Goal: Task Accomplishment & Management: Complete application form

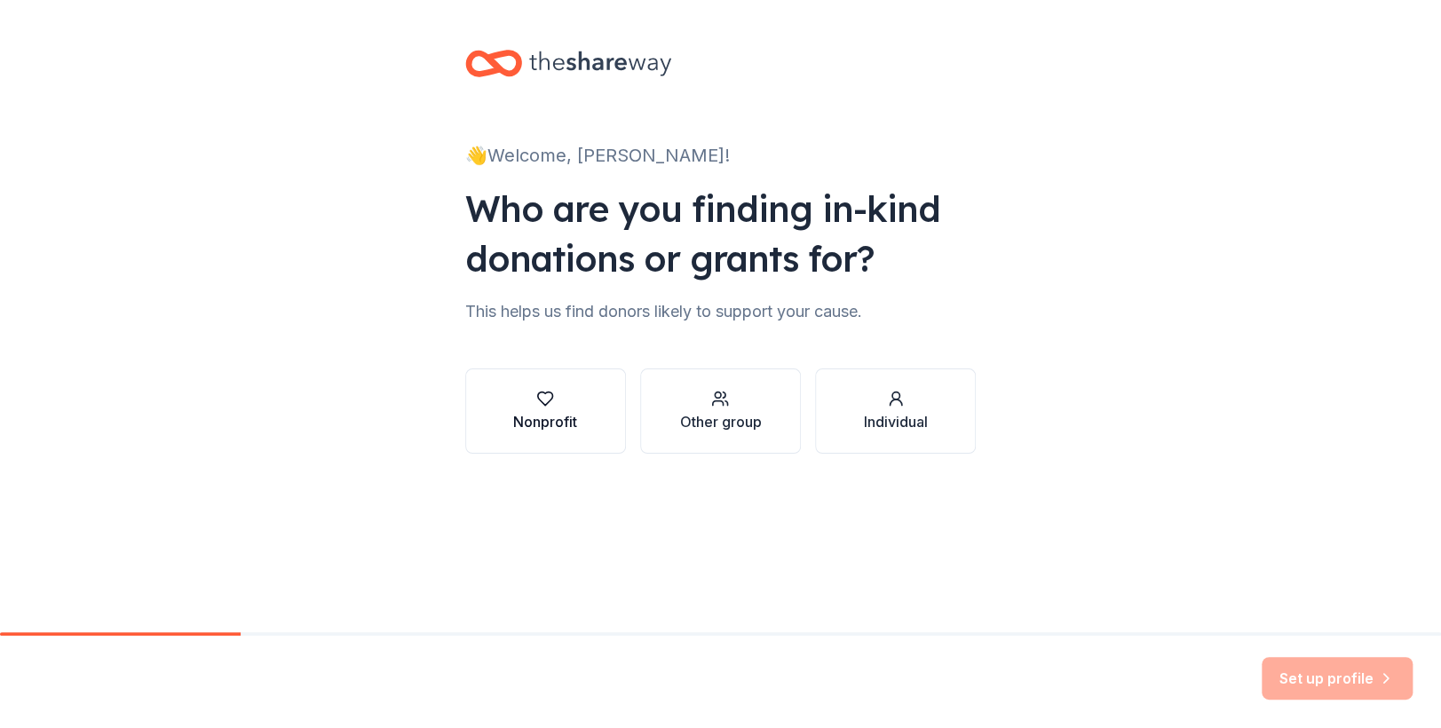
click at [543, 396] on icon "button" at bounding box center [545, 399] width 18 height 18
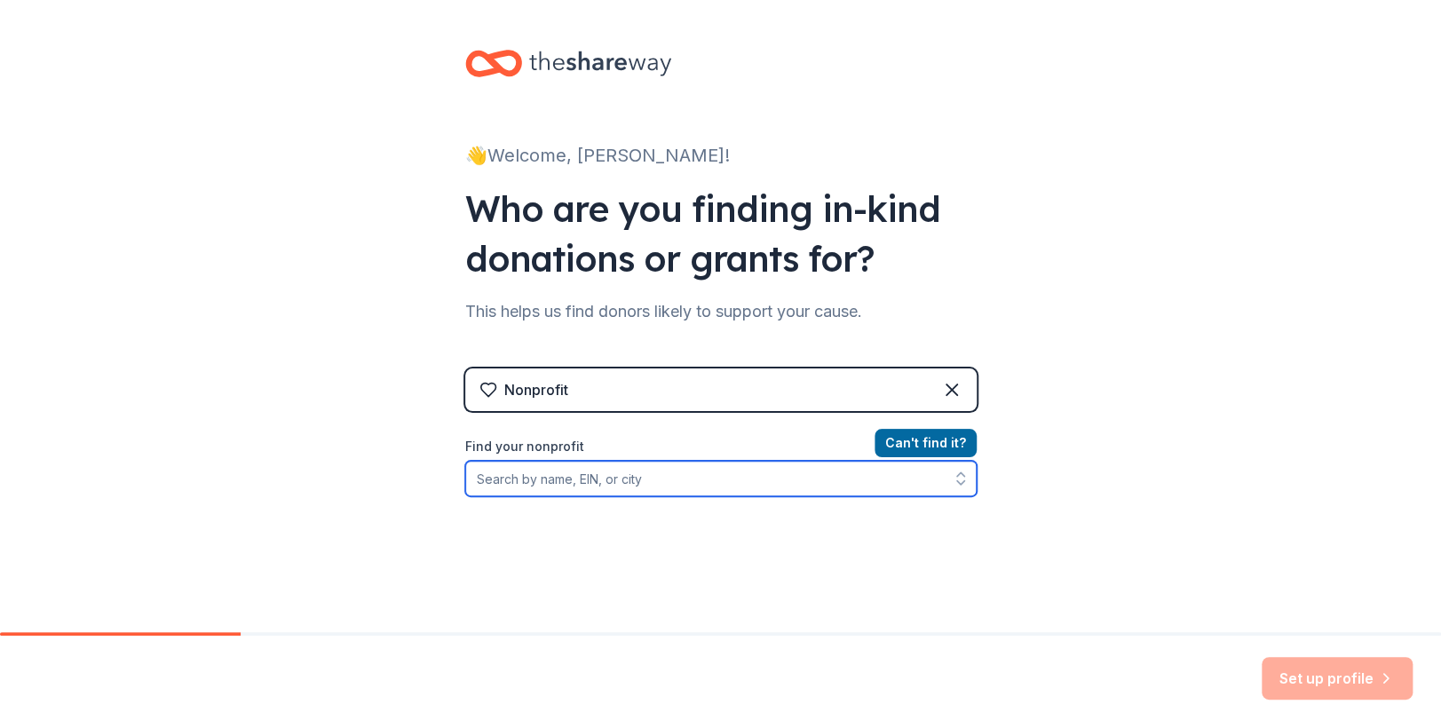
click at [636, 479] on input "Find your nonprofit" at bounding box center [720, 479] width 511 height 36
click at [486, 479] on input "393494684" at bounding box center [720, 479] width 511 height 36
drag, startPoint x: 467, startPoint y: 481, endPoint x: 409, endPoint y: 481, distance: 57.7
click at [409, 481] on div "👋 Welcome, Cara! Who are you finding in-kind donations or grants for? This help…" at bounding box center [720, 379] width 1441 height 759
click at [641, 480] on input "Nevada Sage All" at bounding box center [720, 479] width 511 height 36
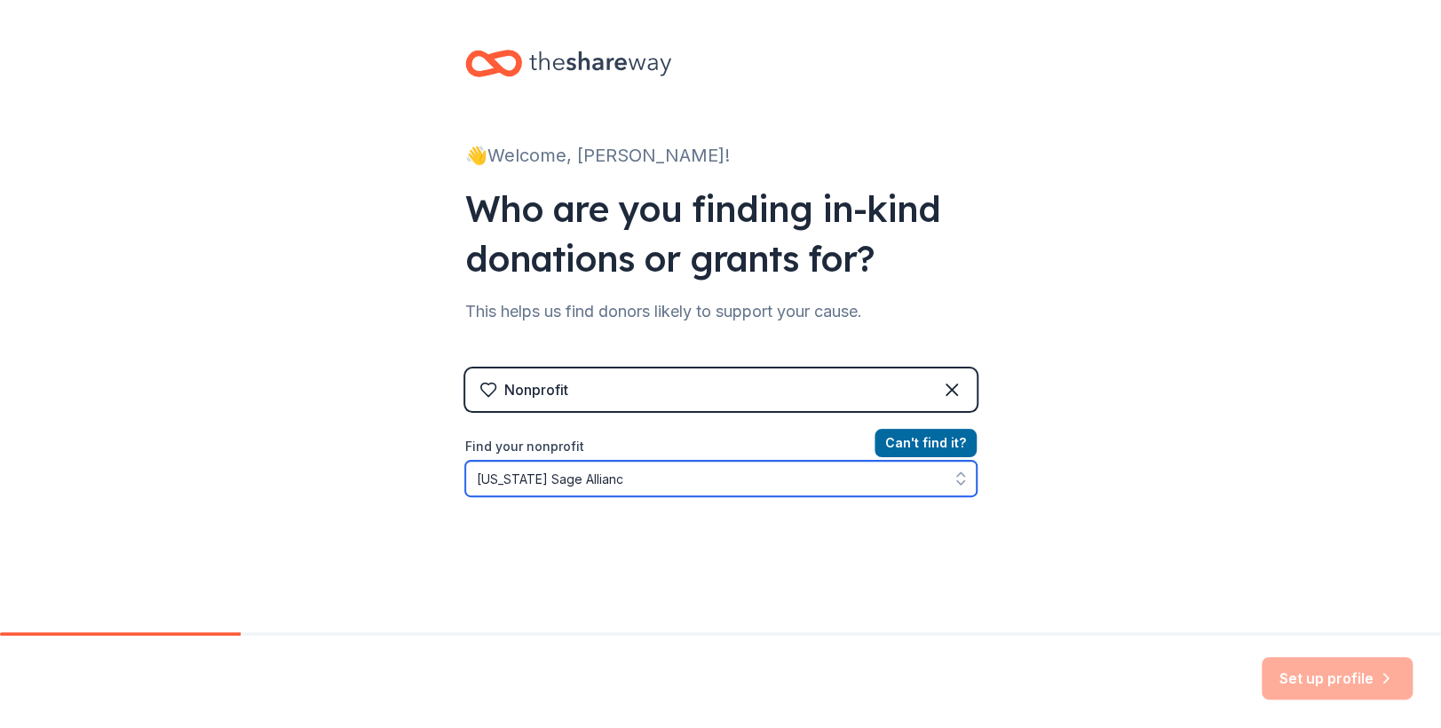
type input "[US_STATE] Sage Alliance"
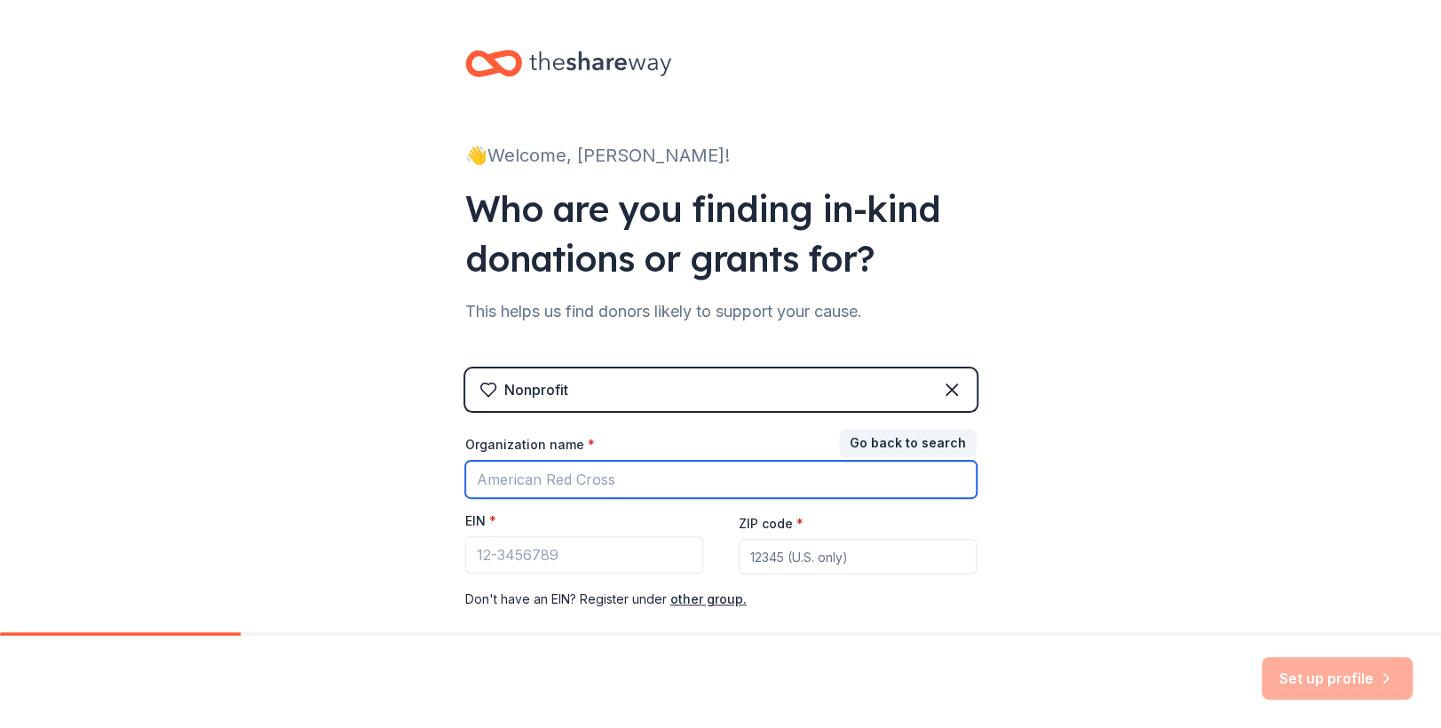
click at [588, 485] on input "Organization name *" at bounding box center [720, 479] width 511 height 37
type input "Nevada Sage Alliance"
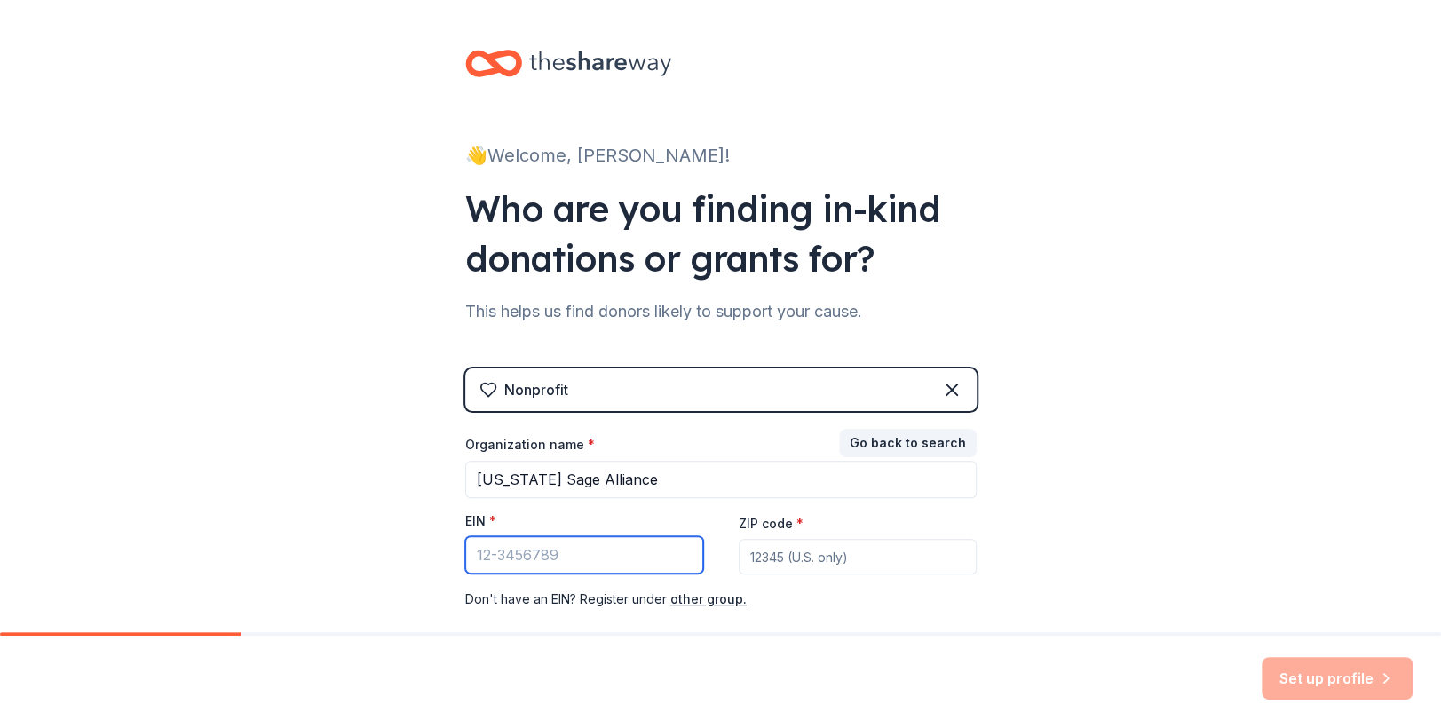
click at [567, 552] on input "EIN *" at bounding box center [584, 554] width 238 height 37
type input "39-3494684"
click at [783, 551] on input "ZIP code *" at bounding box center [858, 557] width 238 height 36
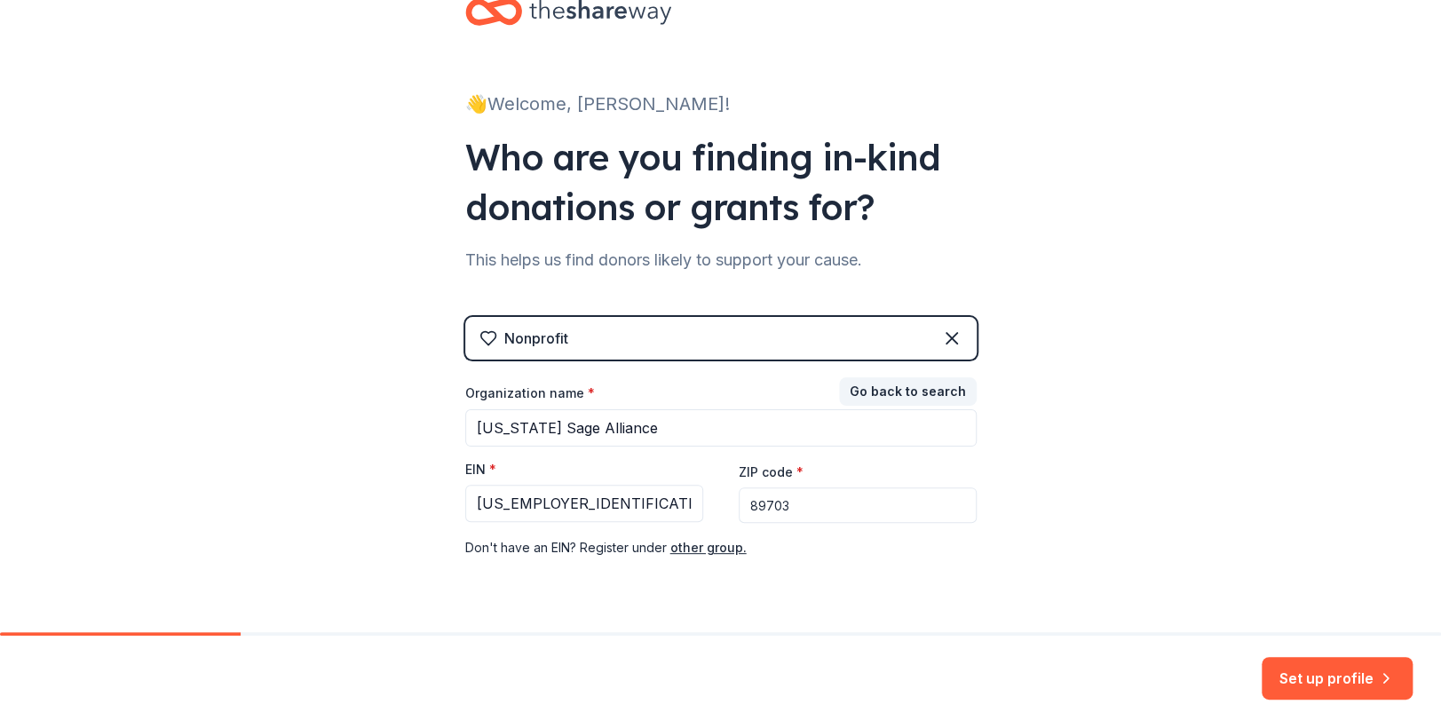
scroll to position [98, 0]
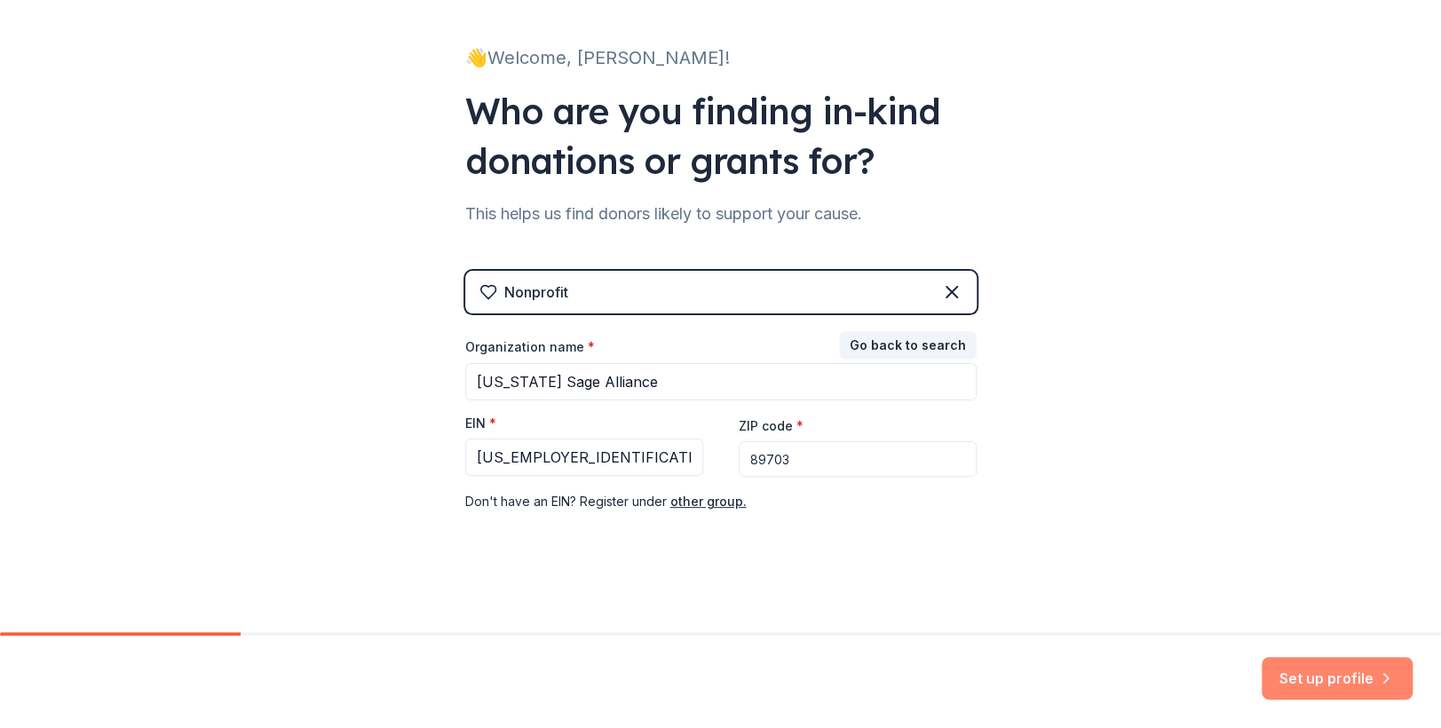
type input "89703"
click at [1340, 671] on button "Set up profile" at bounding box center [1337, 678] width 151 height 43
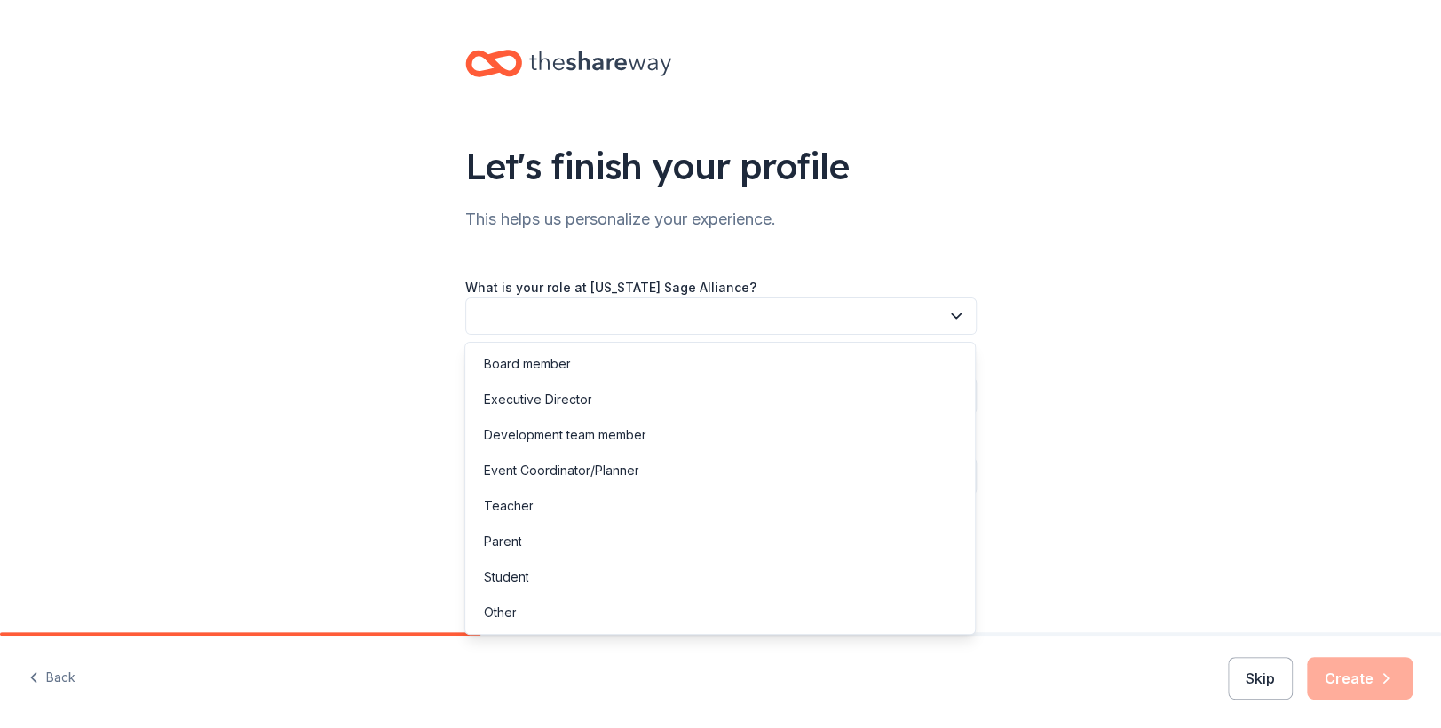
click at [649, 319] on button "button" at bounding box center [720, 315] width 511 height 37
click at [572, 464] on div "Event Coordinator/Planner" at bounding box center [560, 470] width 155 height 21
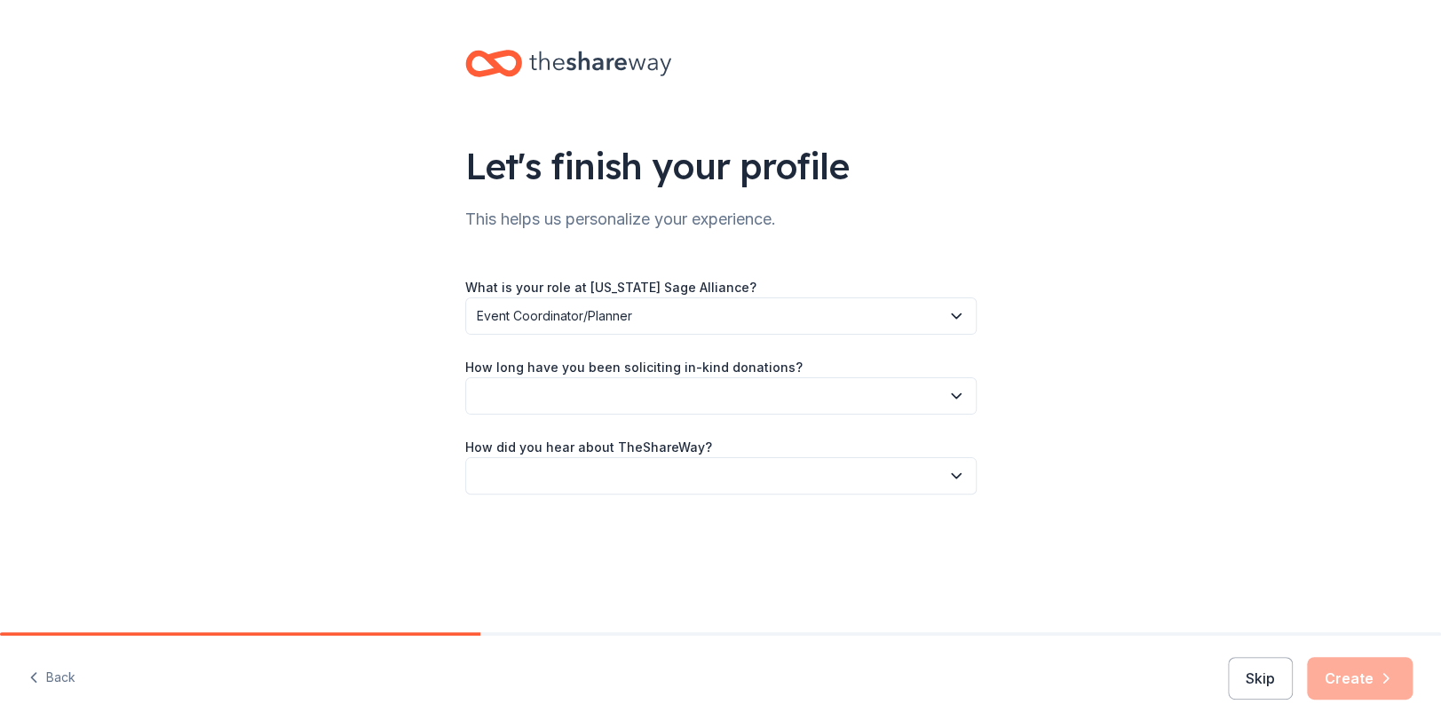
click at [731, 395] on button "button" at bounding box center [720, 395] width 511 height 37
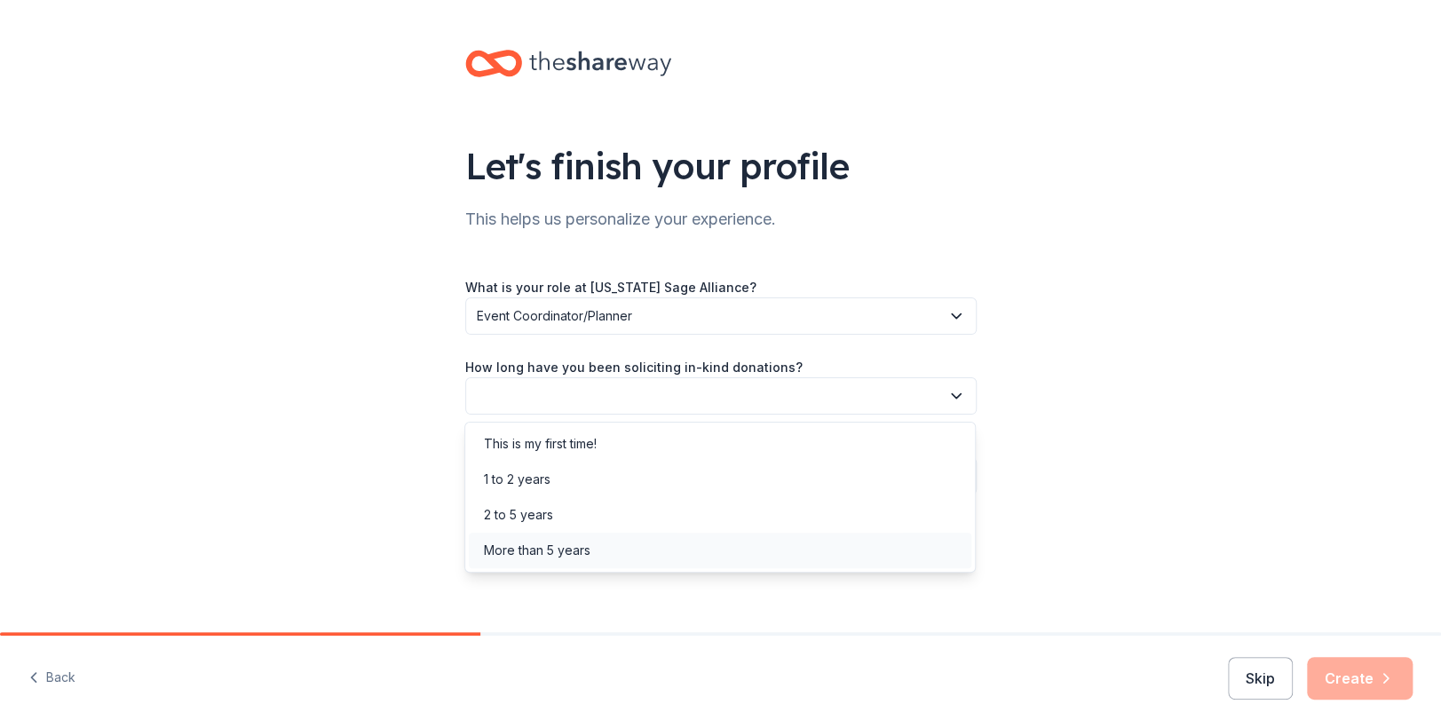
click at [559, 544] on div "More than 5 years" at bounding box center [536, 550] width 107 height 21
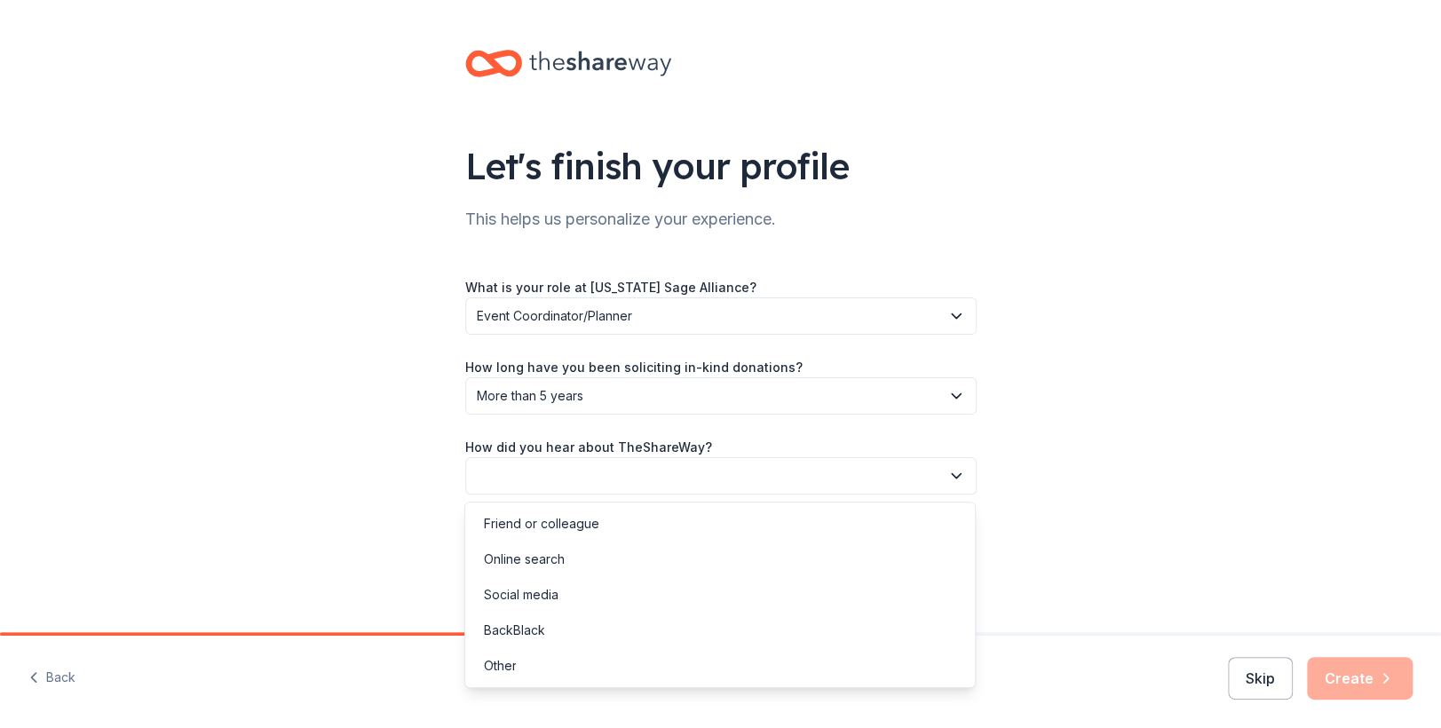
click at [741, 473] on button "button" at bounding box center [720, 475] width 511 height 37
click at [551, 551] on div "Online search" at bounding box center [523, 559] width 81 height 21
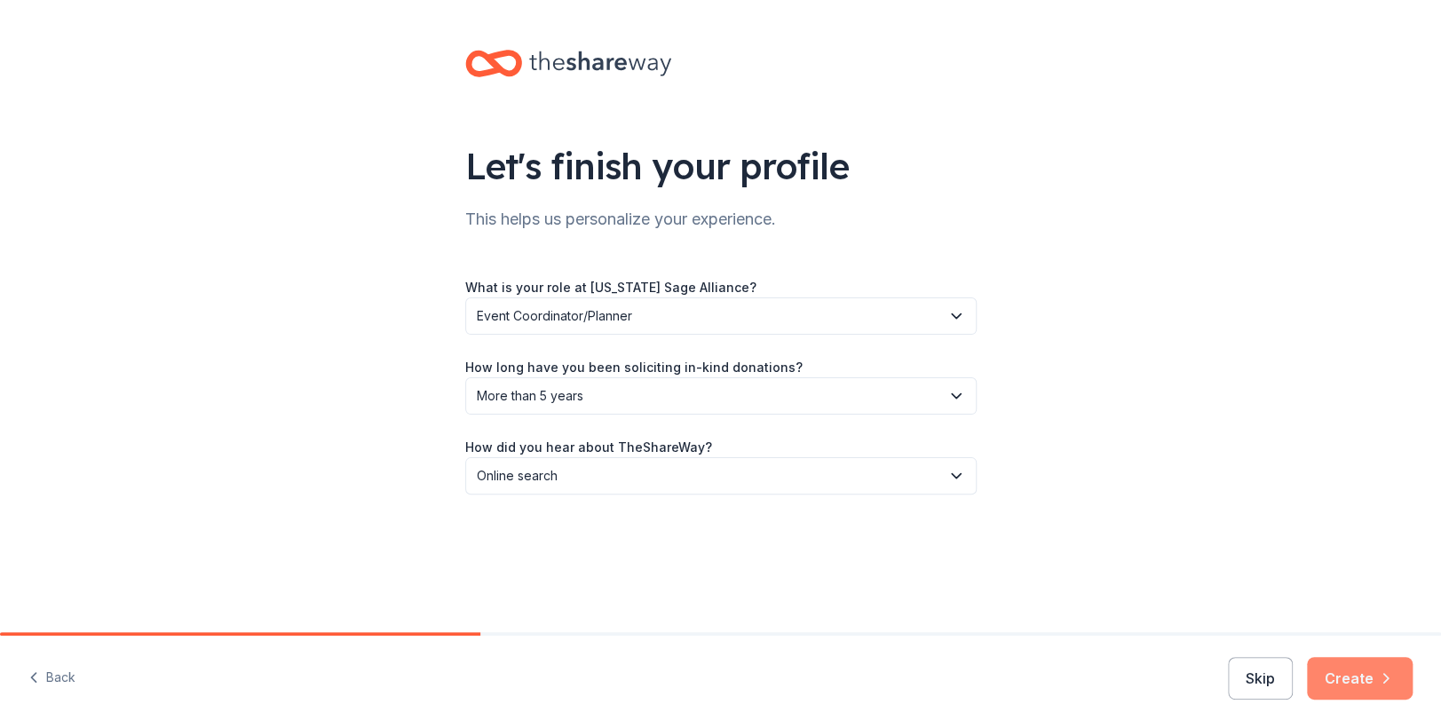
click at [1377, 681] on icon "button" at bounding box center [1386, 679] width 18 height 18
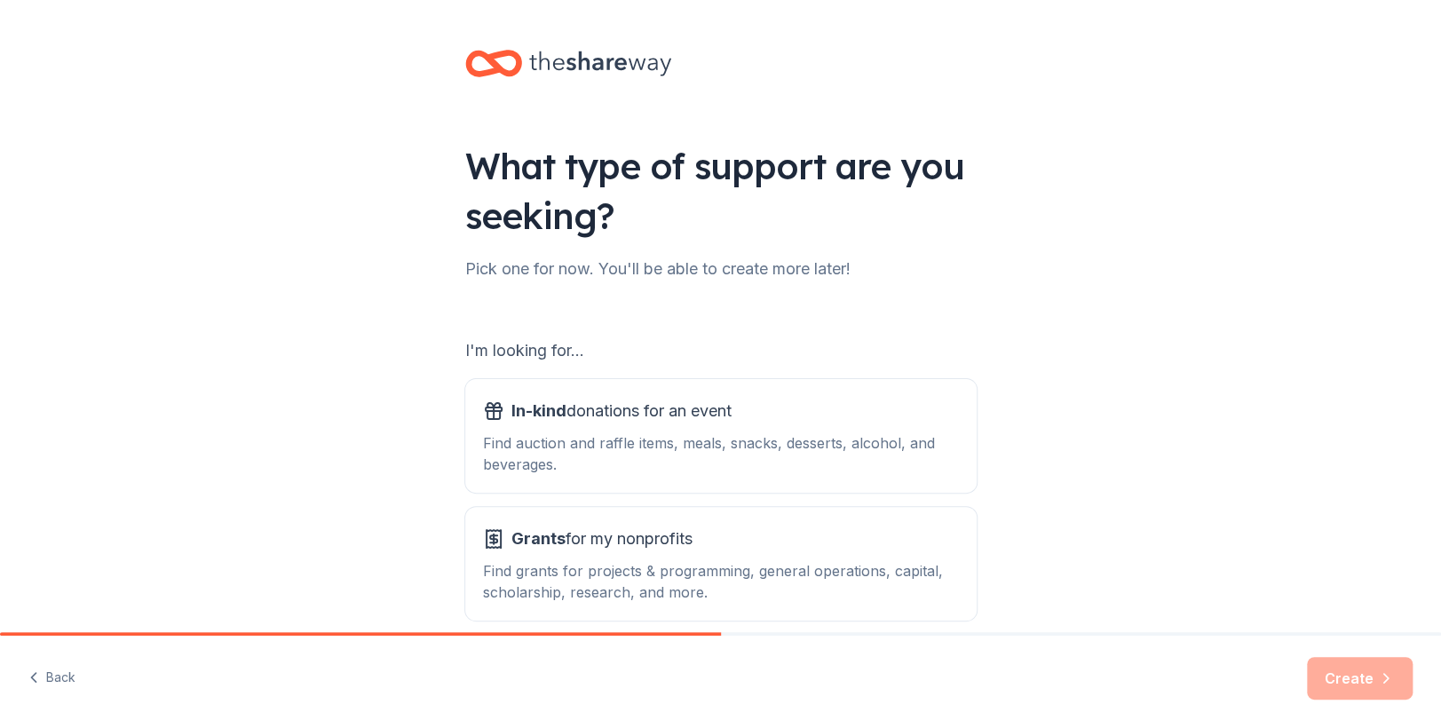
scroll to position [83, 0]
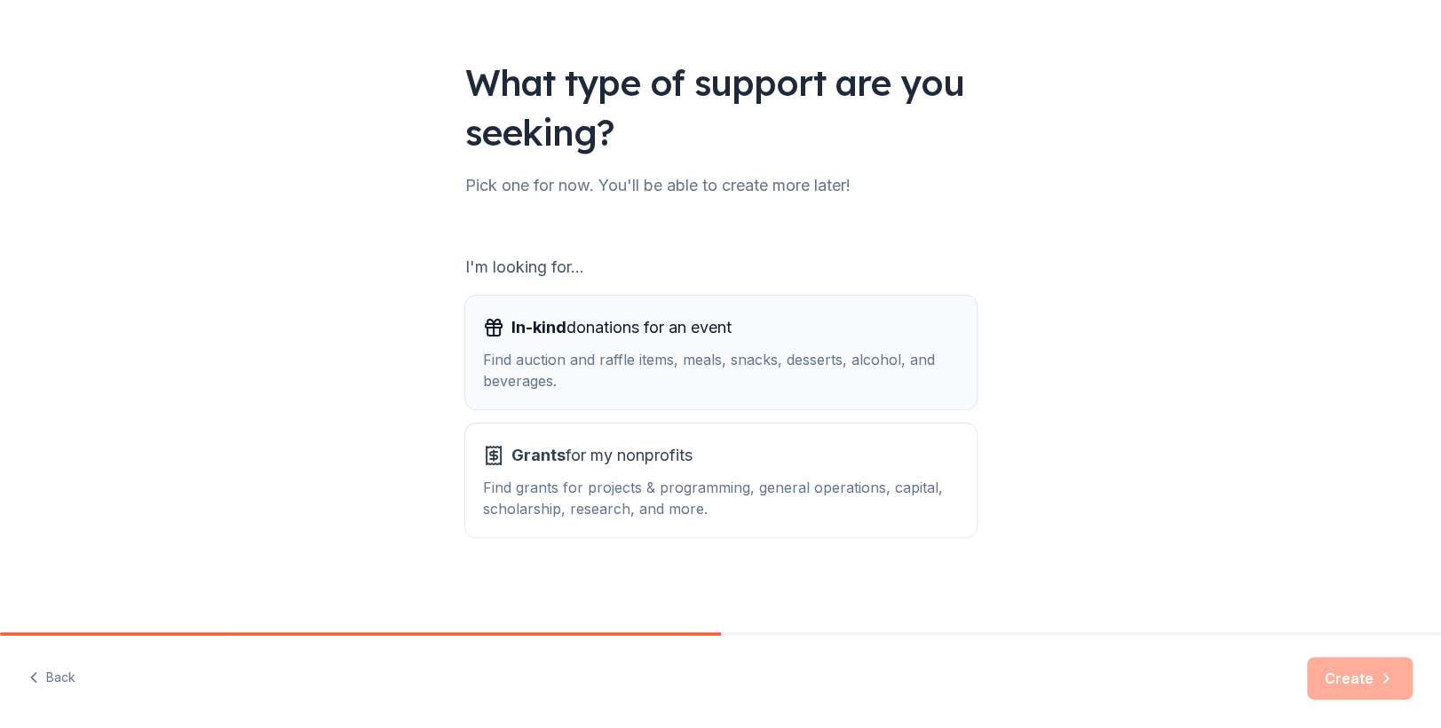
click at [624, 339] on span "In-kind donations for an event" at bounding box center [621, 327] width 220 height 28
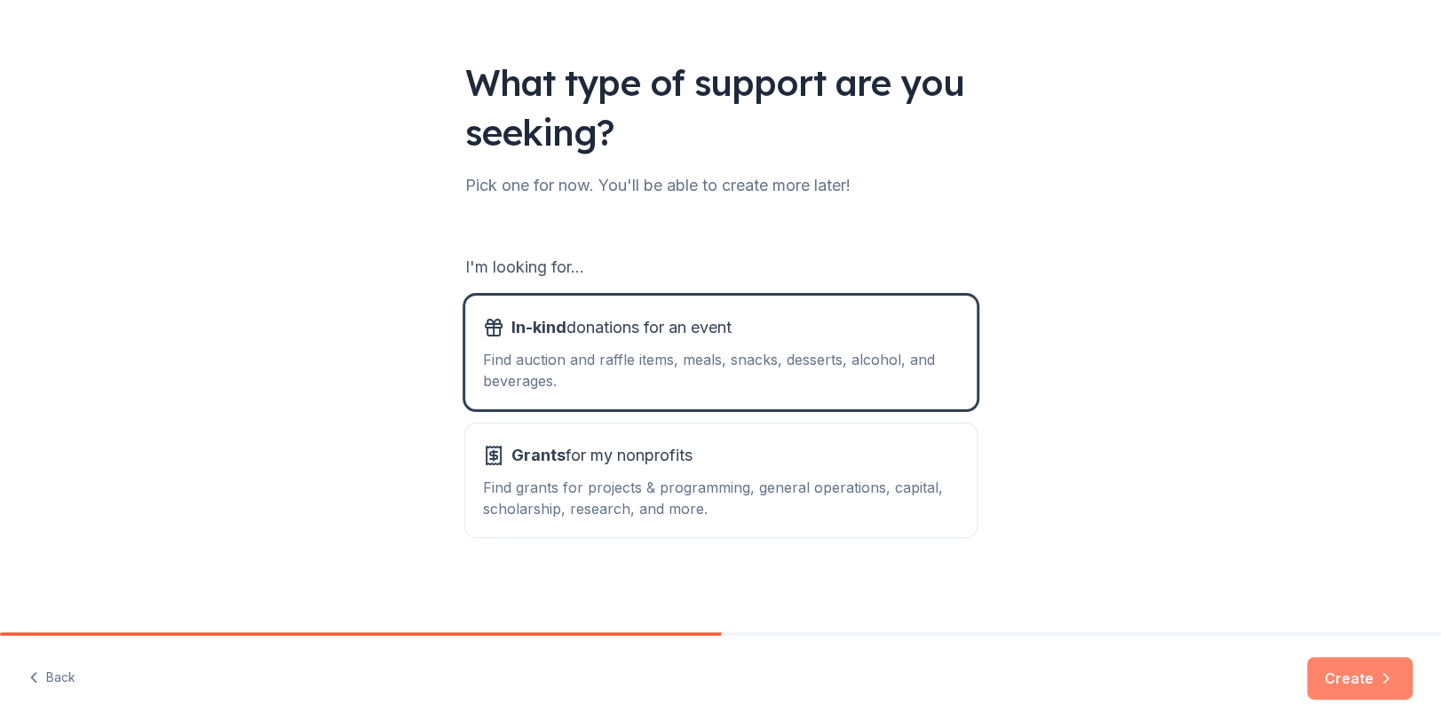
click at [1393, 678] on icon "button" at bounding box center [1386, 679] width 18 height 18
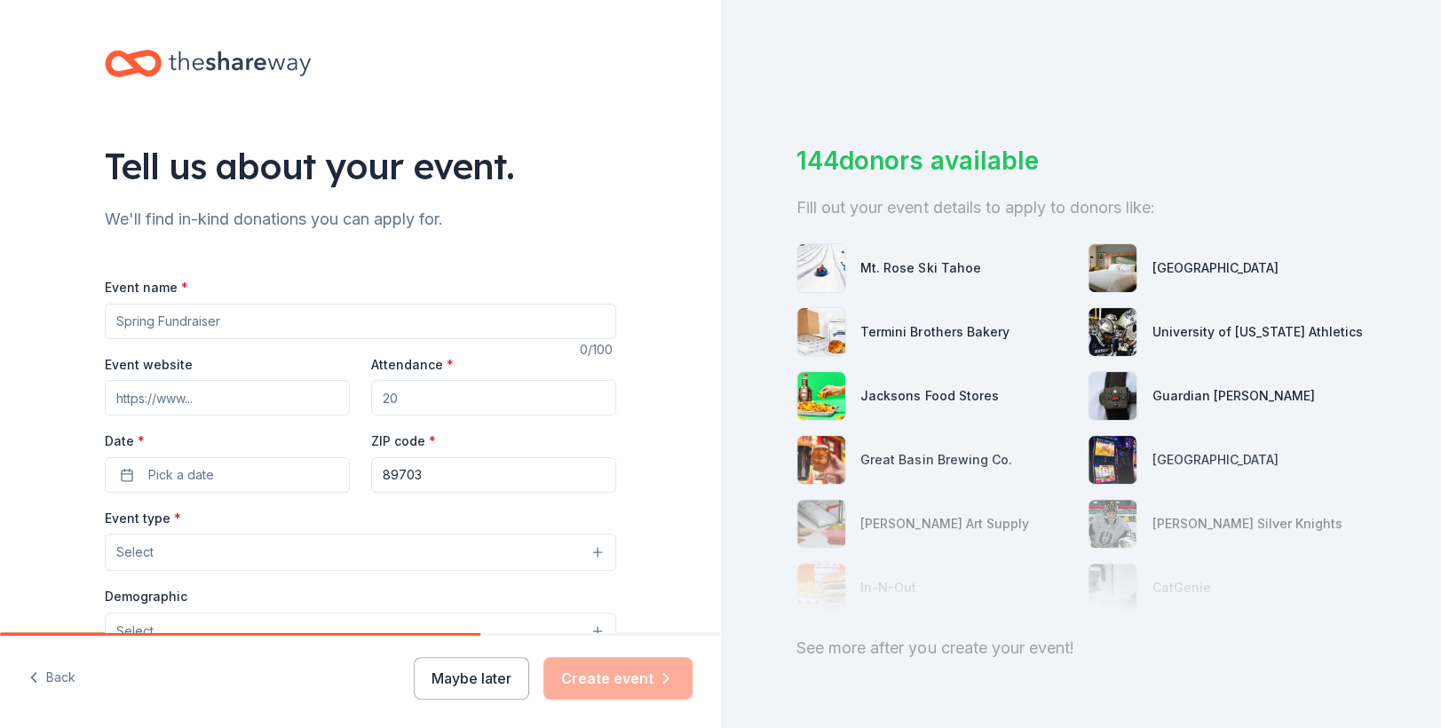
click at [234, 316] on input "Event name *" at bounding box center [360, 322] width 511 height 36
type input "Spaghetti Fee"
type input "nvsagealliance.org"
type input "150"
click at [162, 476] on span "Pick a date" at bounding box center [181, 474] width 66 height 21
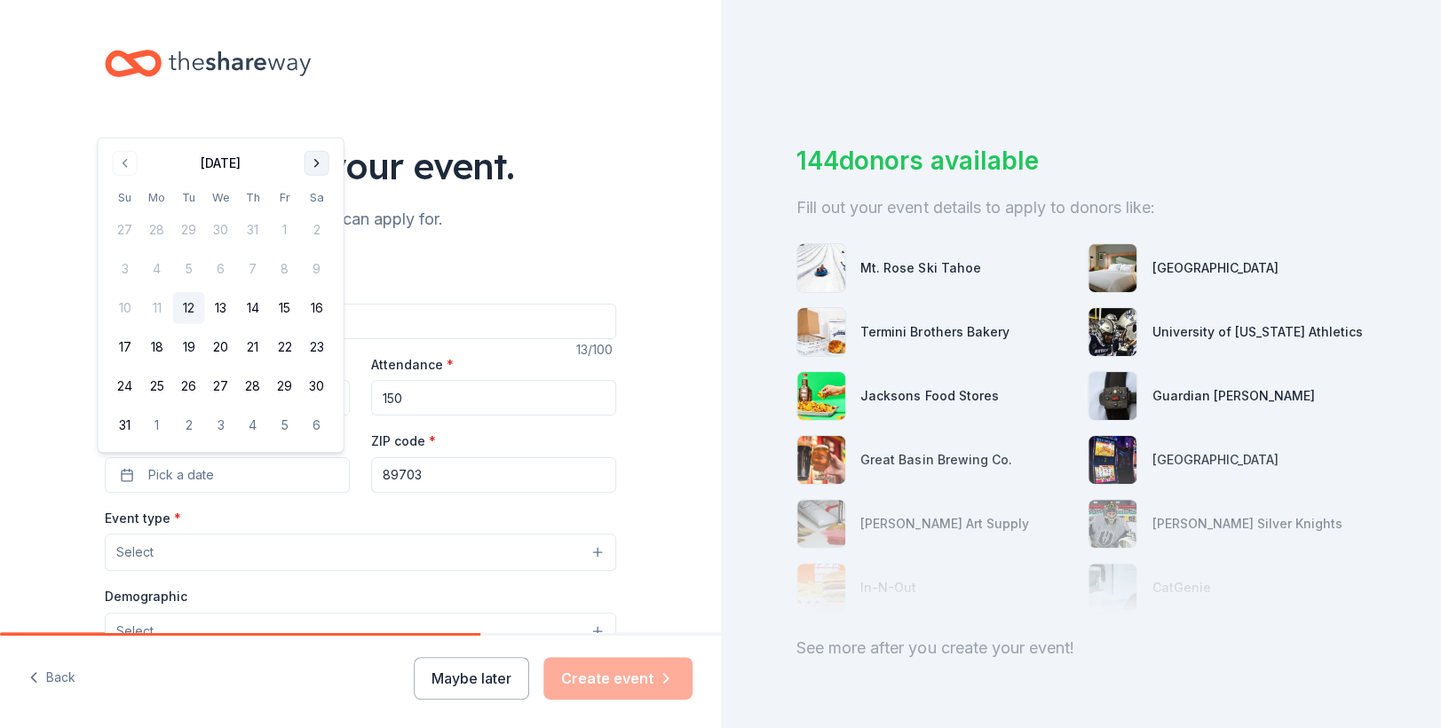
click at [323, 157] on button "Go to next month" at bounding box center [317, 163] width 25 height 25
click at [280, 339] on button "19" at bounding box center [285, 347] width 32 height 32
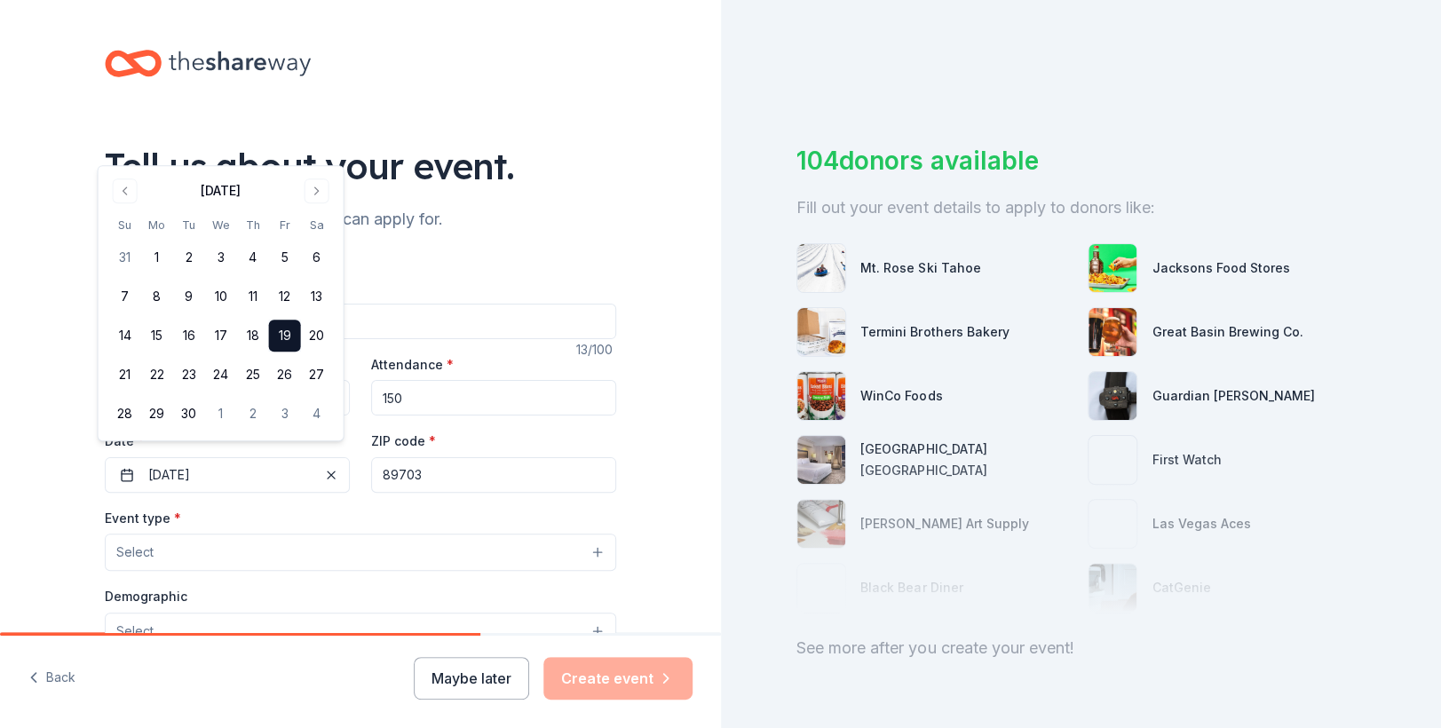
scroll to position [89, 0]
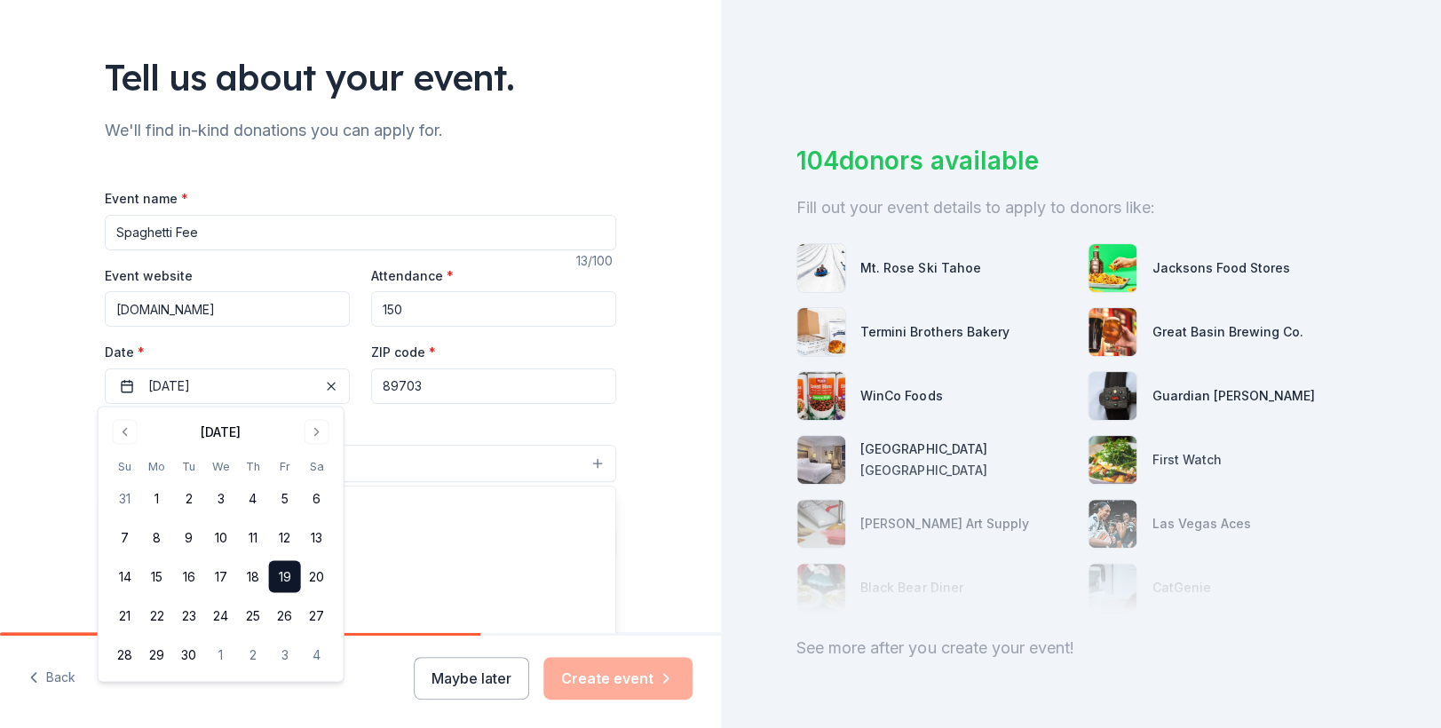
click at [503, 460] on button "Select" at bounding box center [360, 463] width 511 height 37
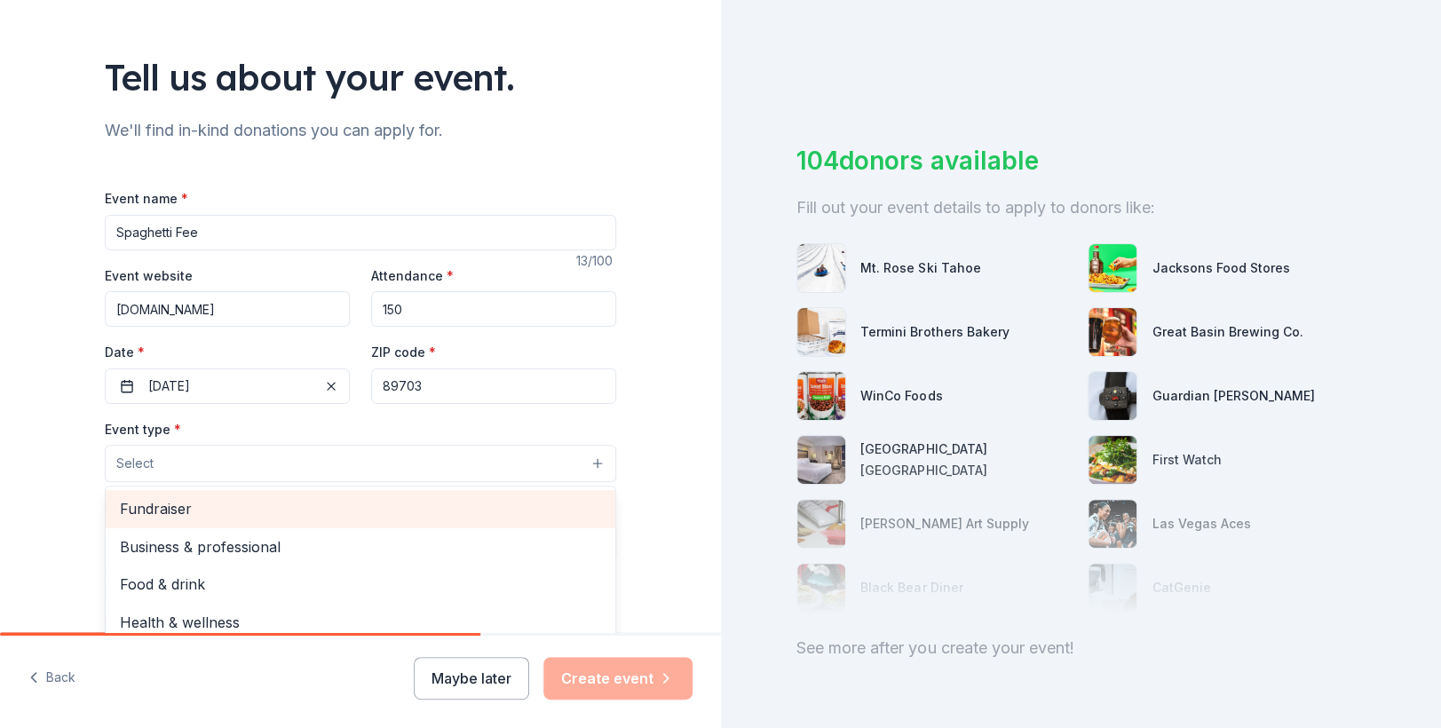
click at [316, 507] on span "Fundraiser" at bounding box center [360, 508] width 481 height 23
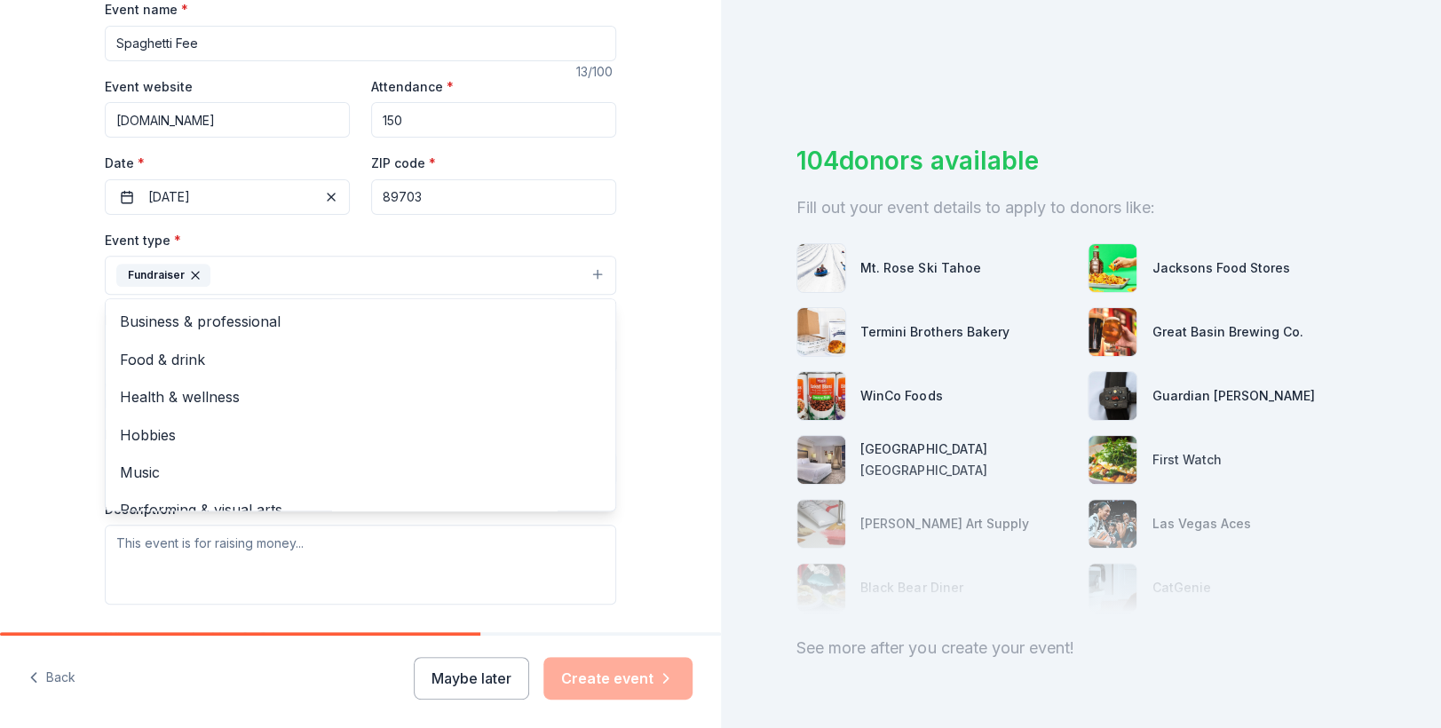
scroll to position [355, 0]
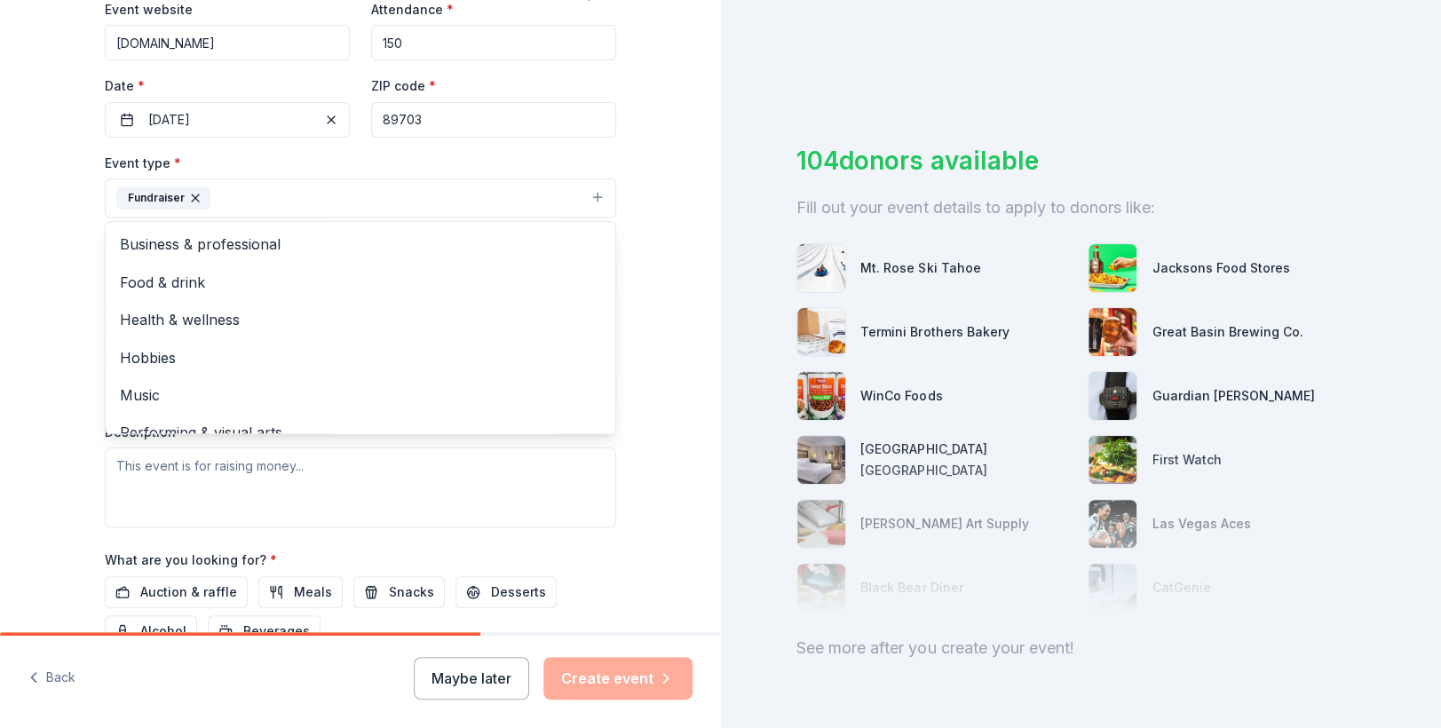
click at [659, 450] on div "Tell us about your event. We'll find in-kind donations you can apply for. Event…" at bounding box center [360, 237] width 721 height 1184
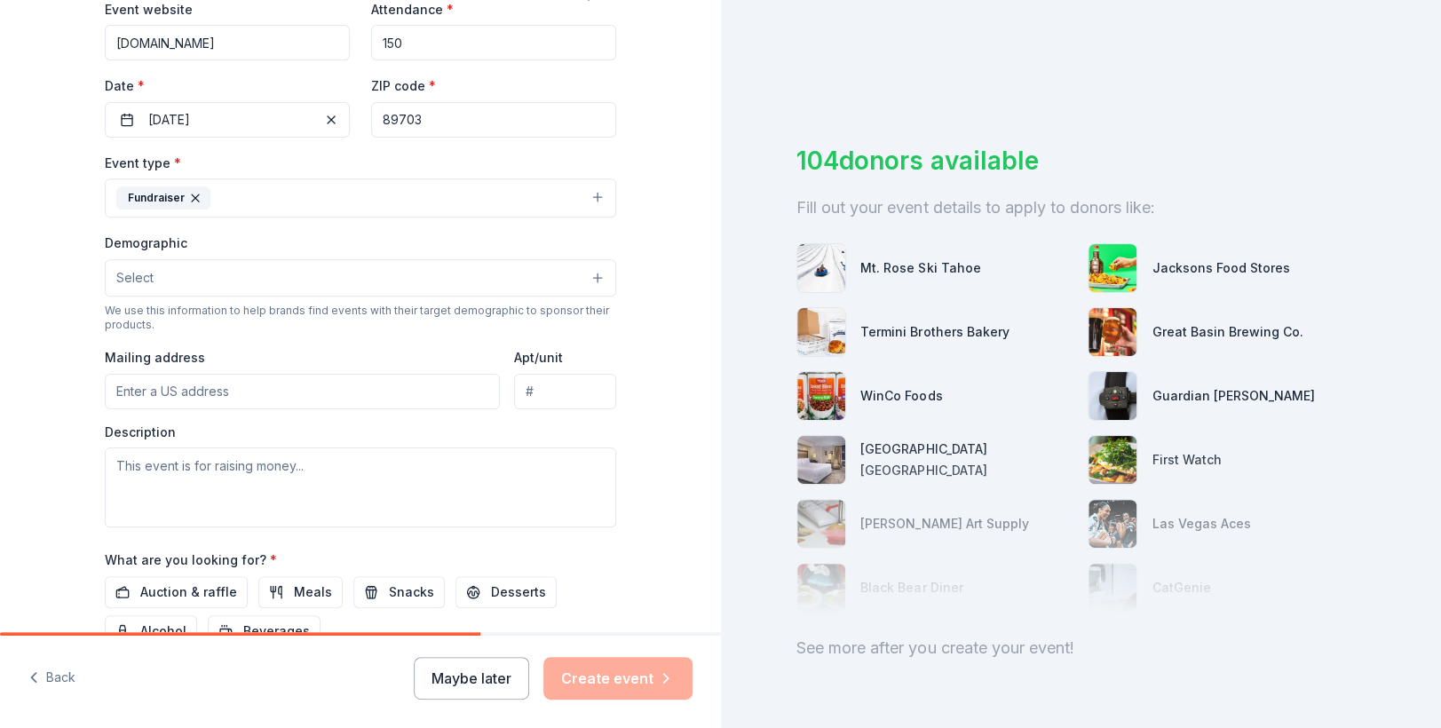
click at [556, 285] on button "Select" at bounding box center [360, 277] width 511 height 37
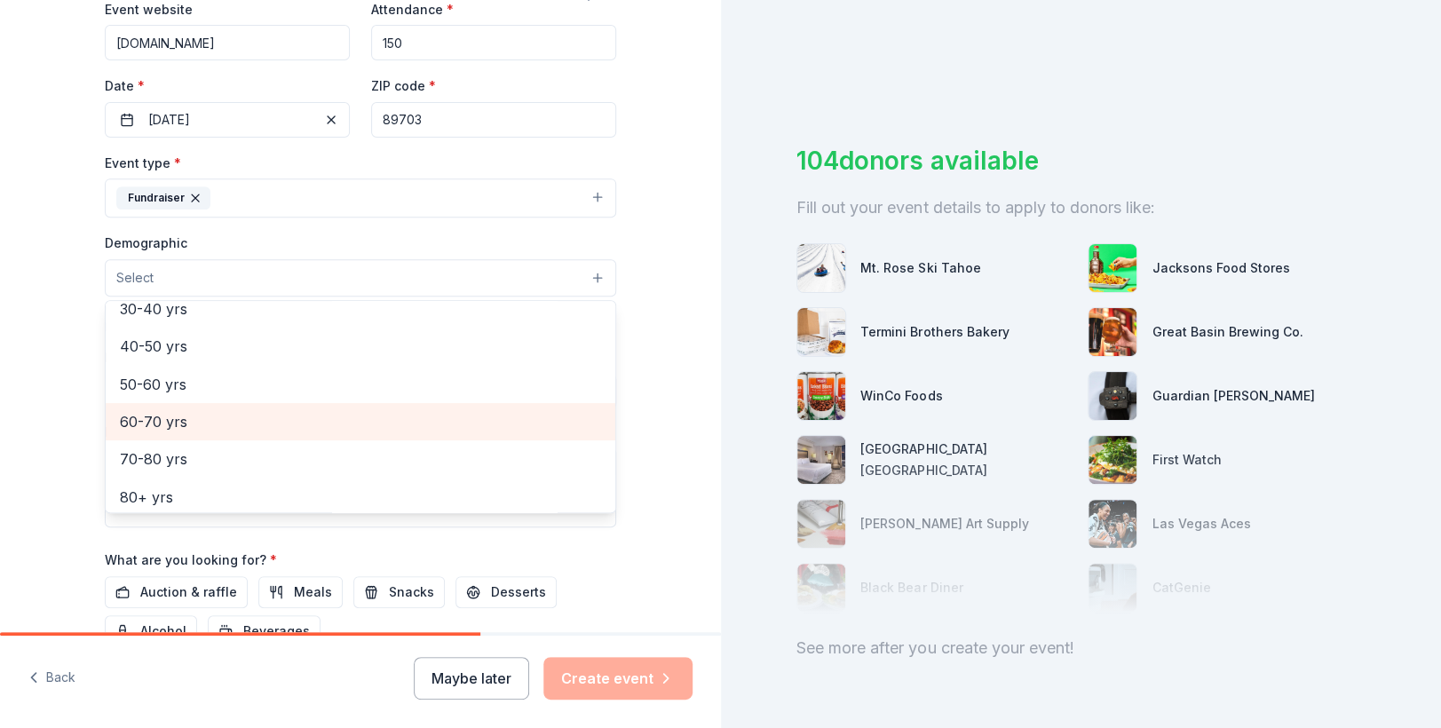
scroll to position [284, 0]
click at [185, 408] on span "60-70 yrs" at bounding box center [360, 415] width 481 height 23
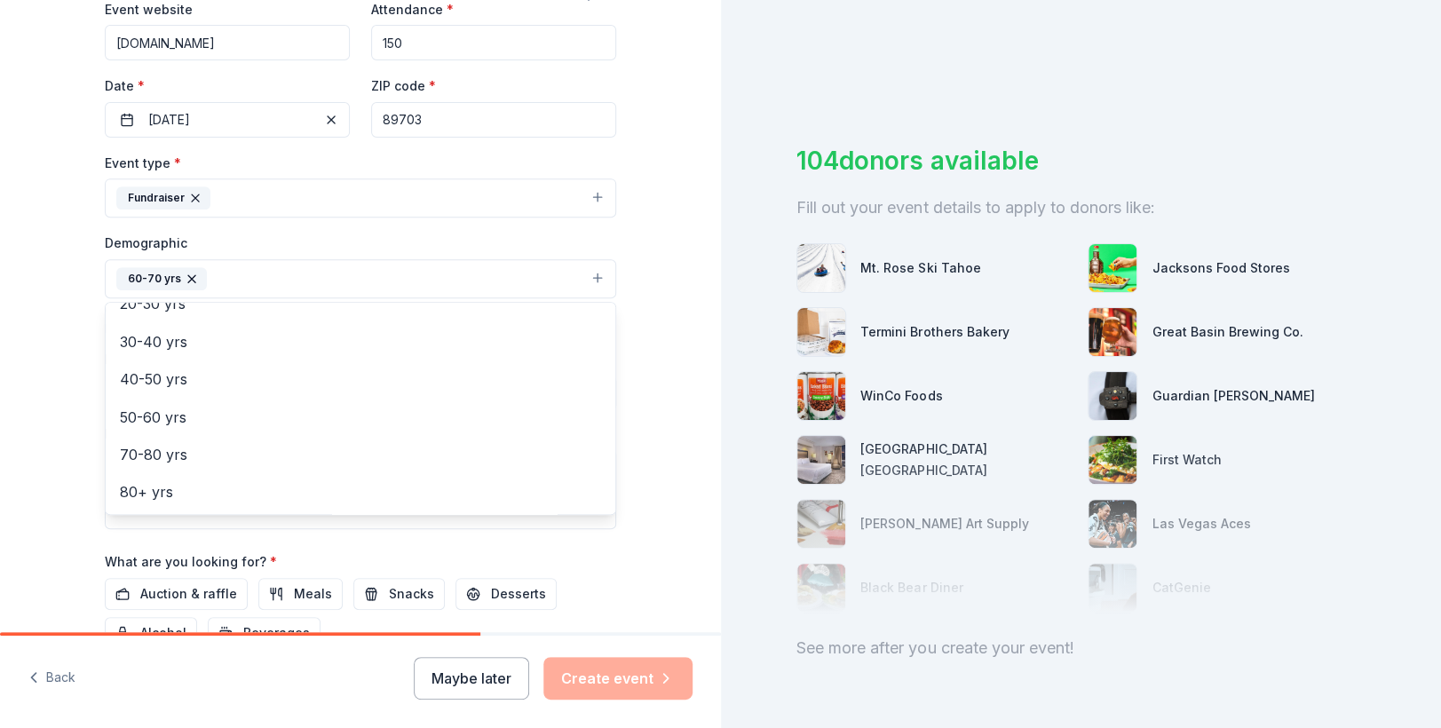
click at [652, 339] on div "Tell us about your event. We'll find in-kind donations you can apply for. Event…" at bounding box center [360, 237] width 721 height 1185
click at [588, 274] on button "60-70 yrs" at bounding box center [360, 278] width 511 height 39
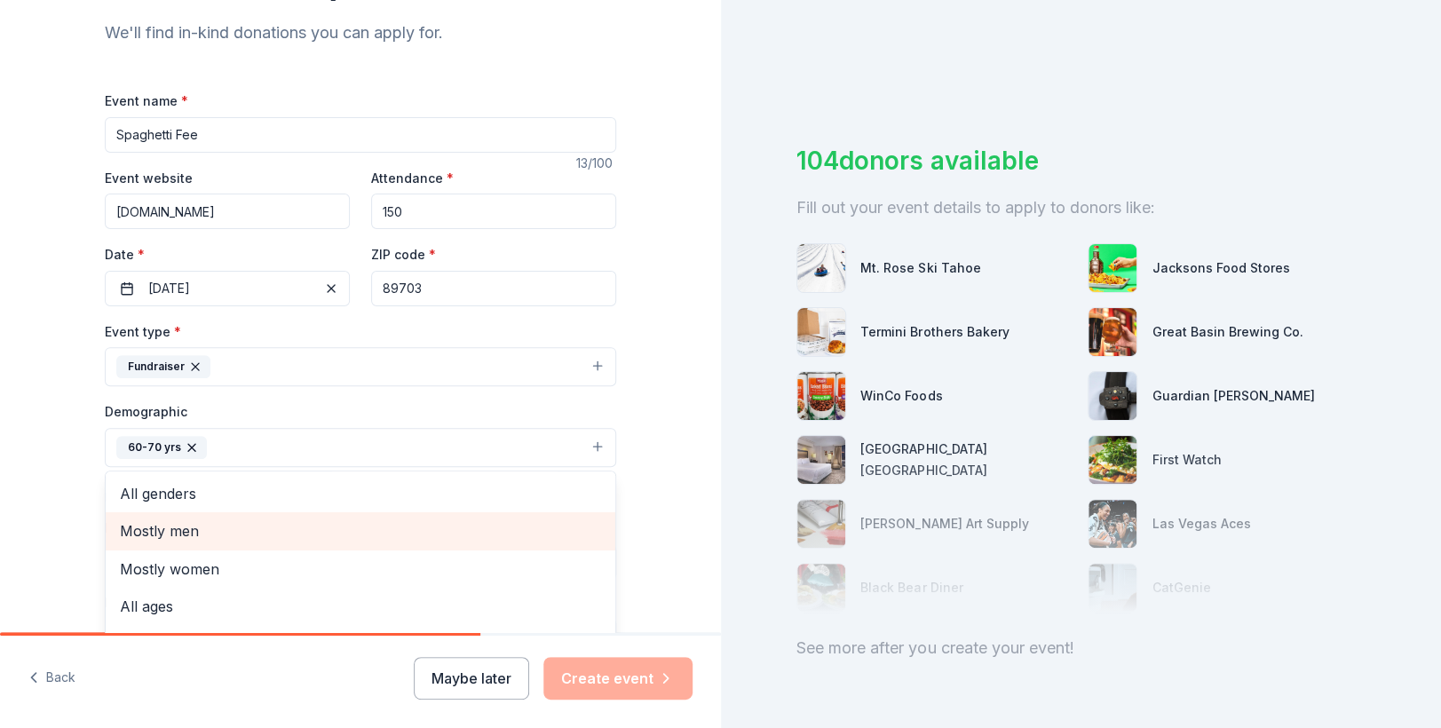
scroll to position [178, 0]
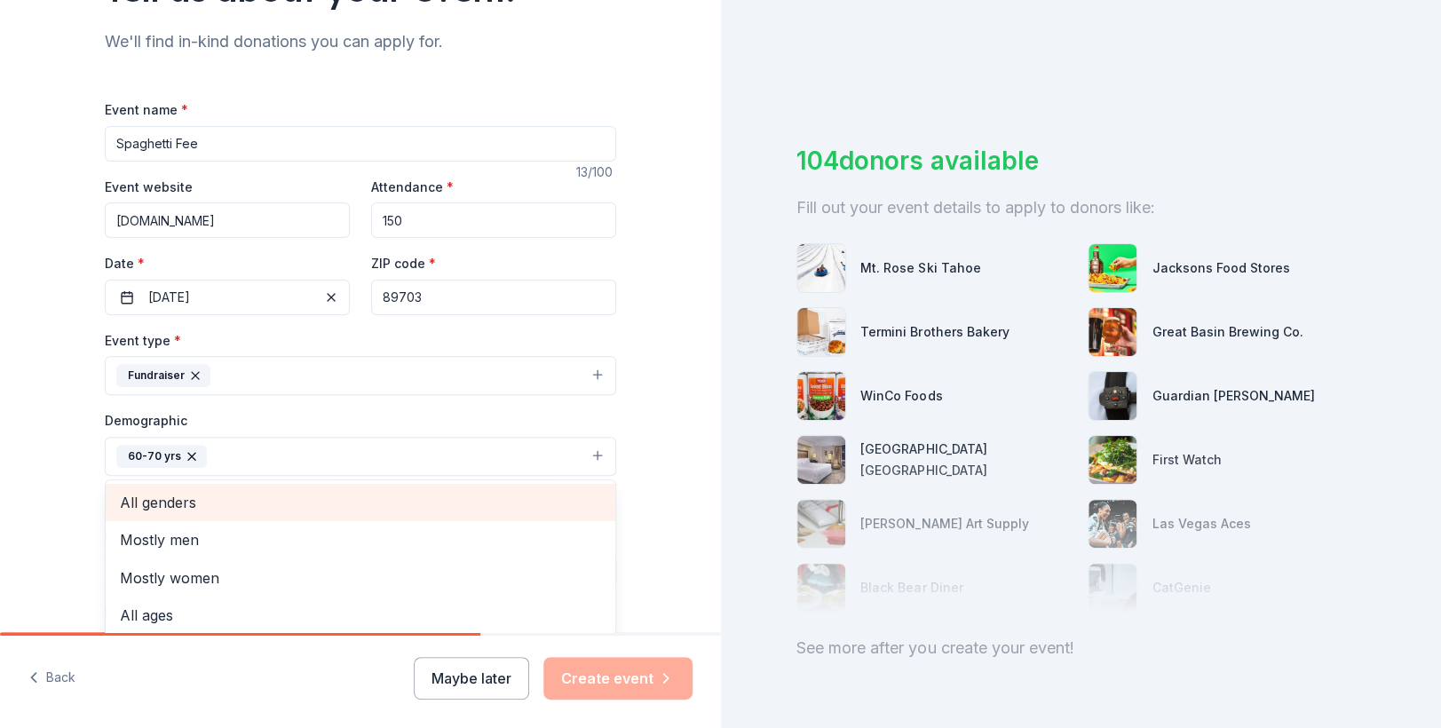
click at [179, 502] on span "All genders" at bounding box center [360, 502] width 481 height 23
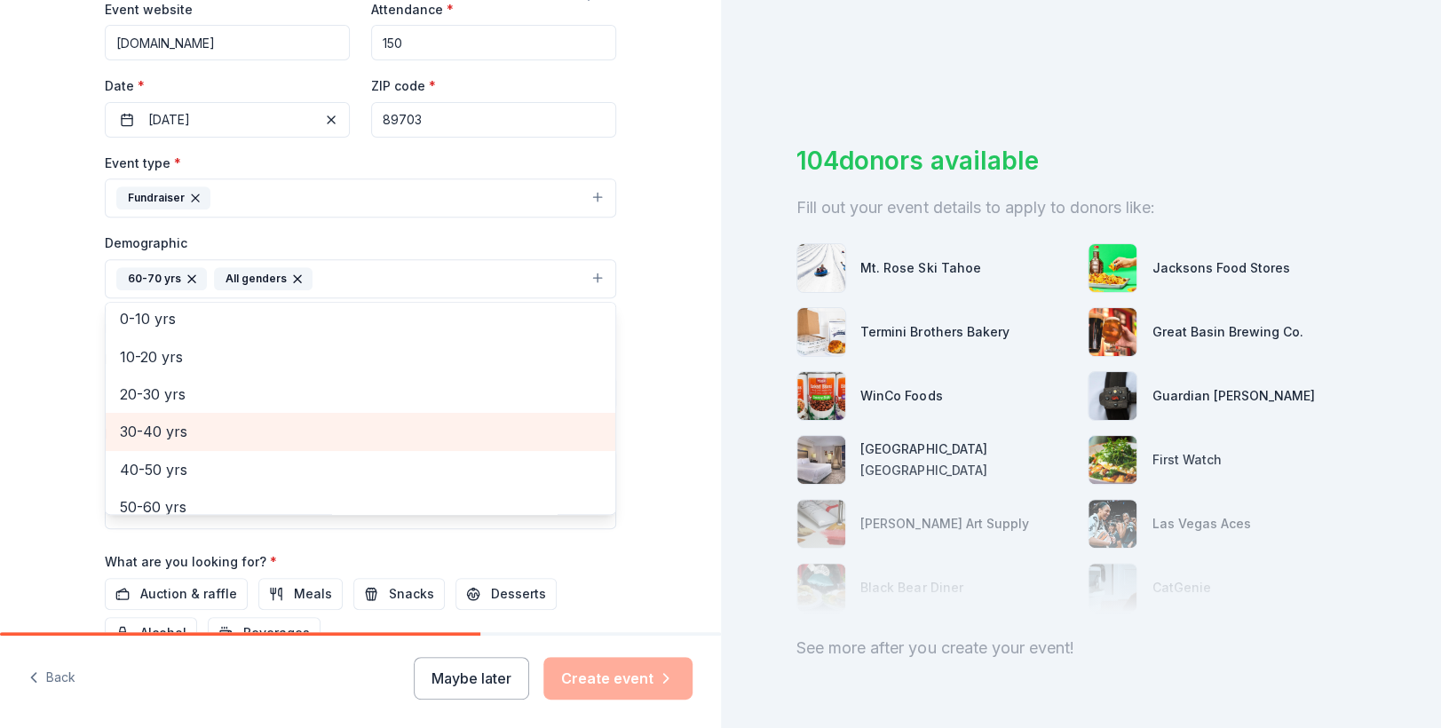
scroll to position [89, 0]
click at [140, 417] on span "20-30 yrs" at bounding box center [360, 424] width 481 height 23
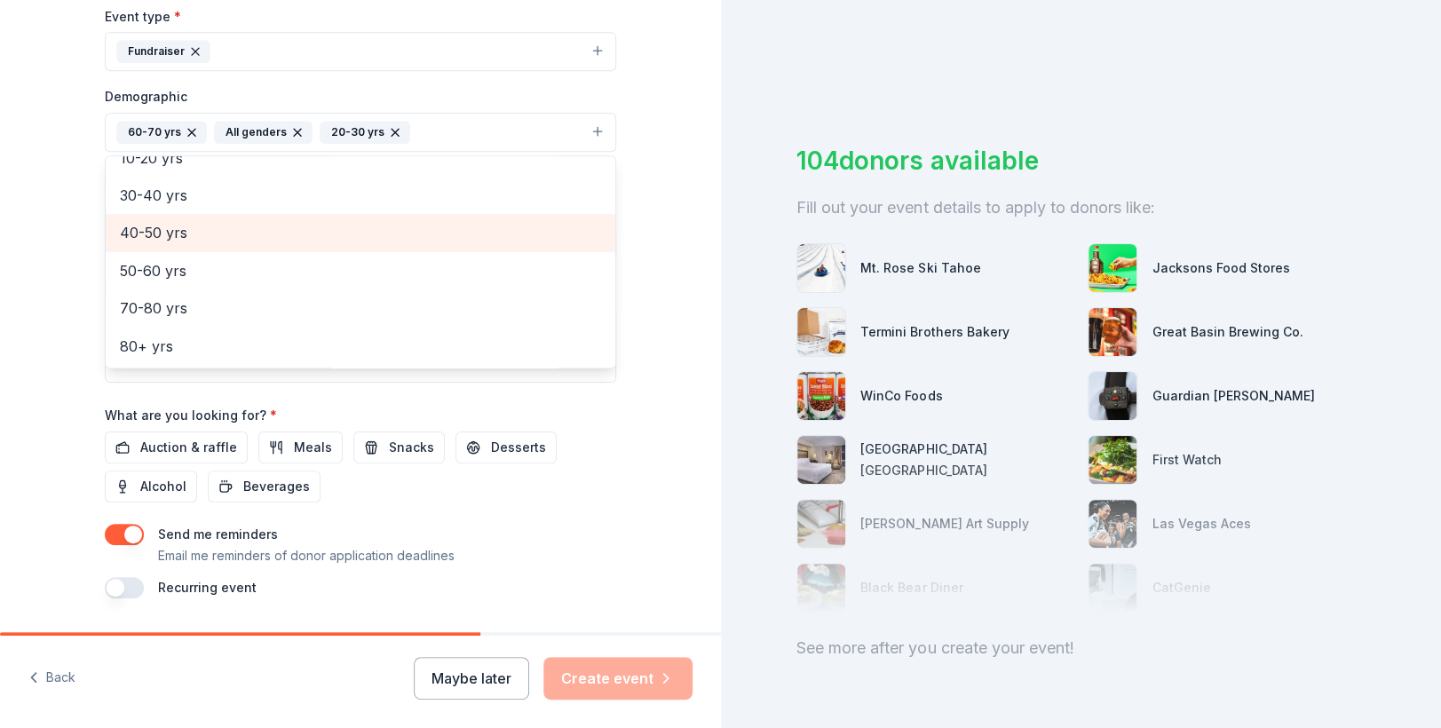
scroll to position [533, 0]
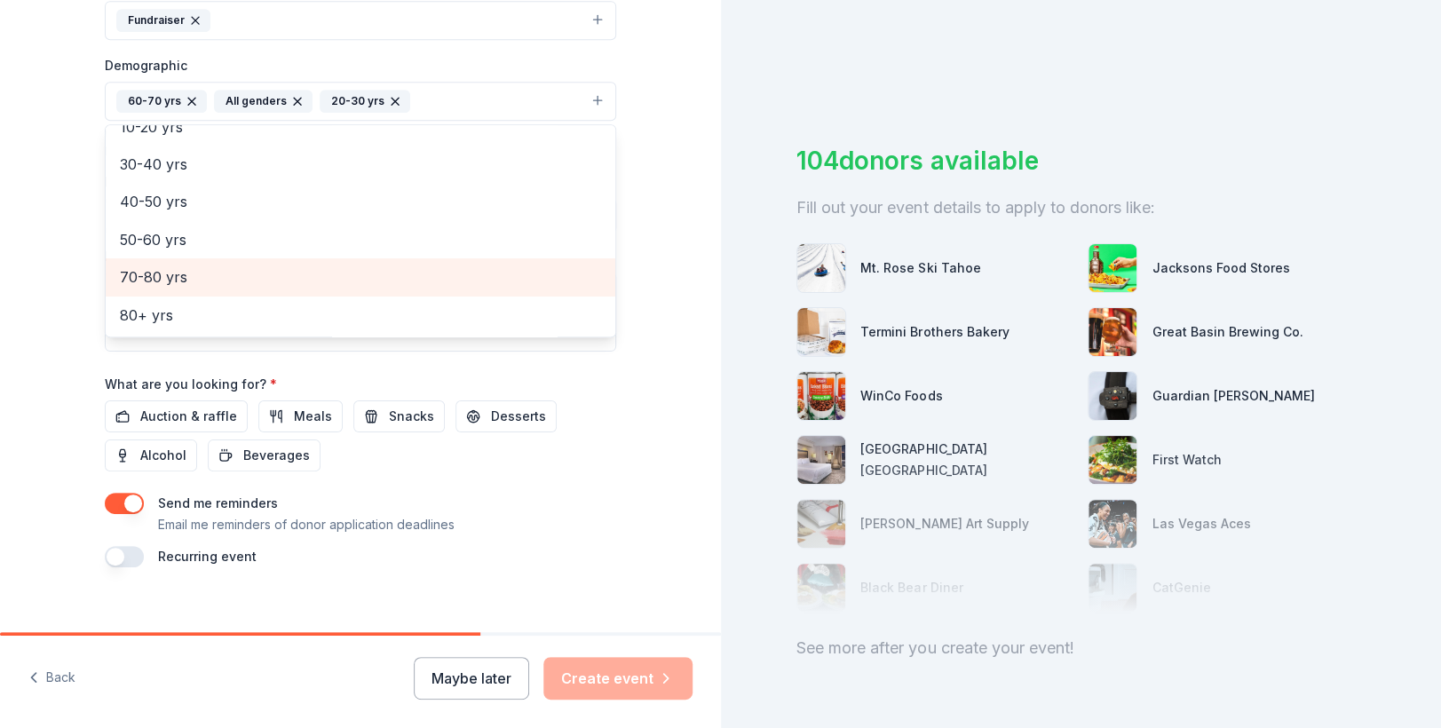
click at [163, 276] on span "70-80 yrs" at bounding box center [360, 277] width 481 height 23
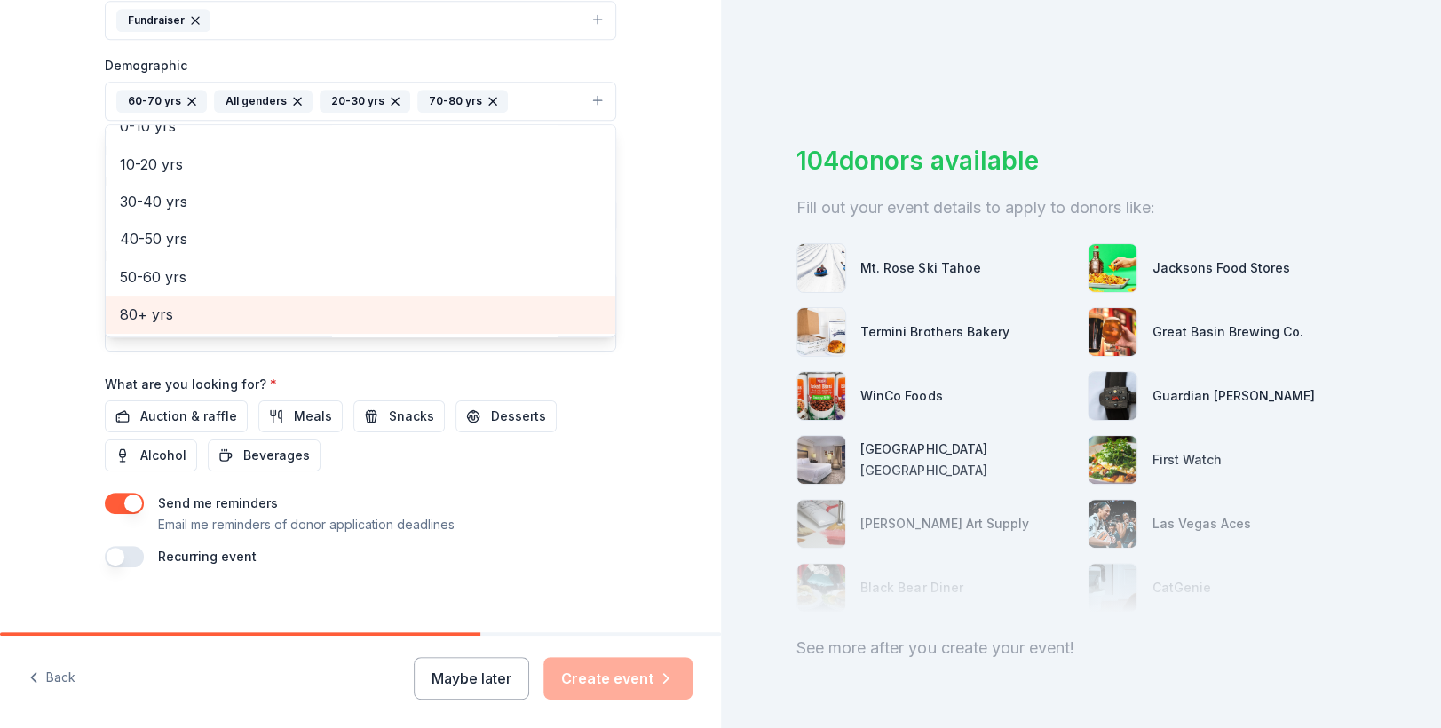
click at [158, 313] on span "80+ yrs" at bounding box center [360, 314] width 481 height 23
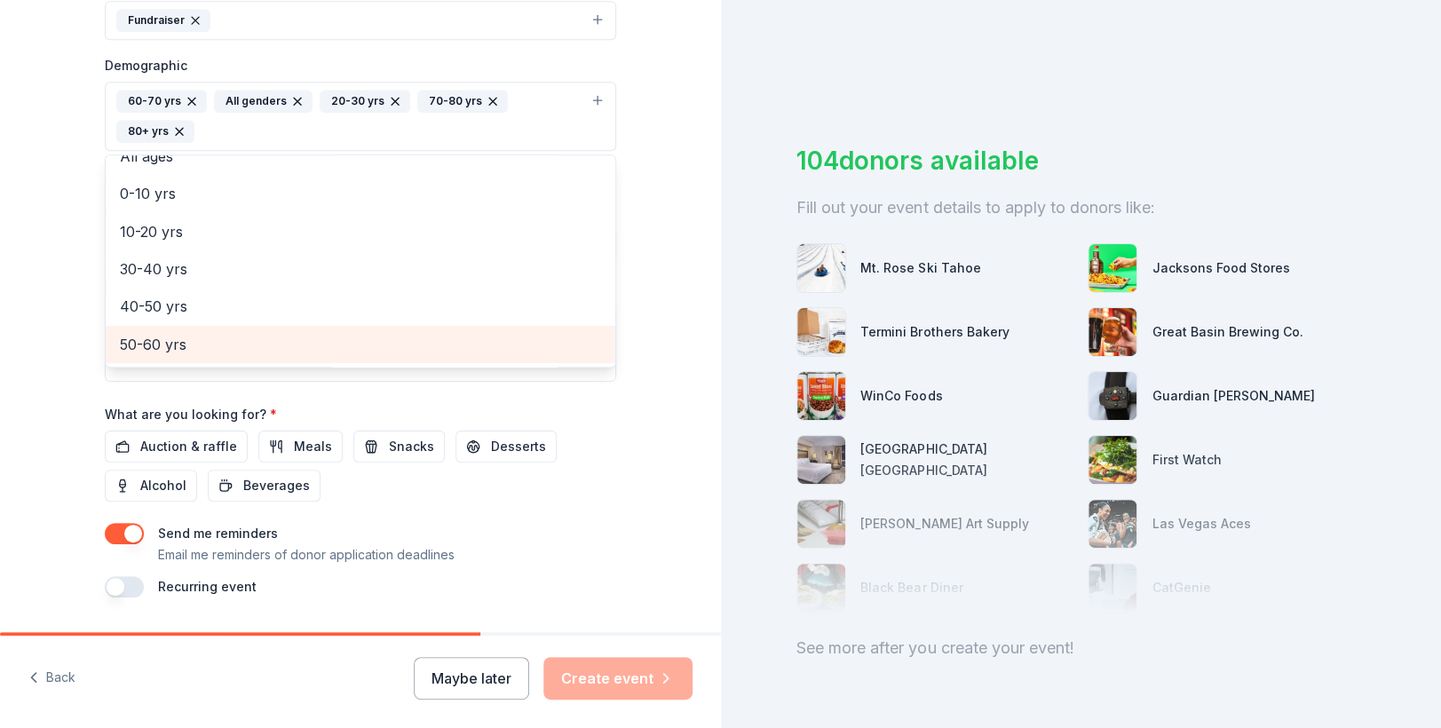
scroll to position [96, 0]
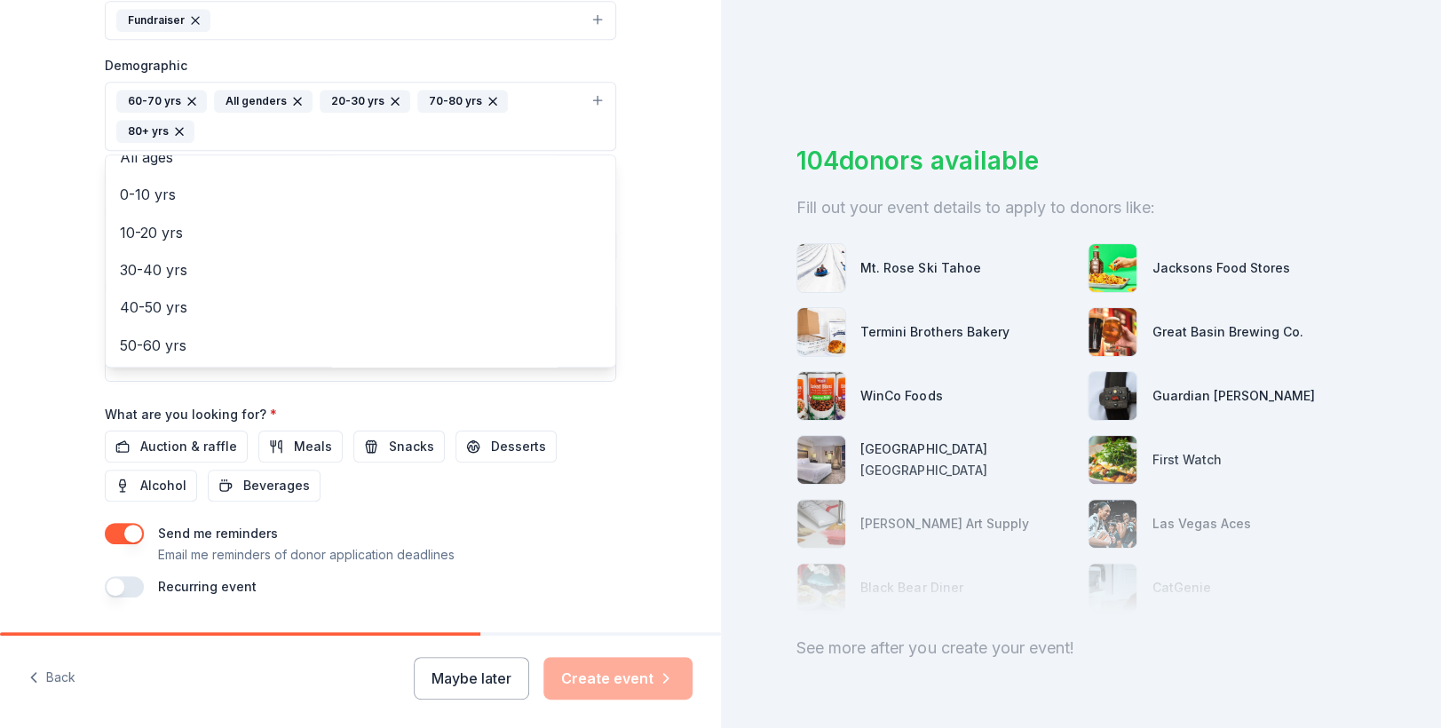
click at [88, 364] on div "Tell us about your event. We'll find in-kind donations you can apply for. Event…" at bounding box center [360, 75] width 568 height 1216
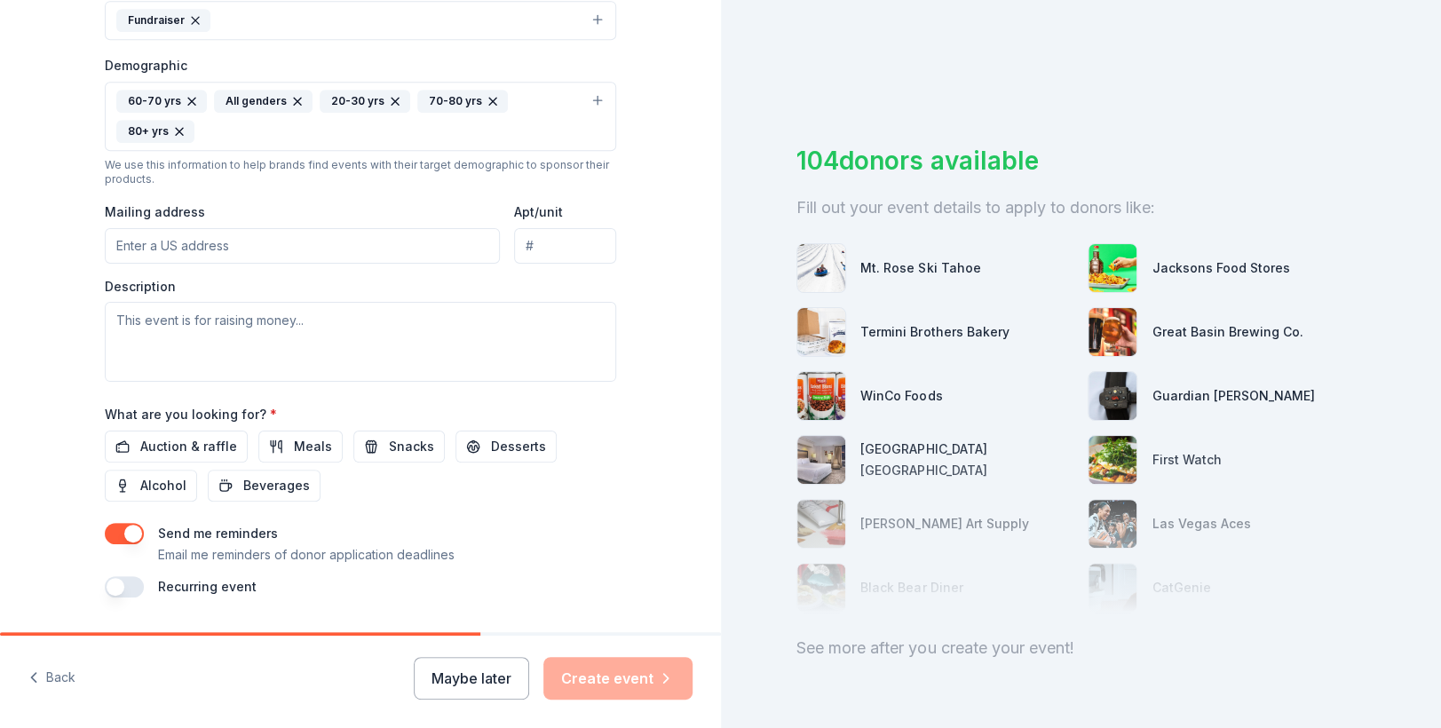
click at [236, 228] on input "Mailing address" at bounding box center [302, 246] width 395 height 36
type input "1234 Bravestone Avenue, Carson City, NV, 89703"
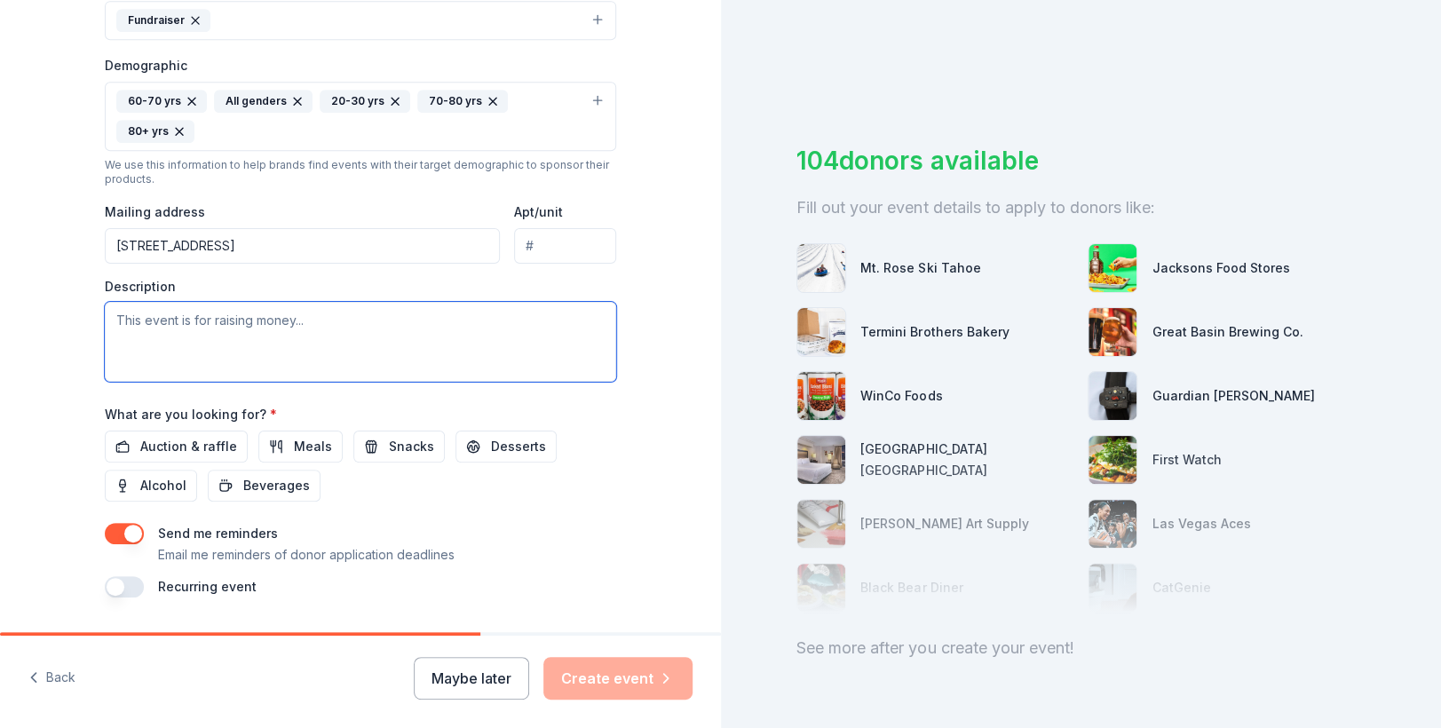
click at [369, 302] on textarea at bounding box center [360, 342] width 511 height 80
type textarea "This event is to introduce us to the public as well as start raising funds for …"
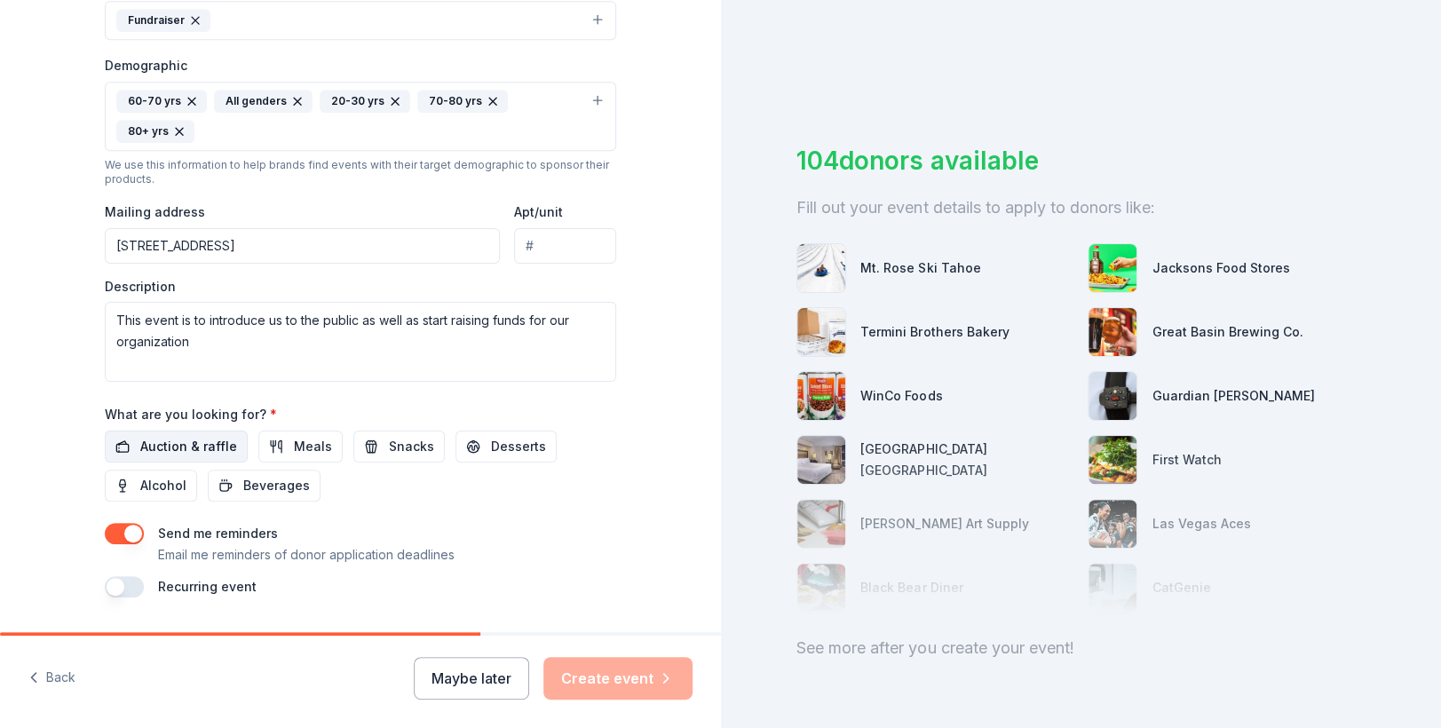
click at [184, 436] on span "Auction & raffle" at bounding box center [188, 446] width 97 height 21
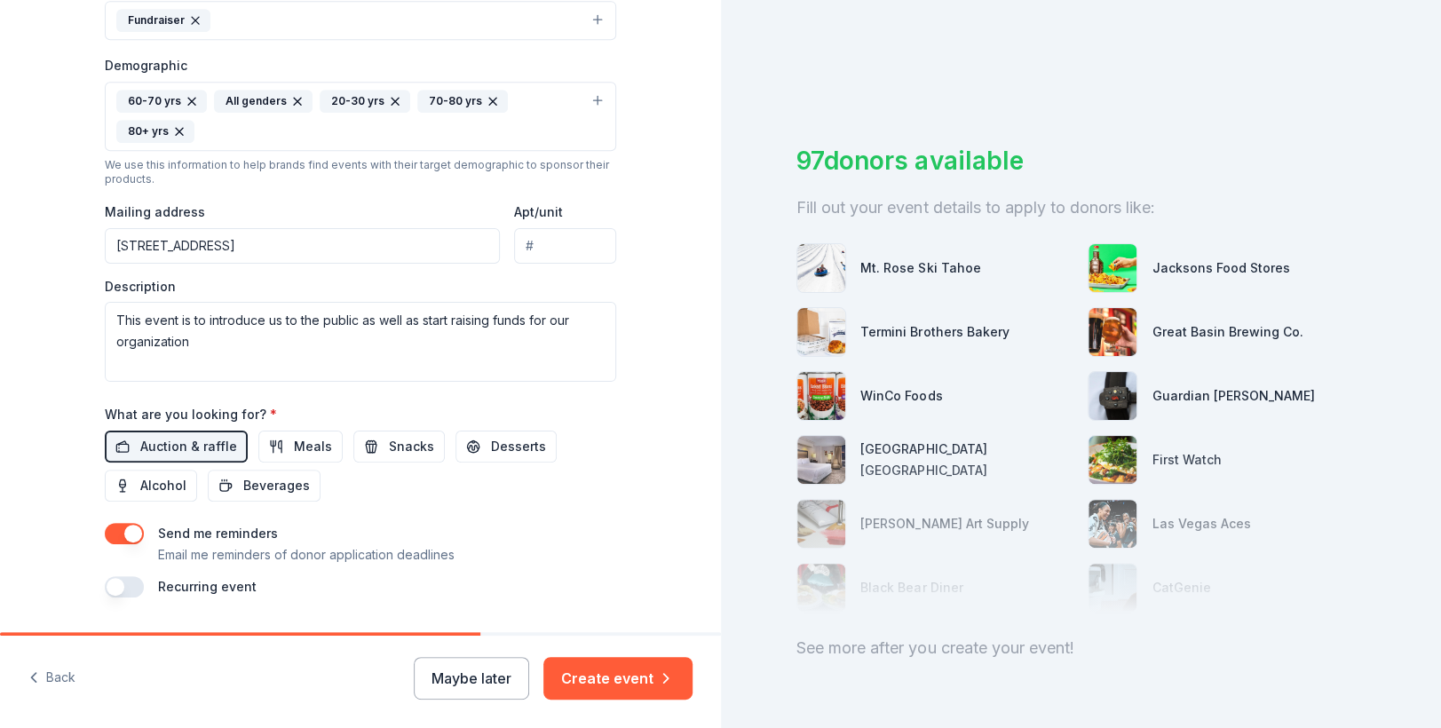
scroll to position [549, 0]
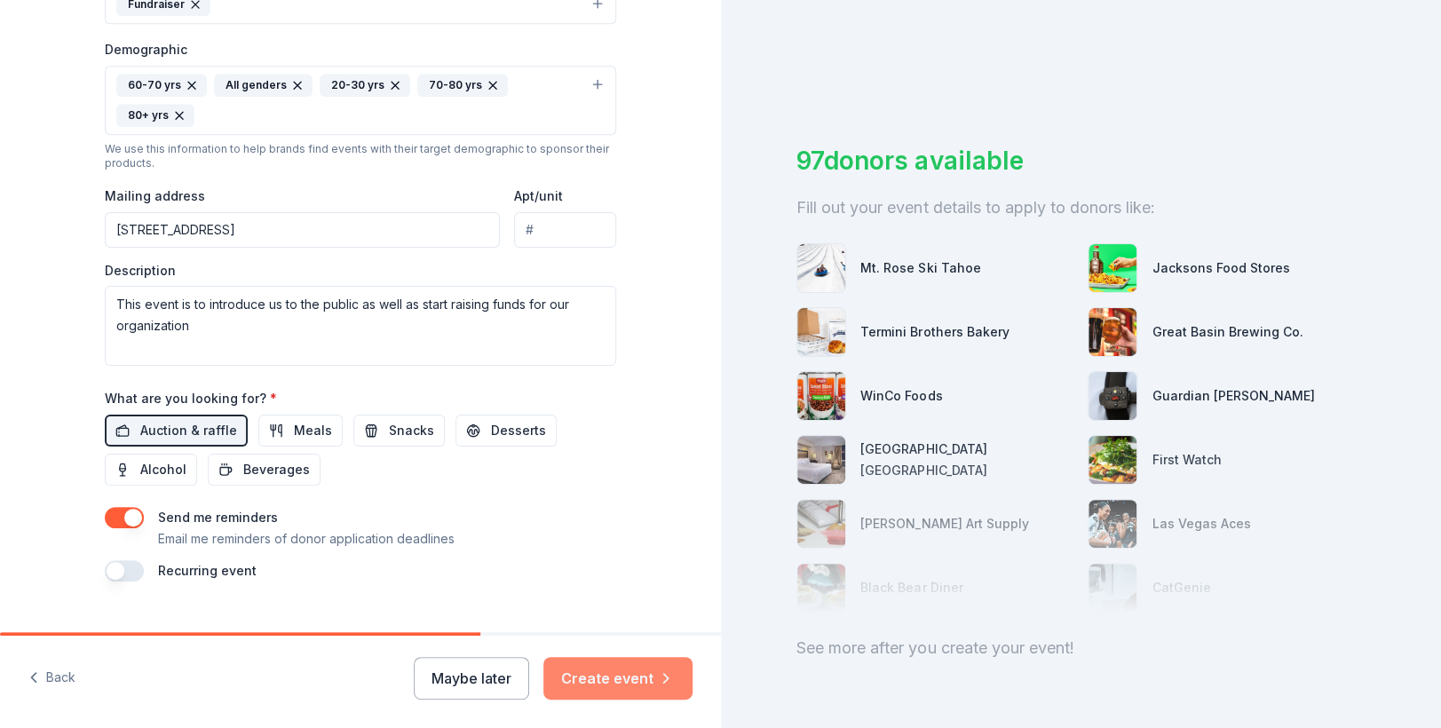
click at [615, 678] on button "Create event" at bounding box center [617, 678] width 149 height 43
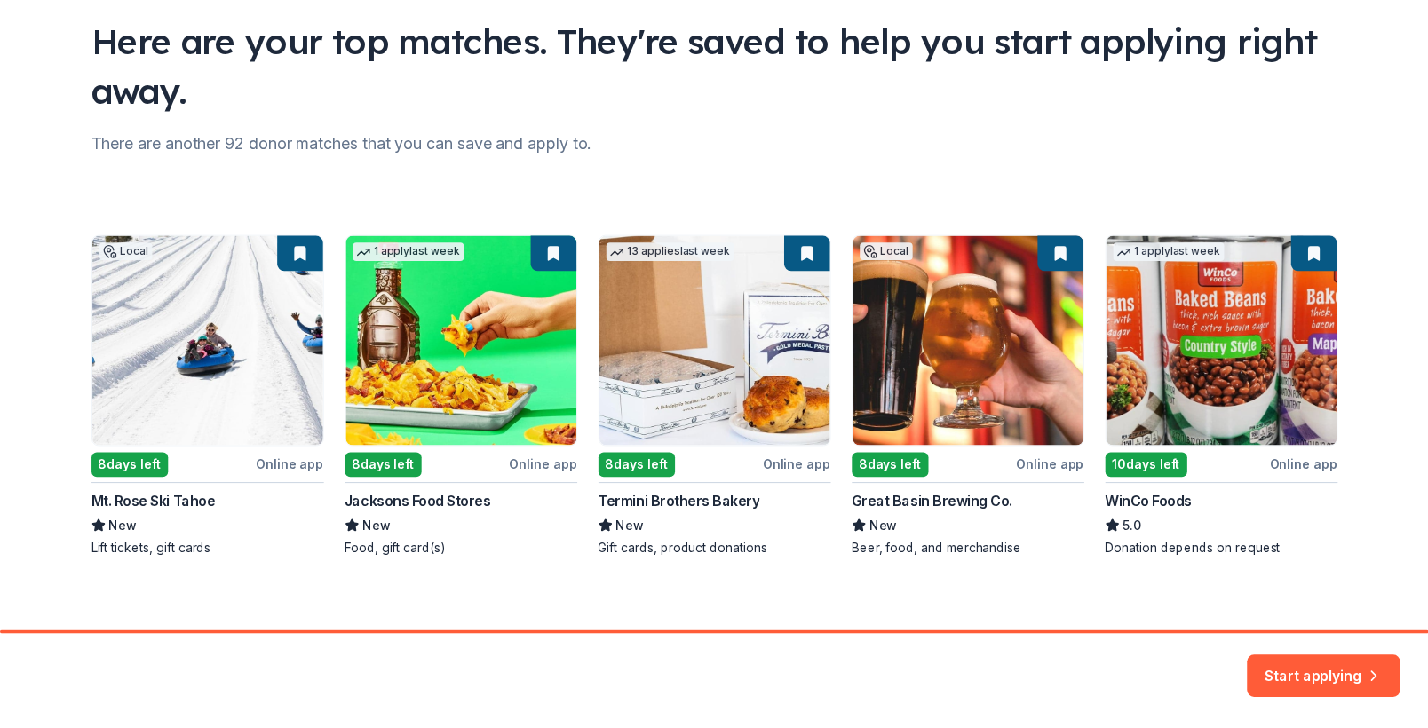
scroll to position [139, 0]
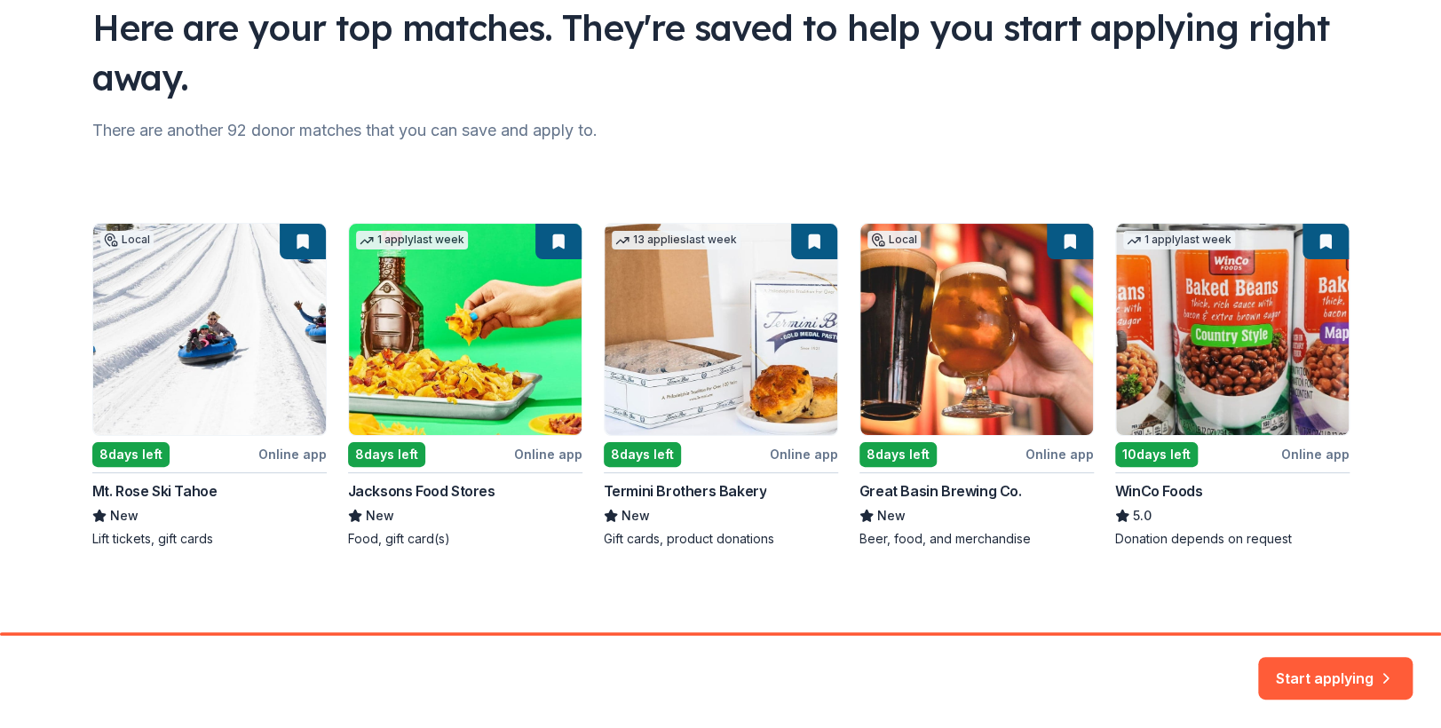
click at [286, 454] on div "Local 8 days left Online app Mt. Rose Ski Tahoe New Lift tickets, gift cards 1 …" at bounding box center [720, 385] width 1257 height 325
click at [142, 456] on div "Local 8 days left Online app Mt. Rose Ski Tahoe New Lift tickets, gift cards 1 …" at bounding box center [720, 385] width 1257 height 325
click at [128, 548] on div "Here are your top matches. They're saved to help you start applying right away.…" at bounding box center [721, 247] width 1314 height 772
click at [1316, 678] on button "Start applying" at bounding box center [1335, 667] width 155 height 43
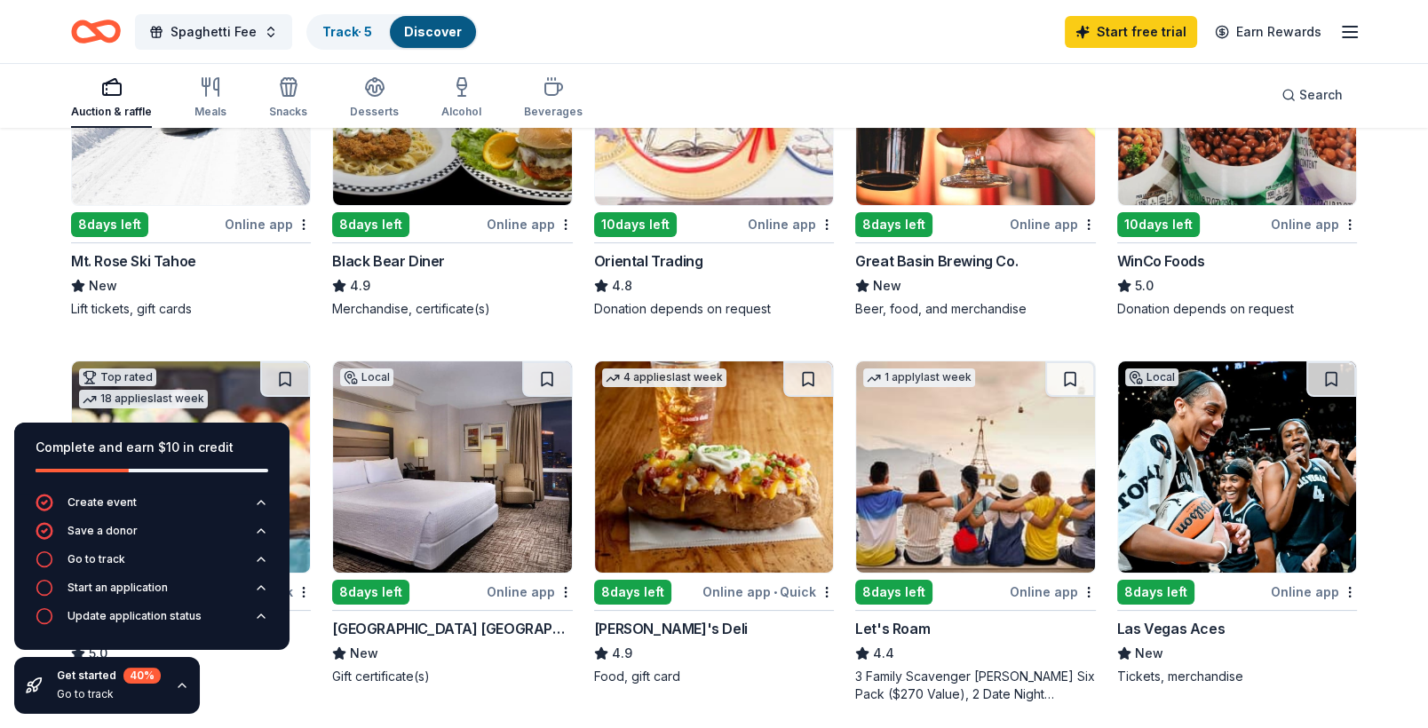
scroll to position [355, 0]
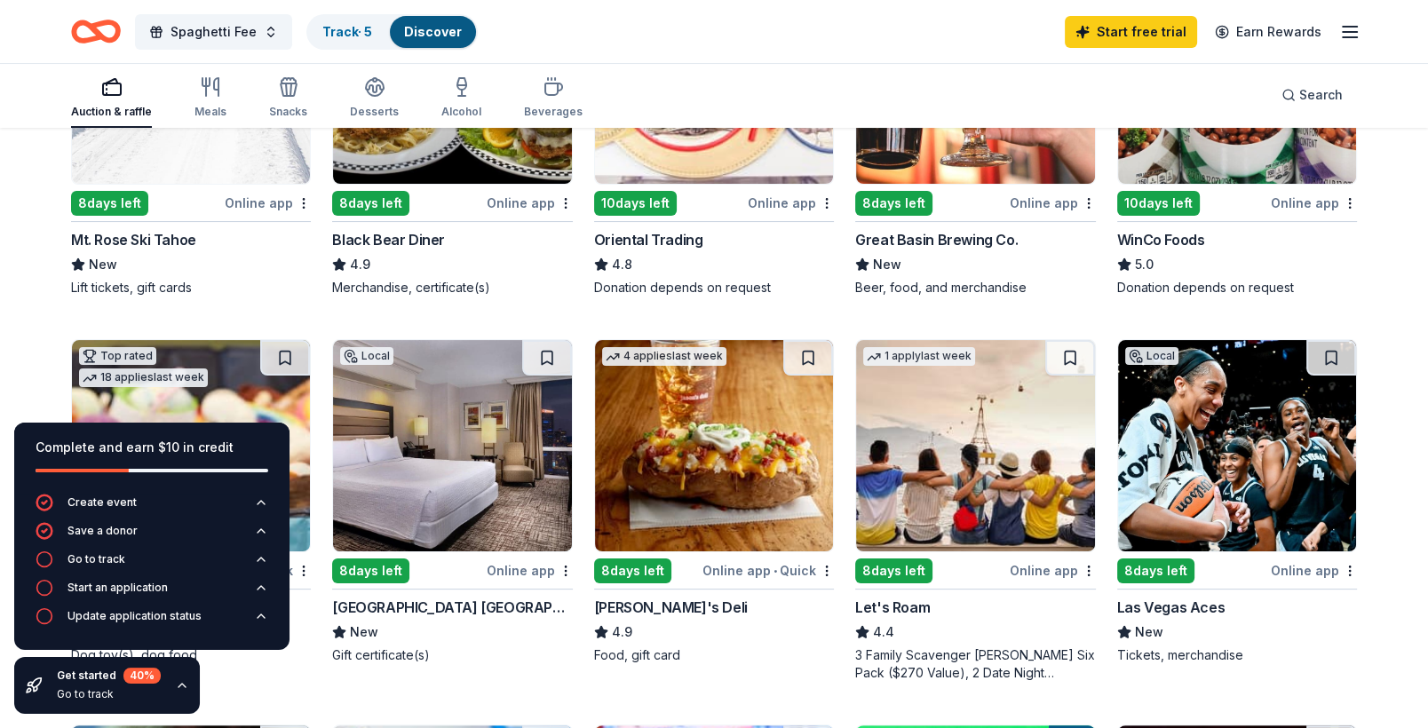
click at [260, 201] on div "Online app" at bounding box center [268, 203] width 86 height 22
click at [115, 498] on div "Create event" at bounding box center [101, 503] width 69 height 14
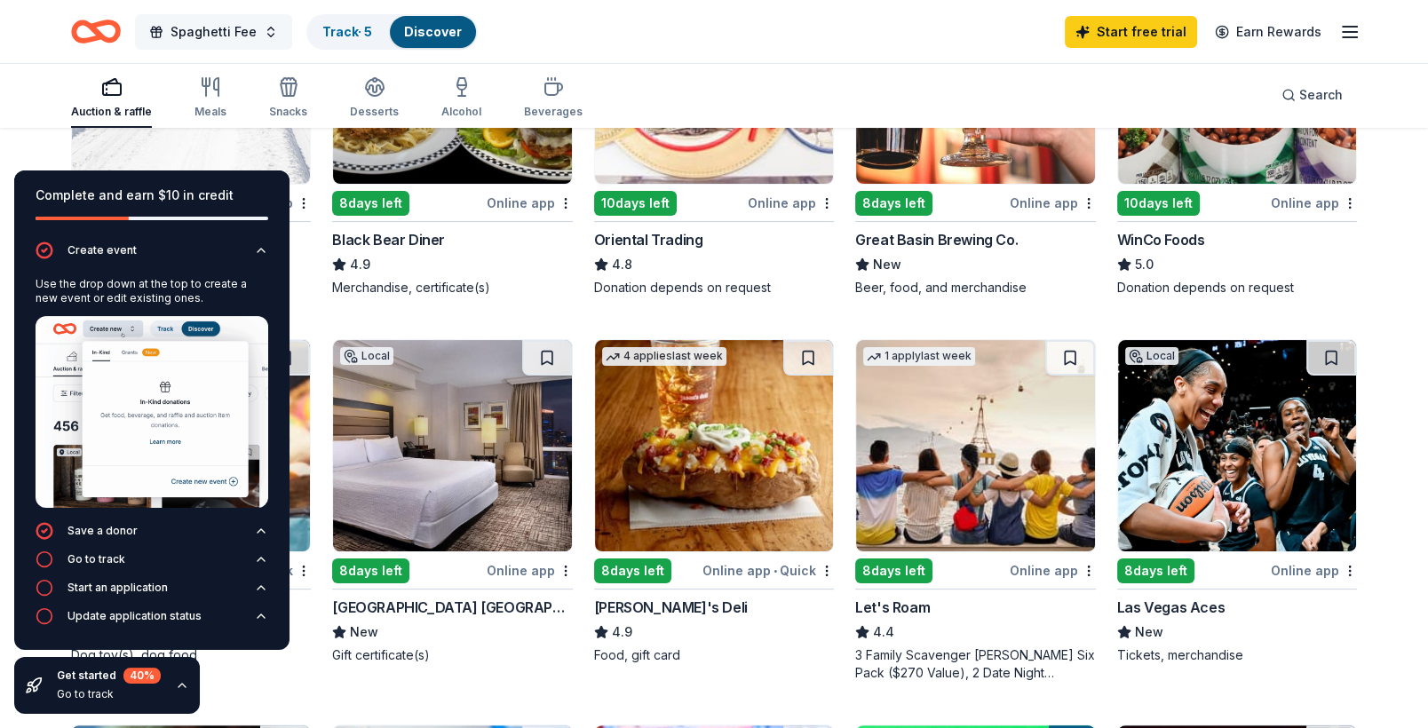
click at [251, 30] on span "Spaghetti Fee" at bounding box center [213, 31] width 86 height 21
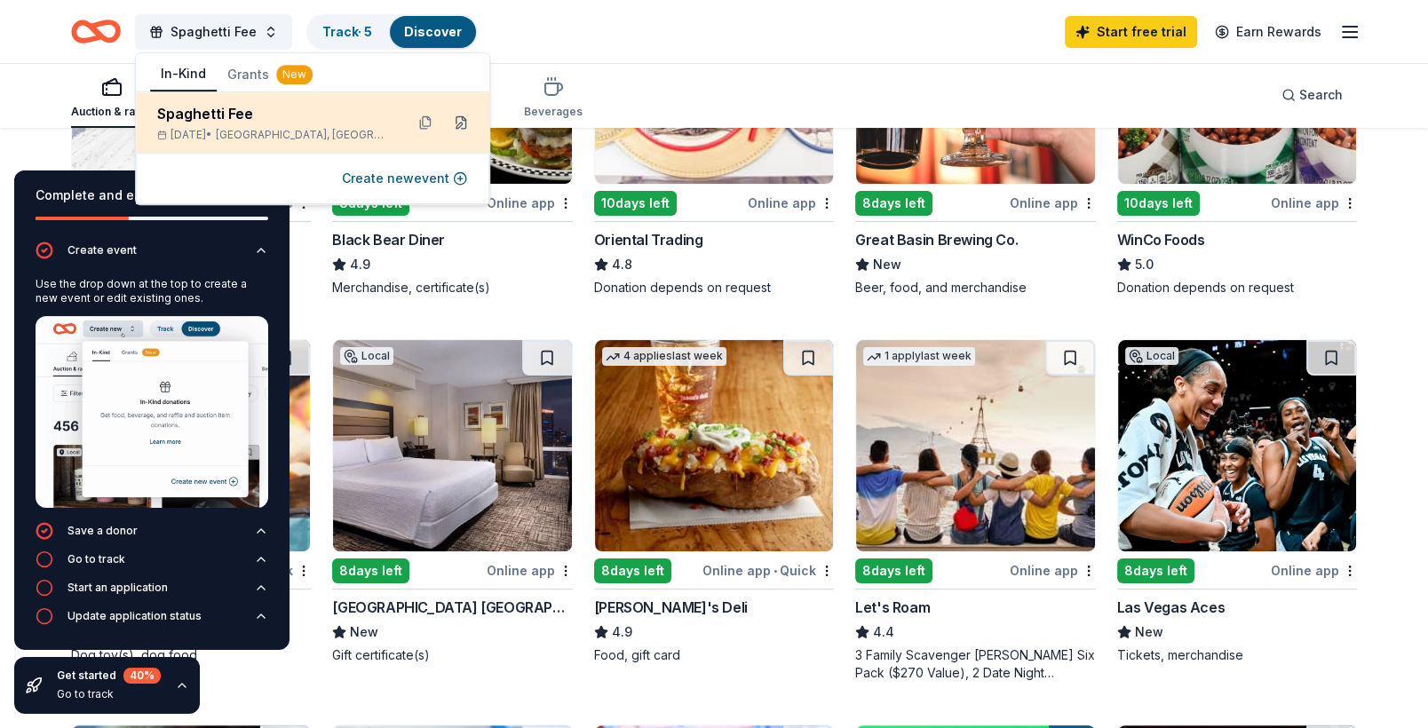
click at [460, 124] on button at bounding box center [461, 122] width 28 height 28
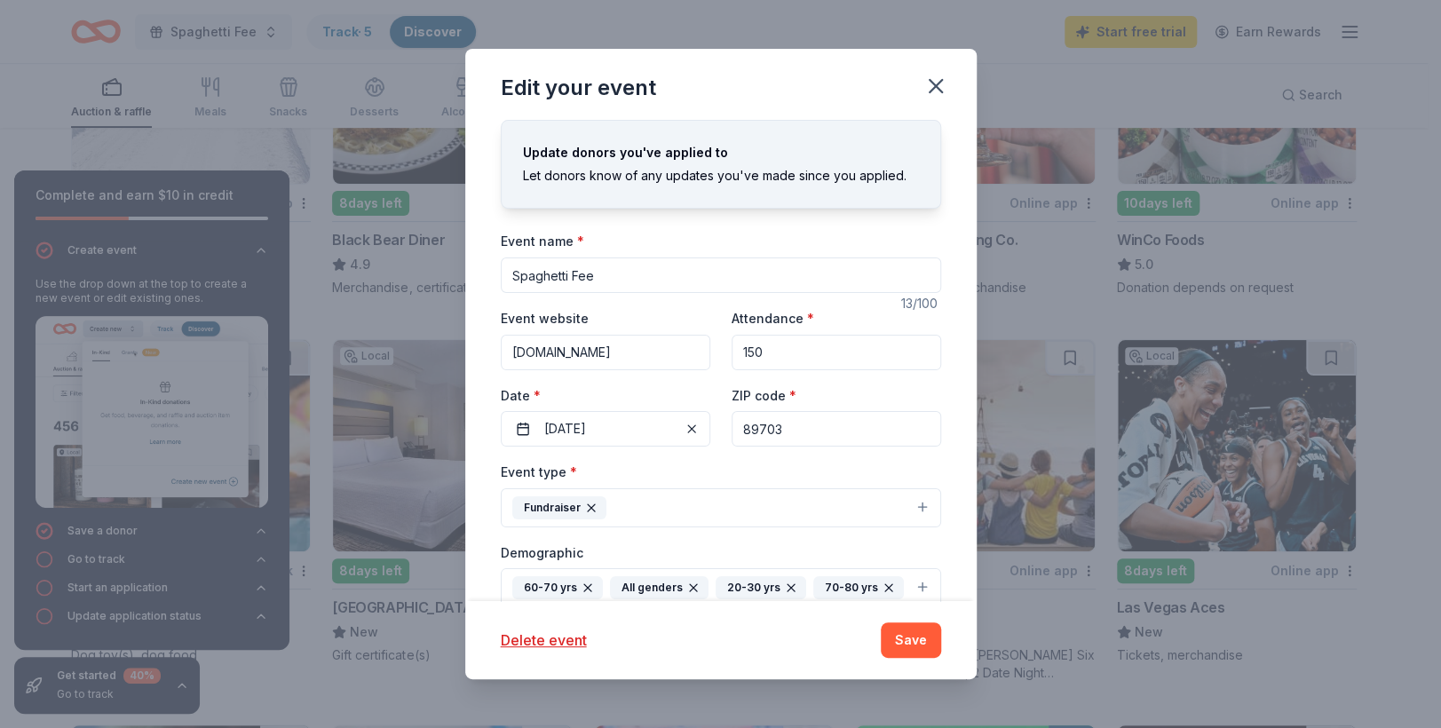
click at [608, 280] on input "Spaghetti Fee" at bounding box center [721, 276] width 440 height 36
type input "Spaghetti Feed"
click at [914, 636] on button "Save" at bounding box center [911, 640] width 60 height 36
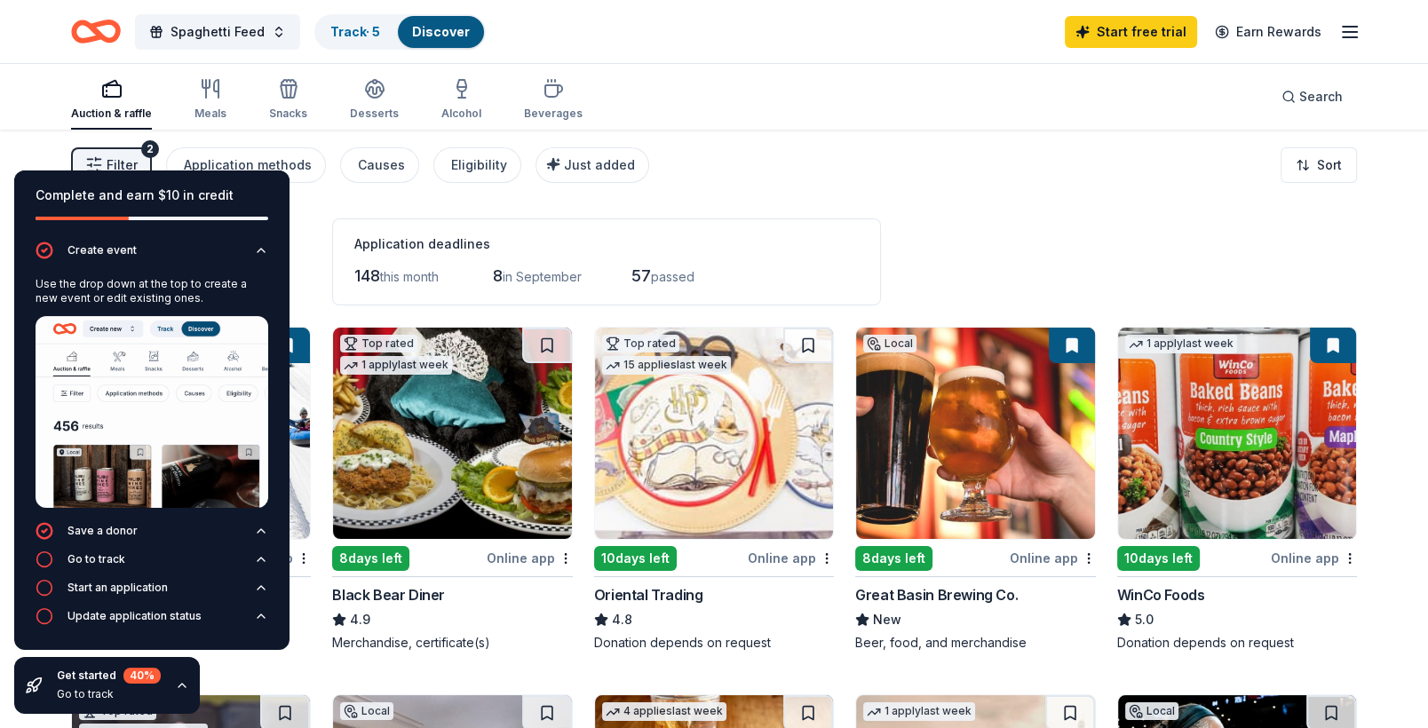
click at [837, 162] on div "Filter 2 Application methods Causes Eligibility Just added Sort" at bounding box center [714, 165] width 1428 height 71
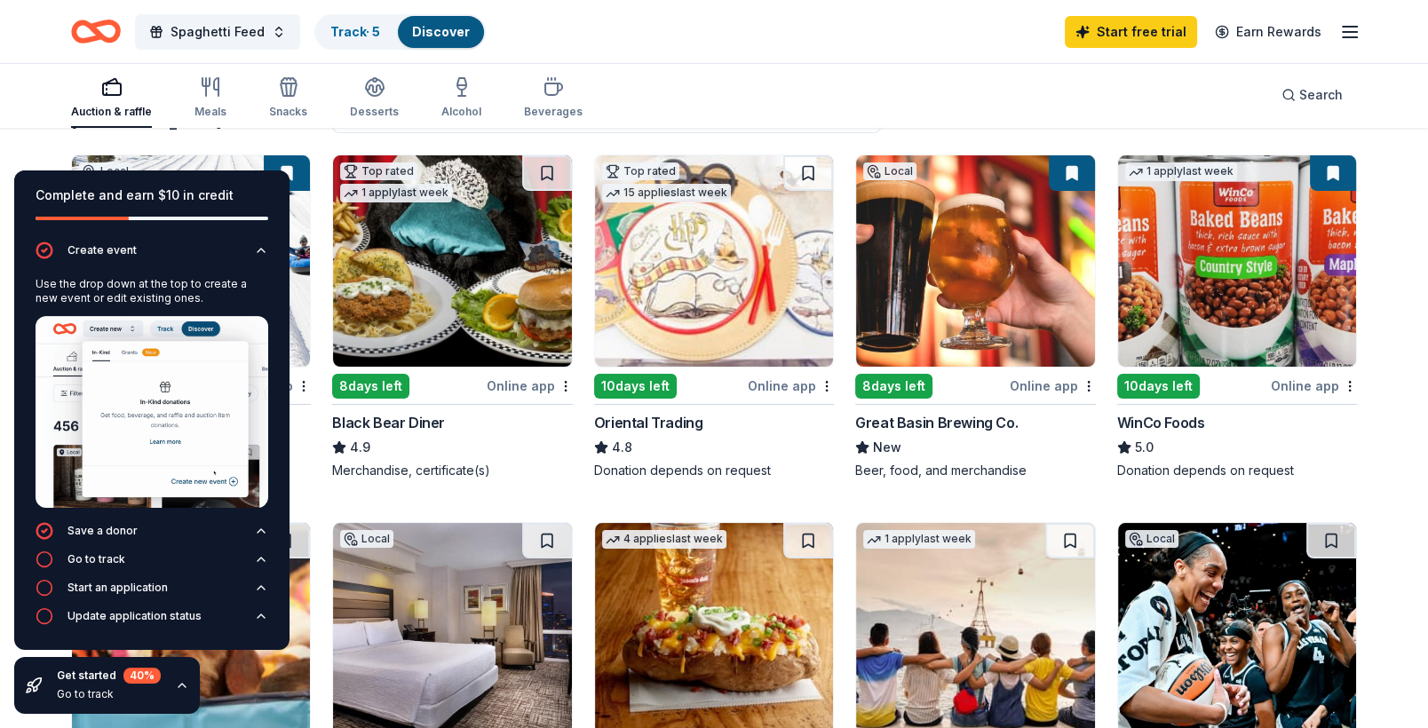
scroll to position [178, 0]
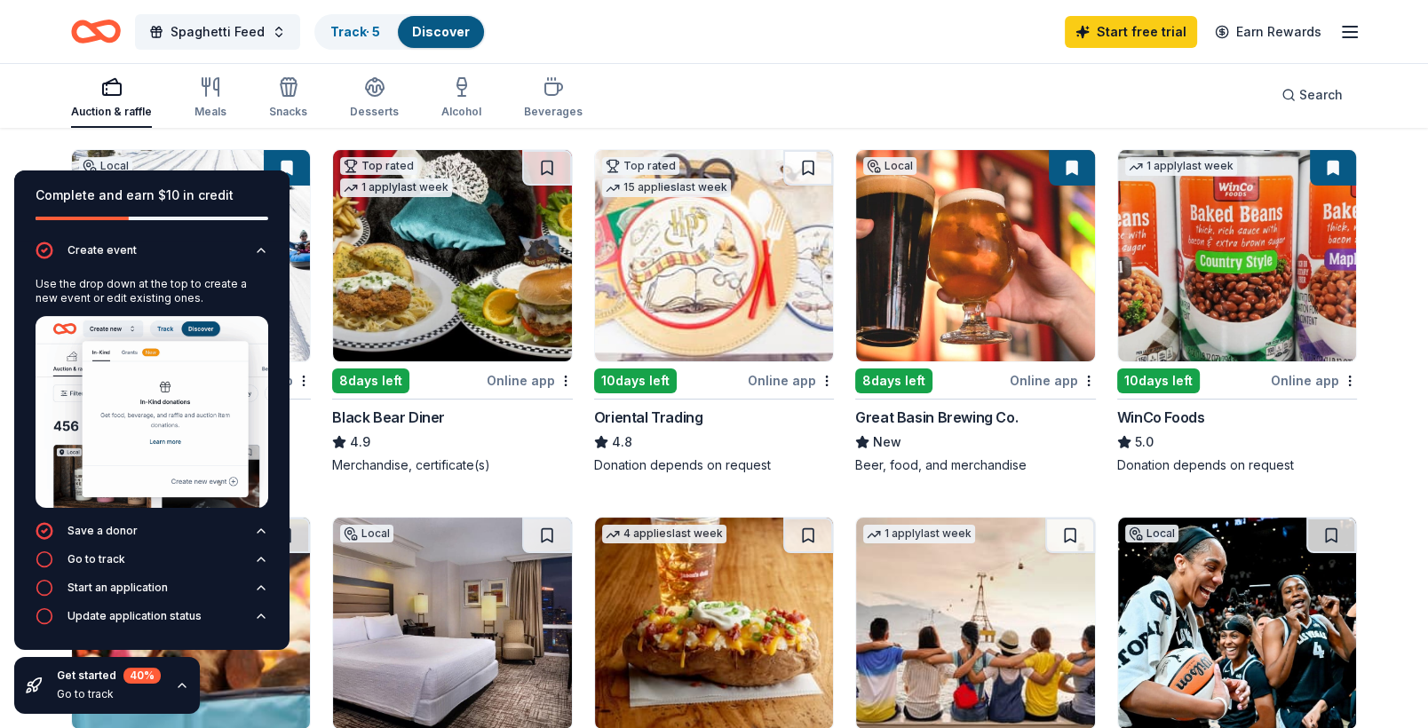
click at [525, 382] on div "Online app" at bounding box center [530, 380] width 86 height 22
click at [681, 415] on div "Oriental Trading" at bounding box center [648, 417] width 109 height 21
click at [945, 413] on div "Great Basin Brewing Co." at bounding box center [936, 417] width 163 height 21
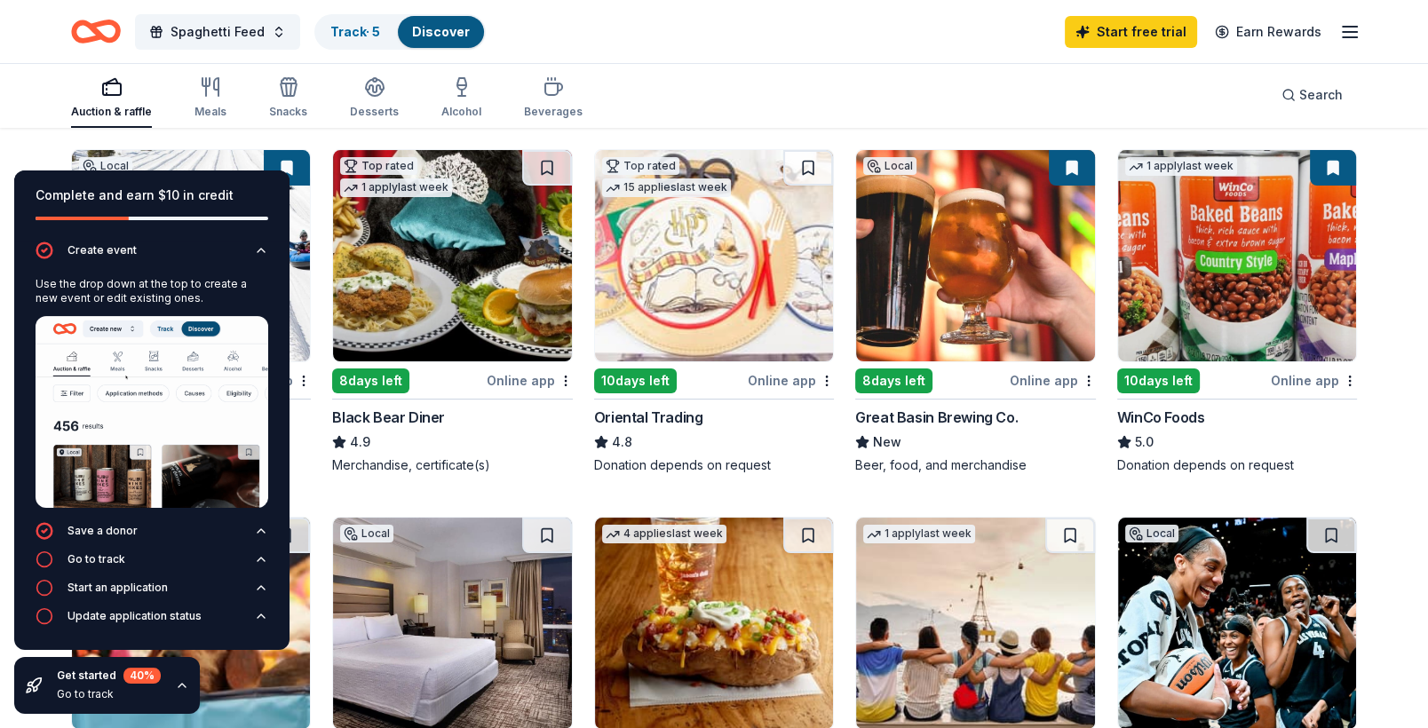
click at [1183, 420] on div "WinCo Foods" at bounding box center [1161, 417] width 88 height 21
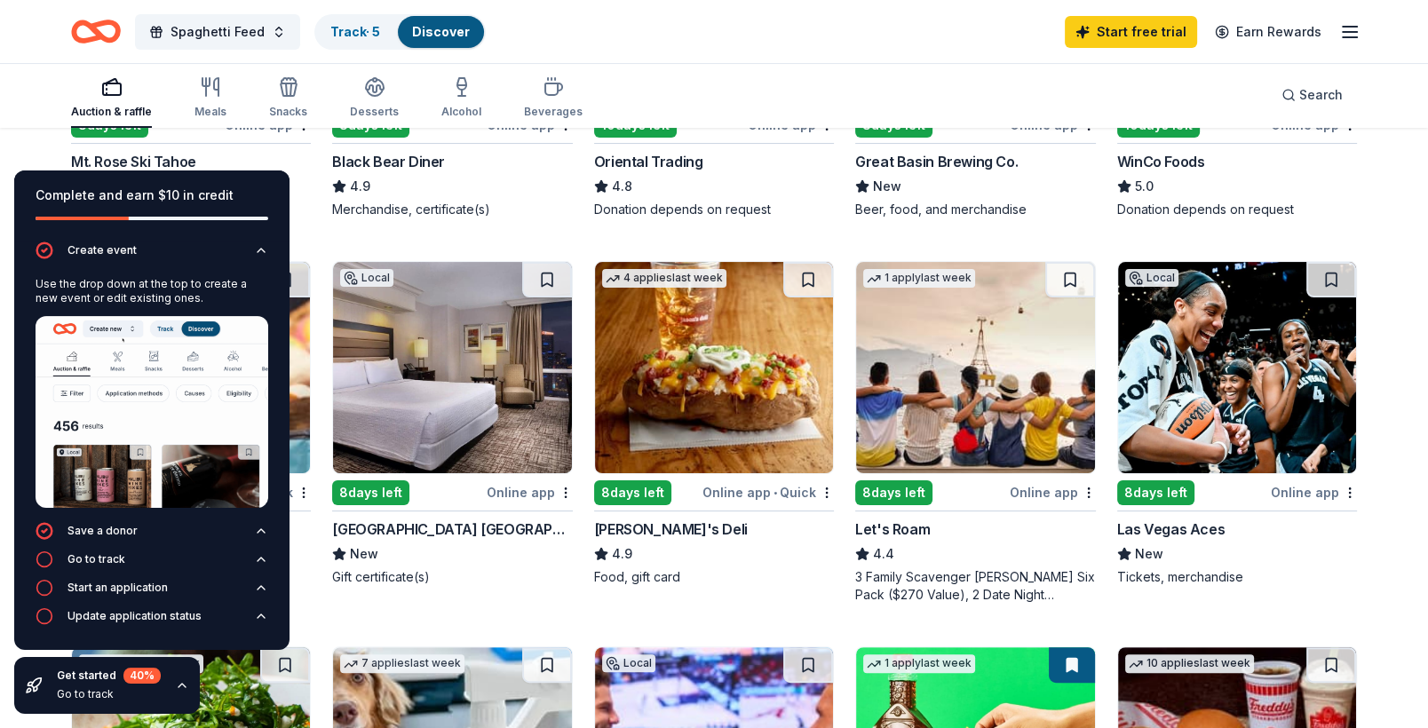
scroll to position [444, 0]
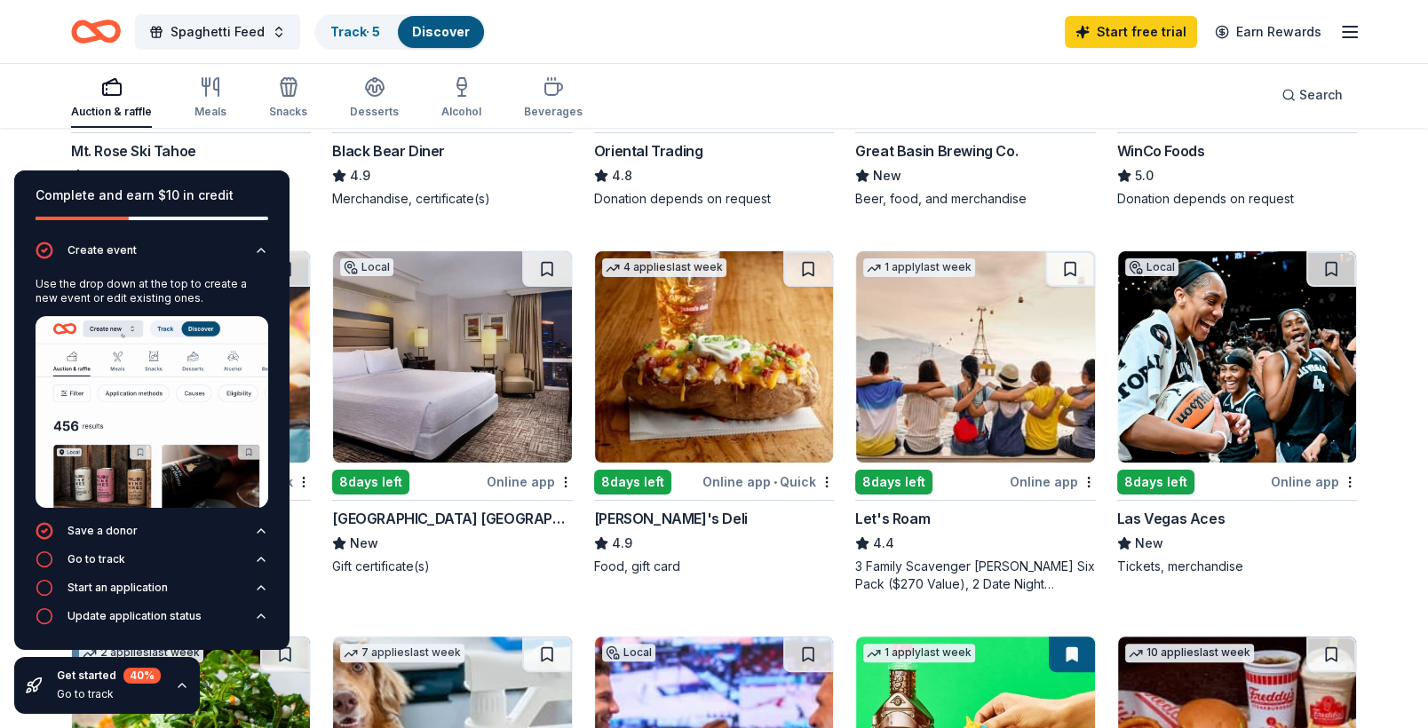
click at [183, 686] on icon "button" at bounding box center [182, 685] width 14 height 14
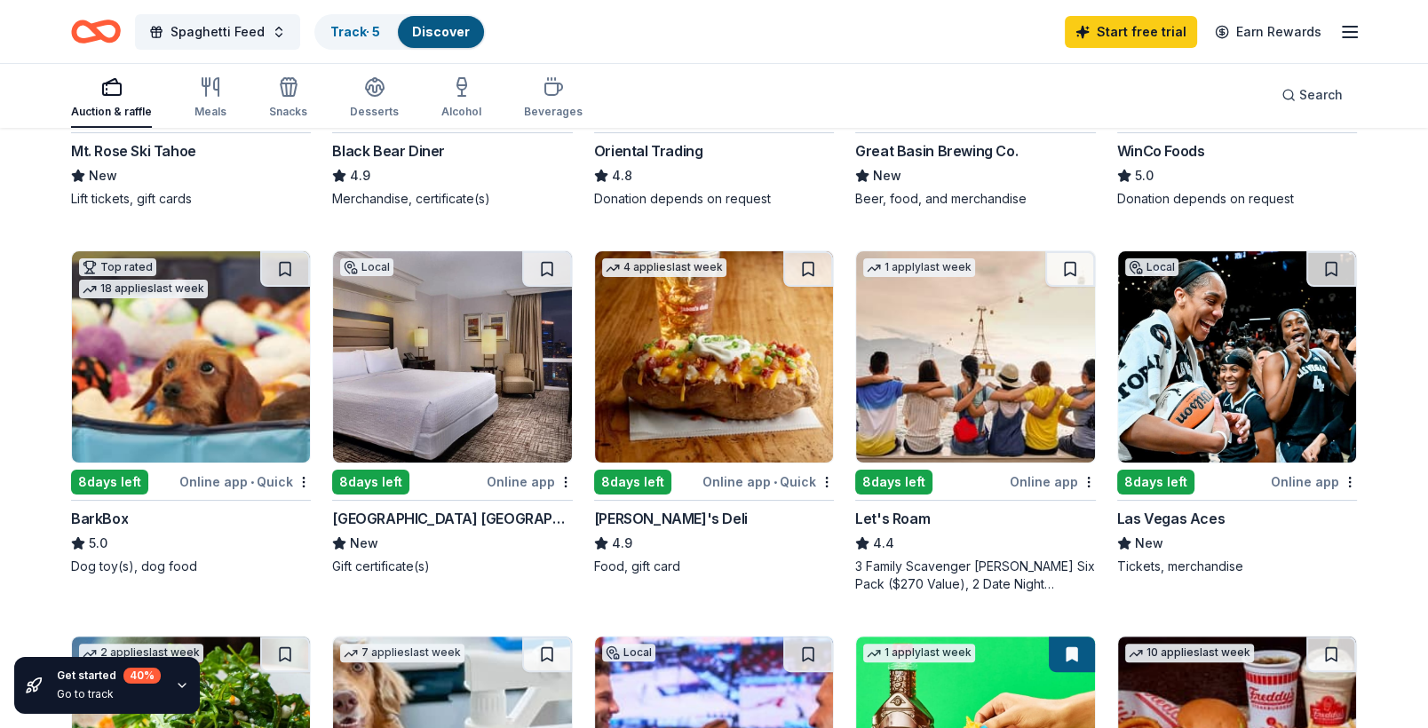
click at [243, 479] on div "Online app • Quick" at bounding box center [244, 482] width 131 height 22
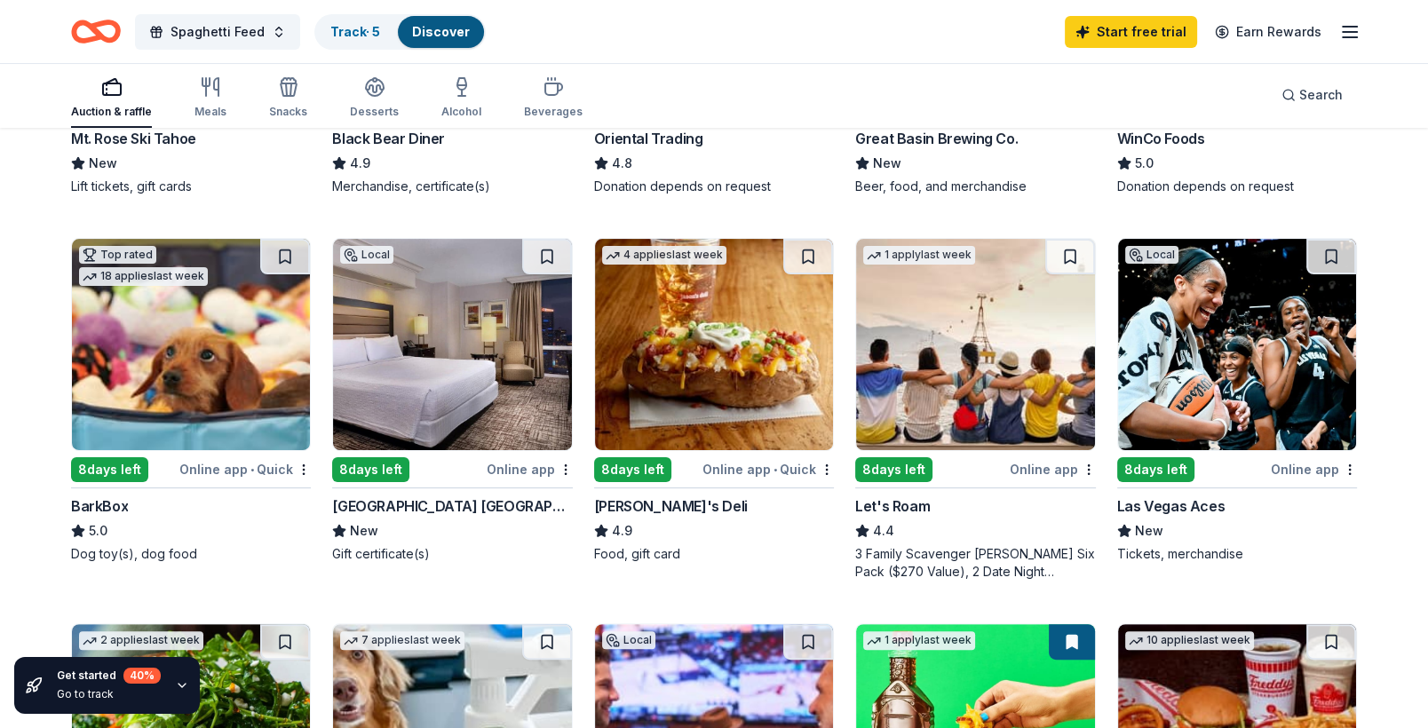
scroll to position [533, 0]
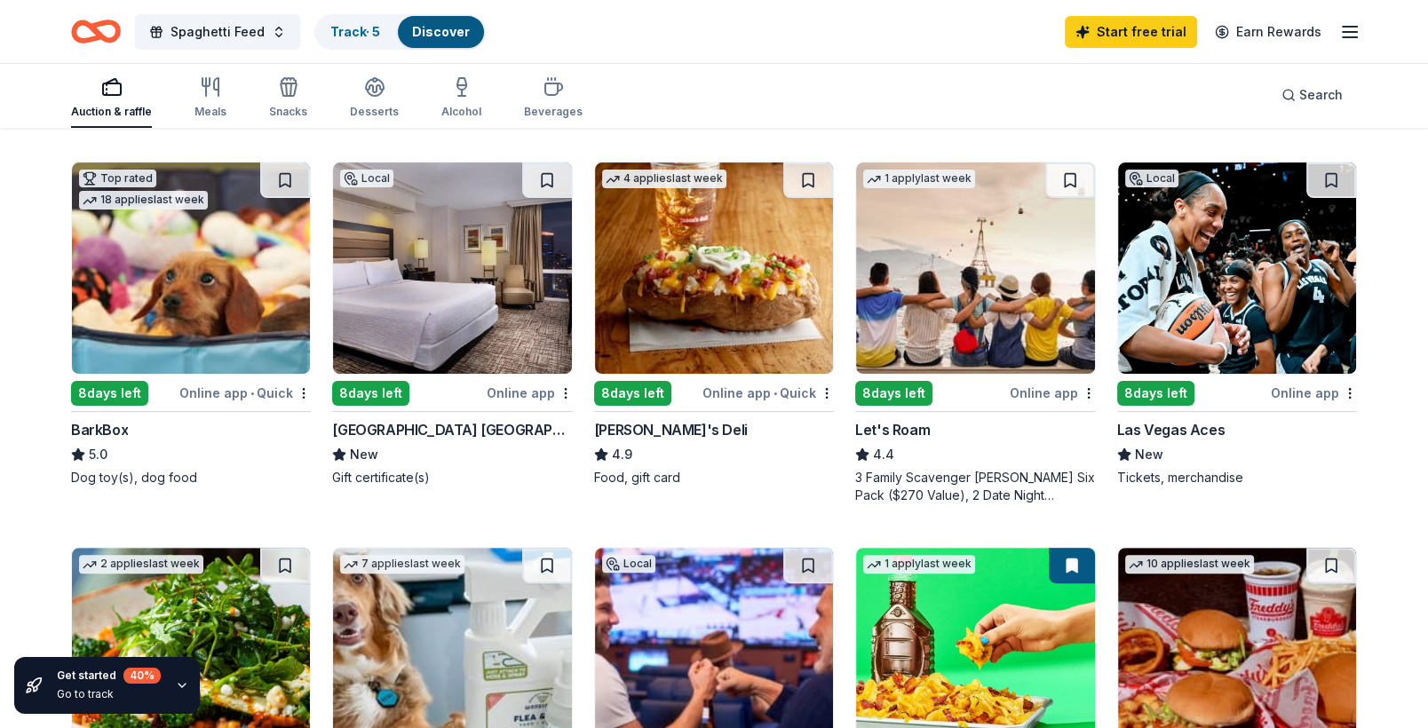
click at [647, 430] on div "[PERSON_NAME]'s Deli" at bounding box center [671, 429] width 154 height 21
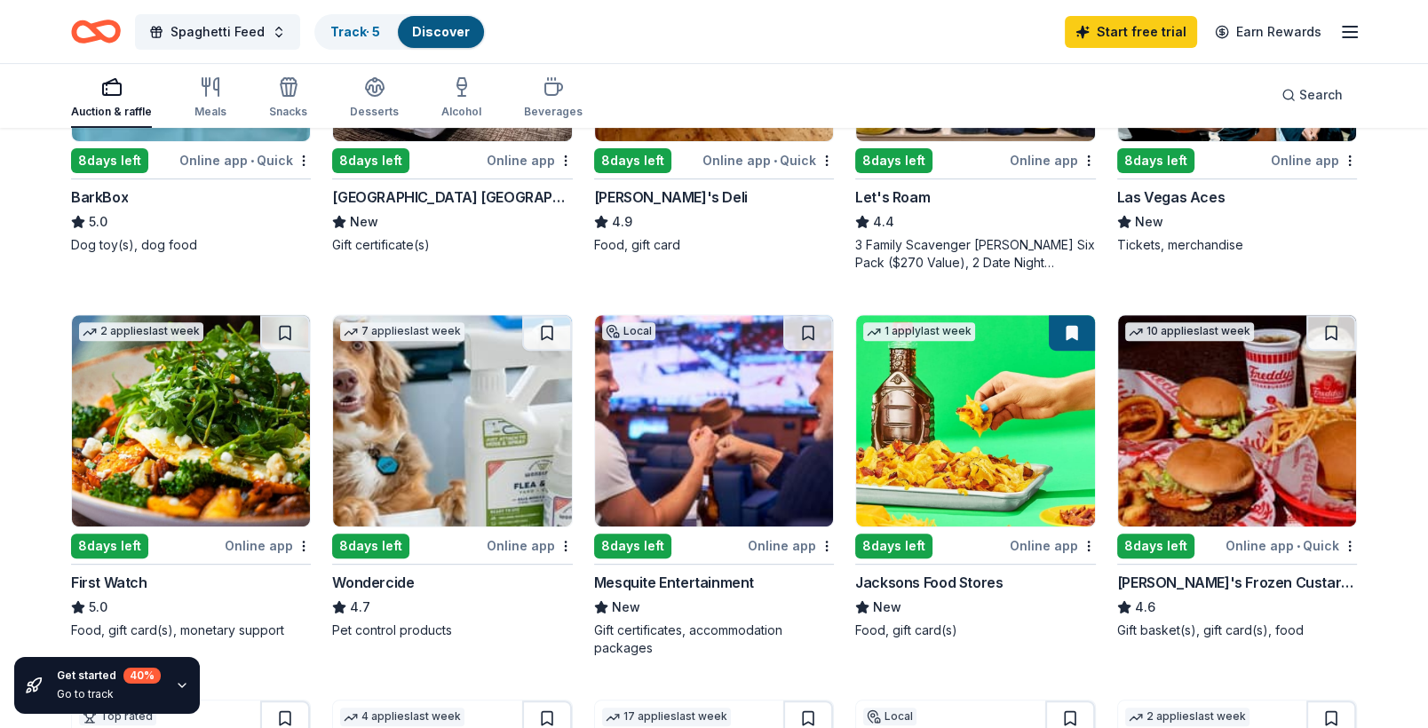
scroll to position [799, 0]
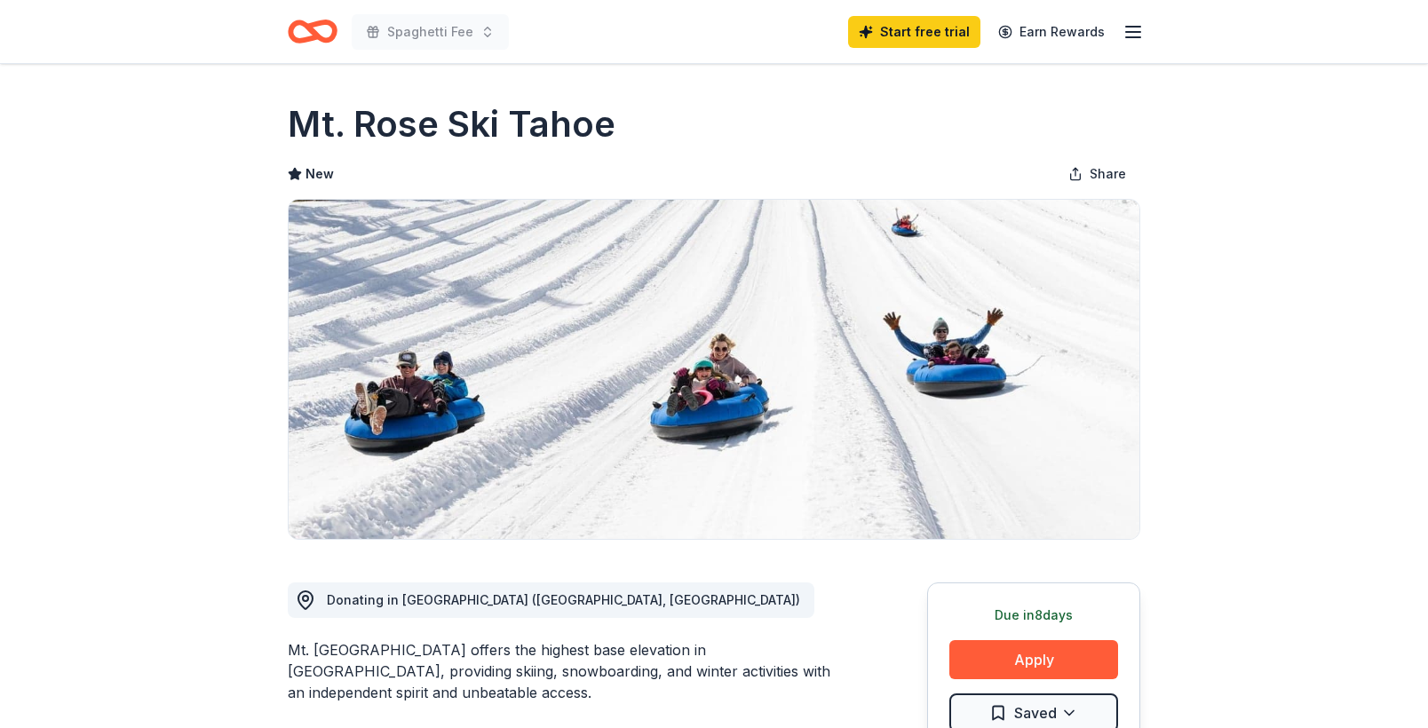
scroll to position [266, 0]
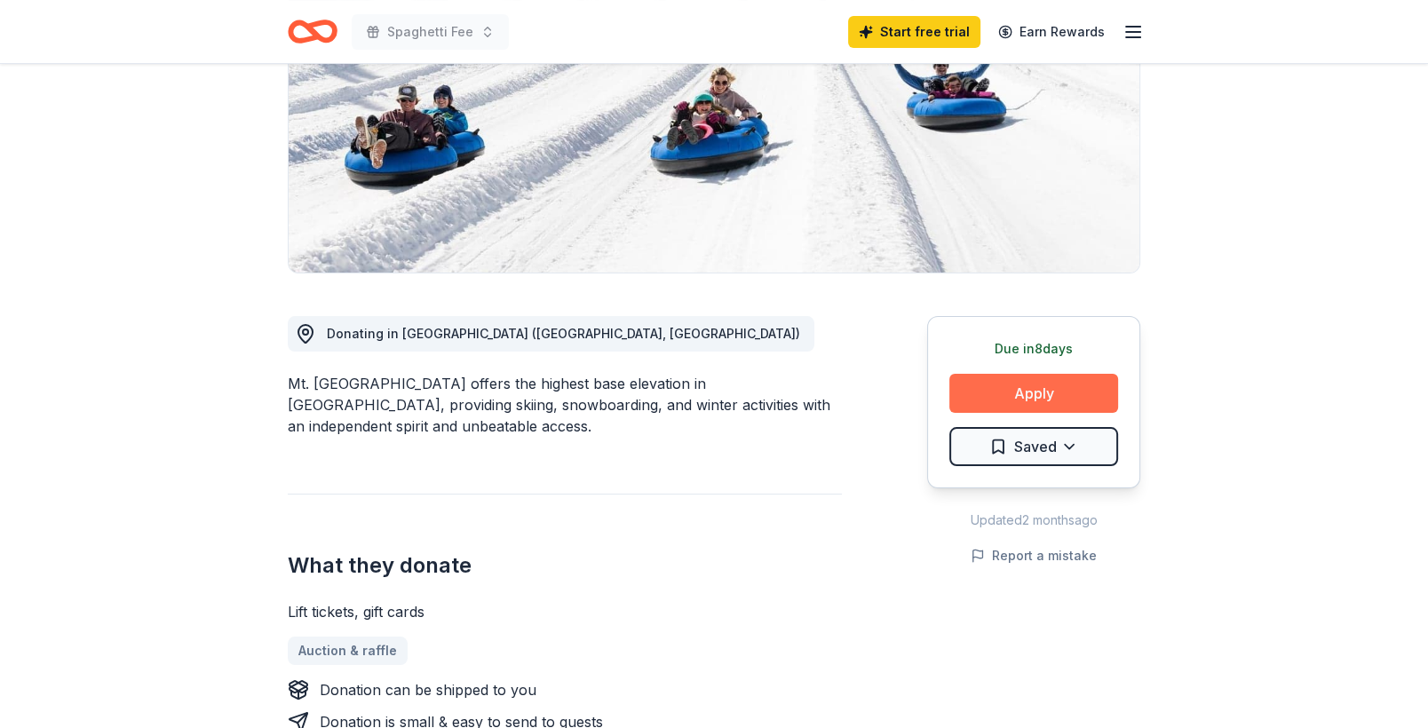
click at [1033, 393] on button "Apply" at bounding box center [1033, 393] width 169 height 39
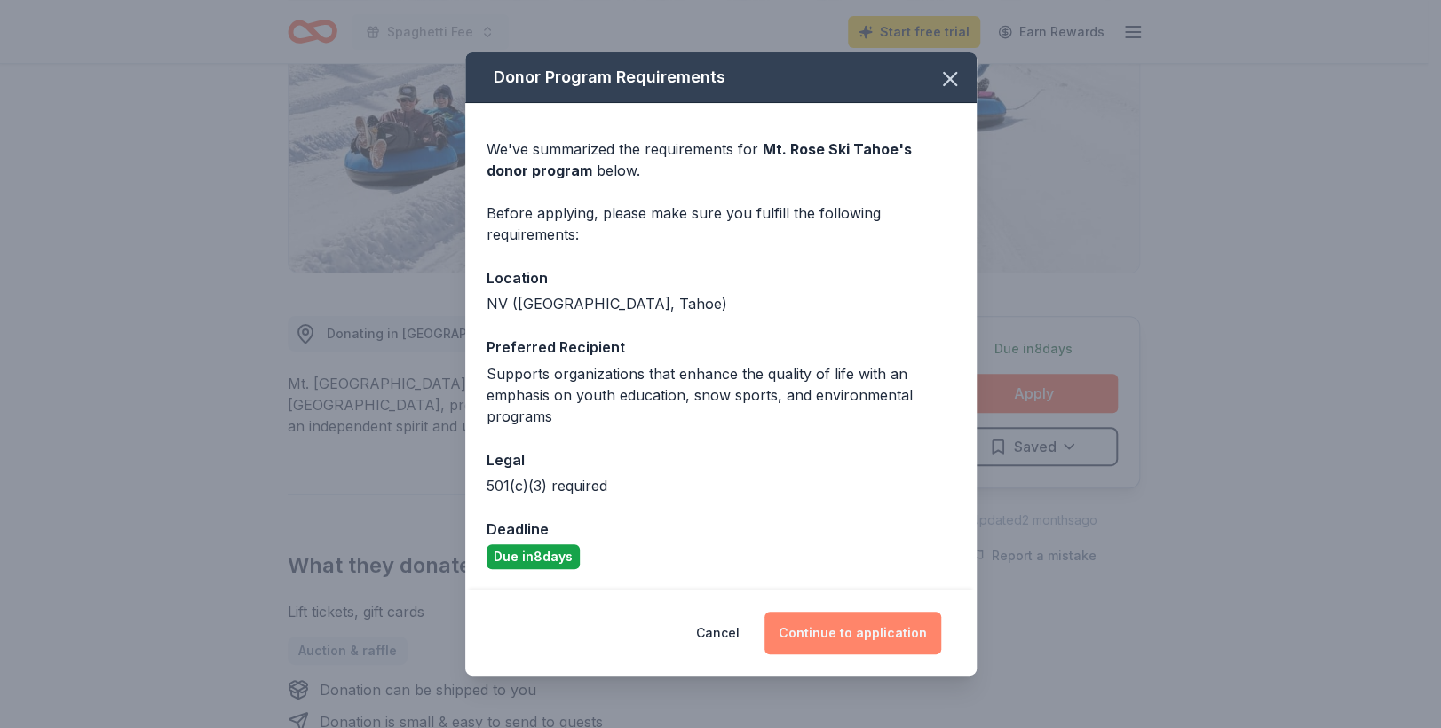
click at [857, 638] on button "Continue to application" at bounding box center [853, 633] width 177 height 43
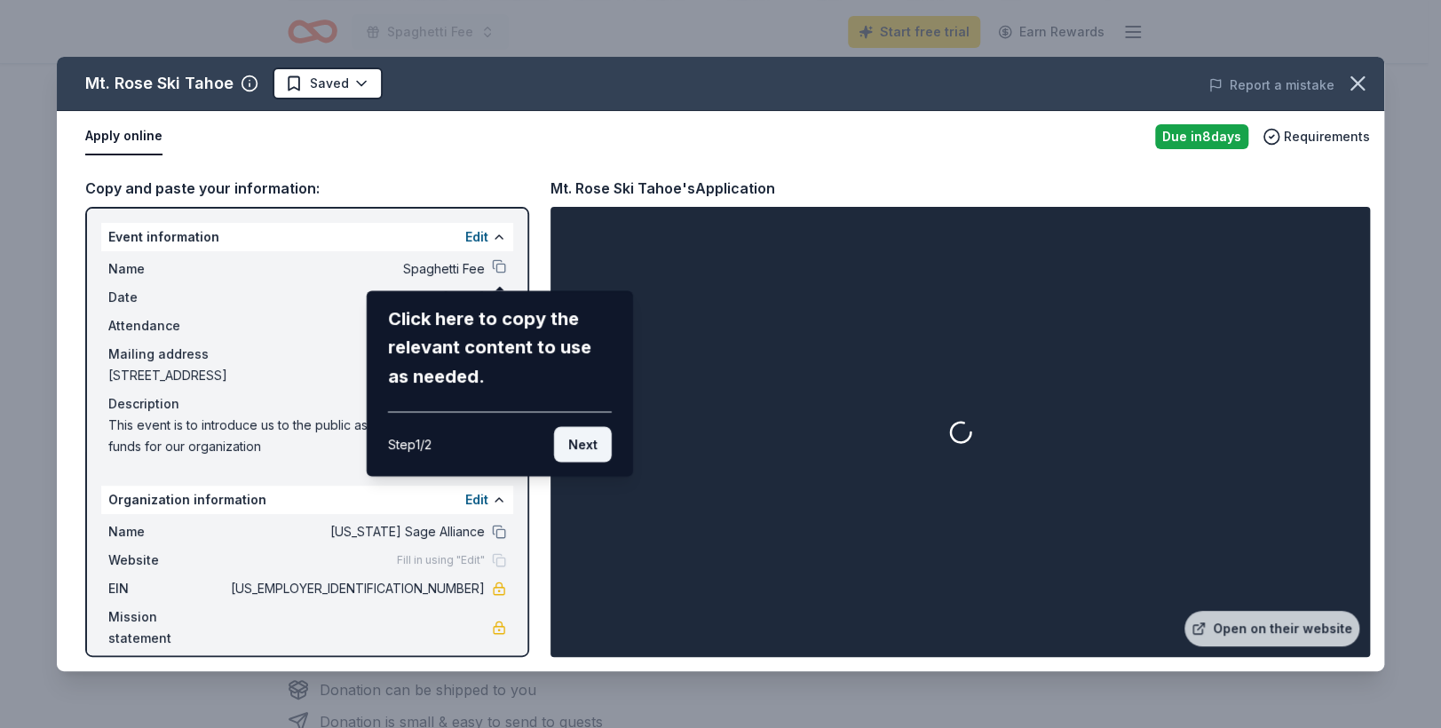
click at [593, 449] on button "Next" at bounding box center [583, 444] width 58 height 36
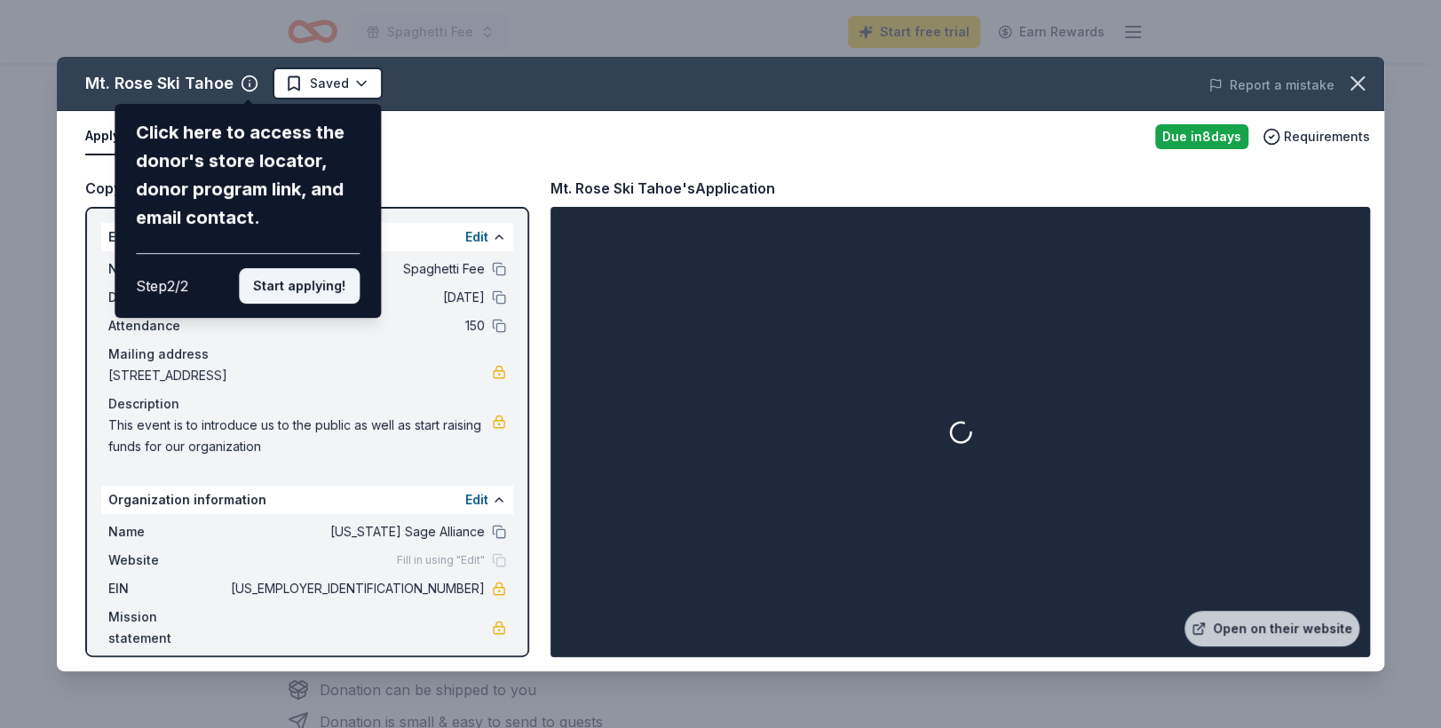
click at [308, 289] on button "Start applying!" at bounding box center [299, 286] width 121 height 36
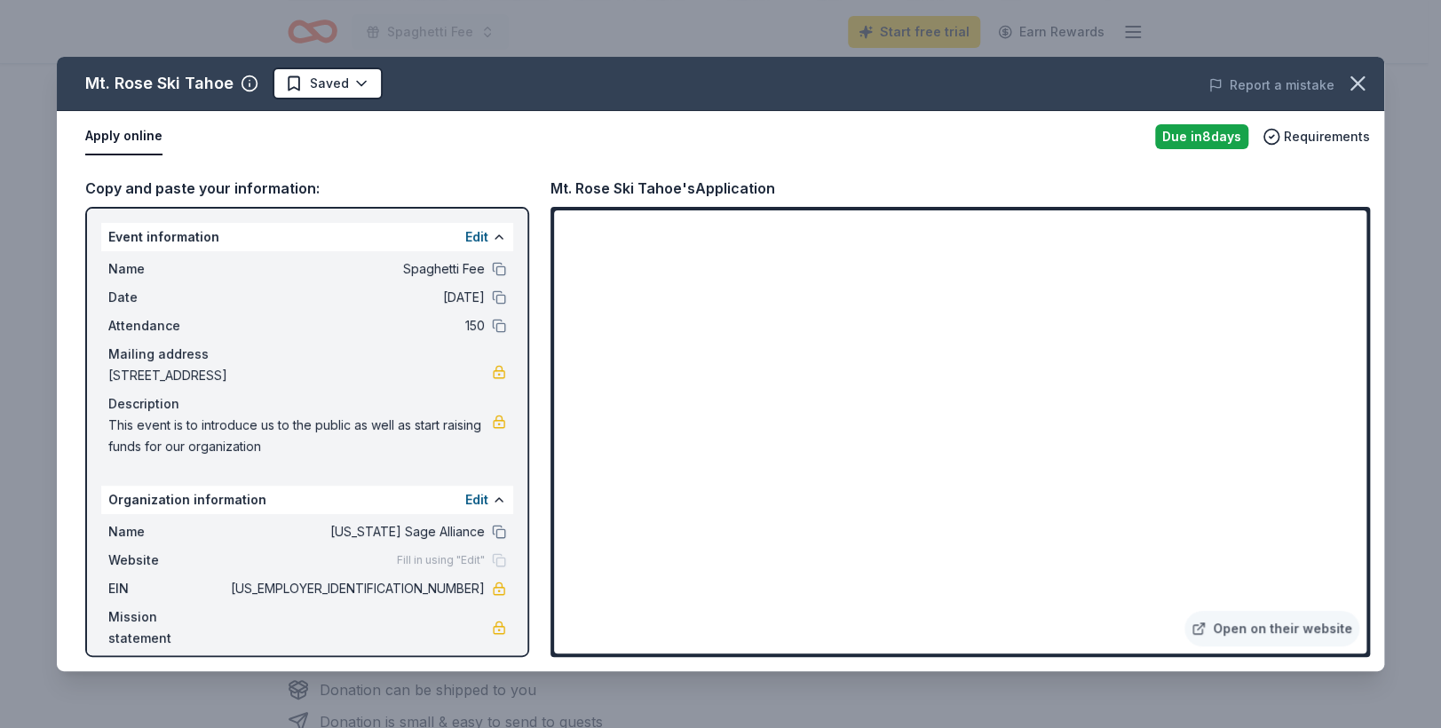
click at [499, 266] on div "Mt. Rose Ski Tahoe Saved Report a mistake Apply online Due in 8 days Requiremen…" at bounding box center [721, 364] width 1328 height 615
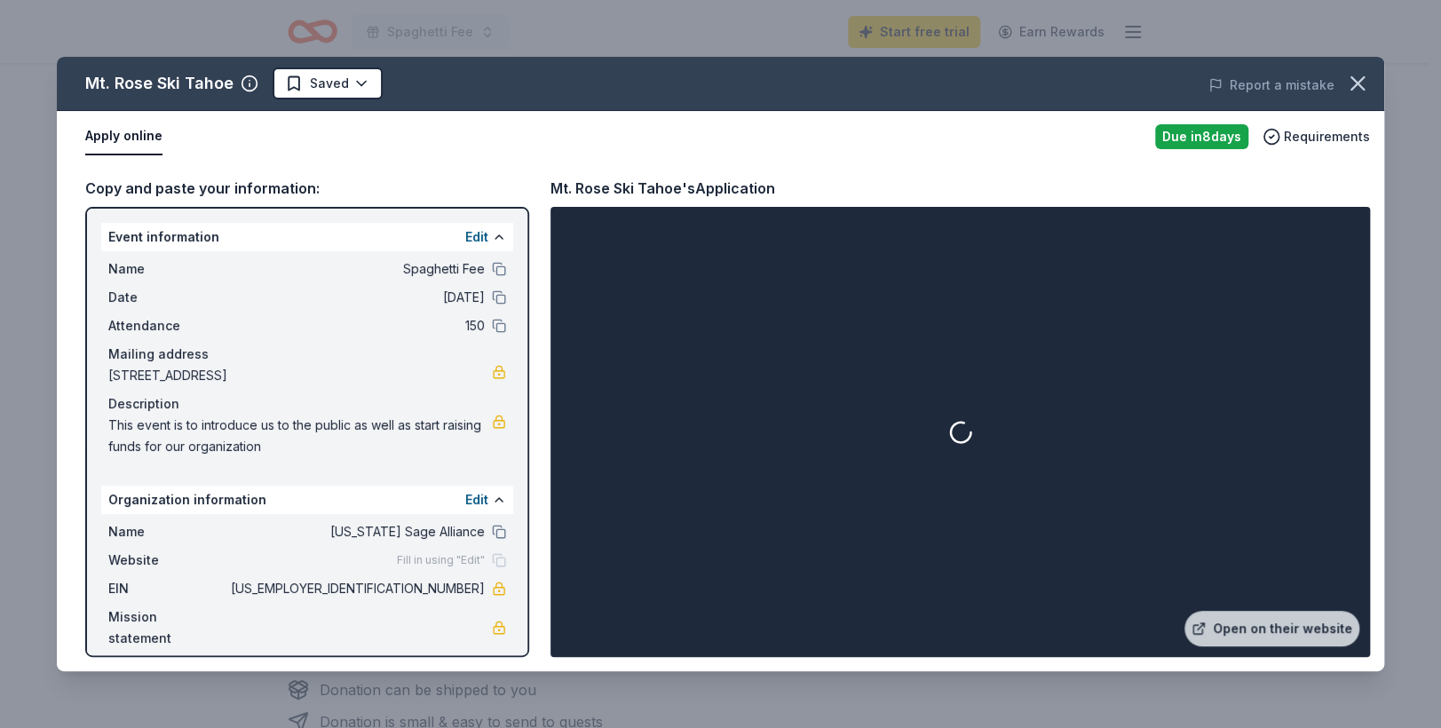
click at [480, 266] on span "Spaghetti Fee" at bounding box center [356, 268] width 258 height 21
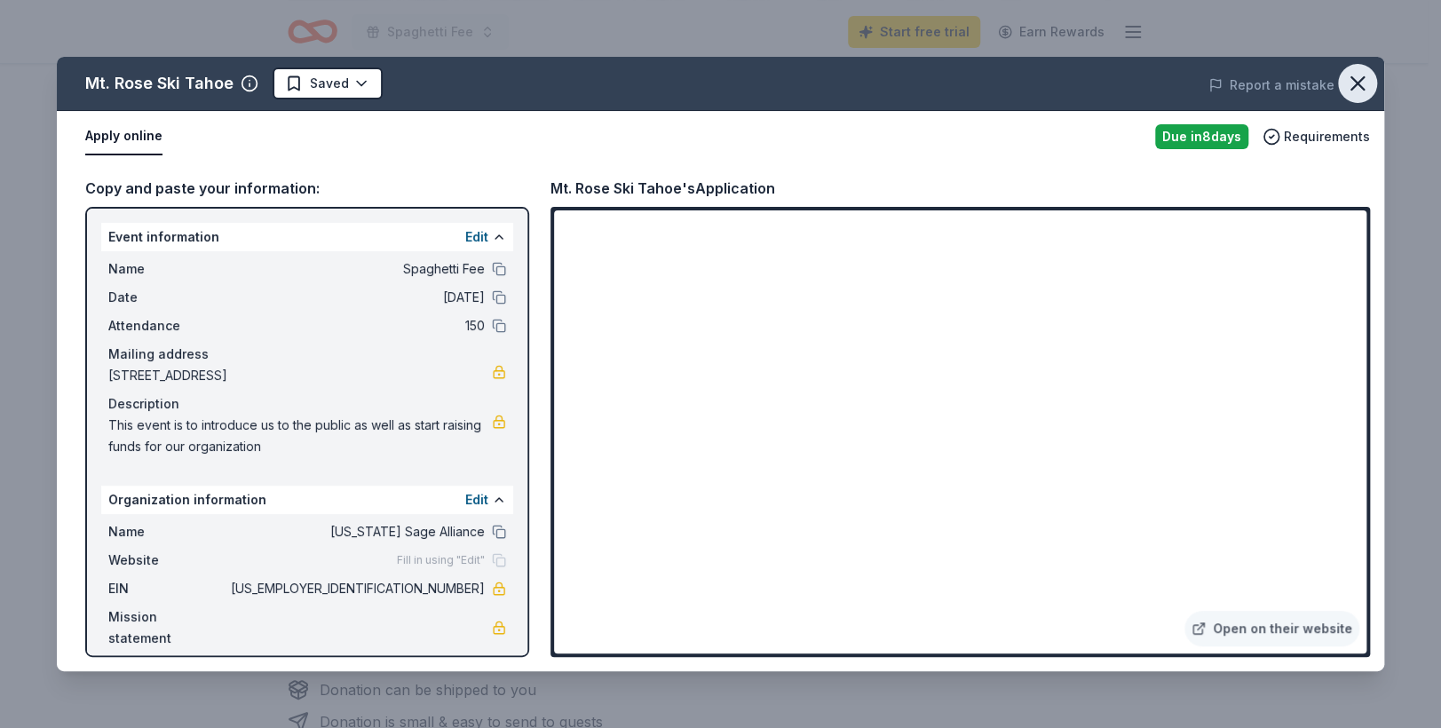
click at [1360, 83] on icon "button" at bounding box center [1357, 83] width 25 height 25
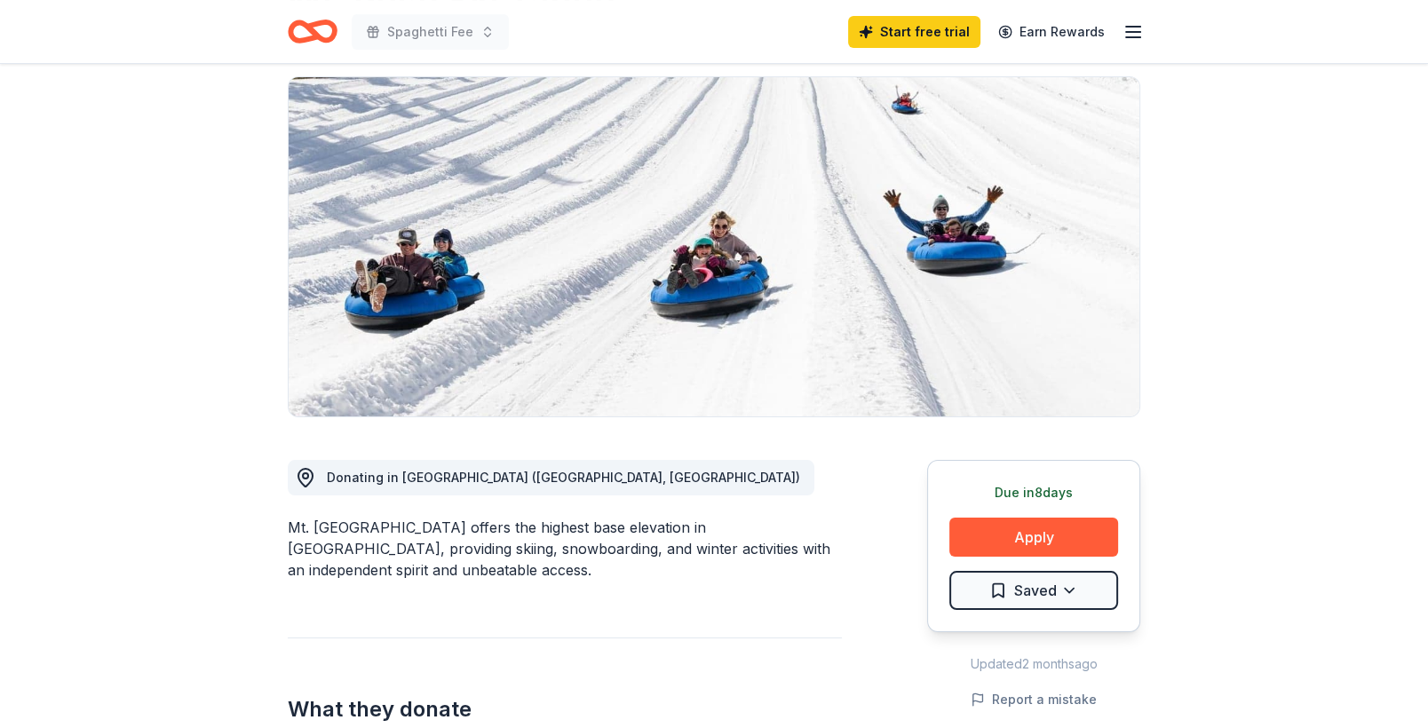
scroll to position [0, 0]
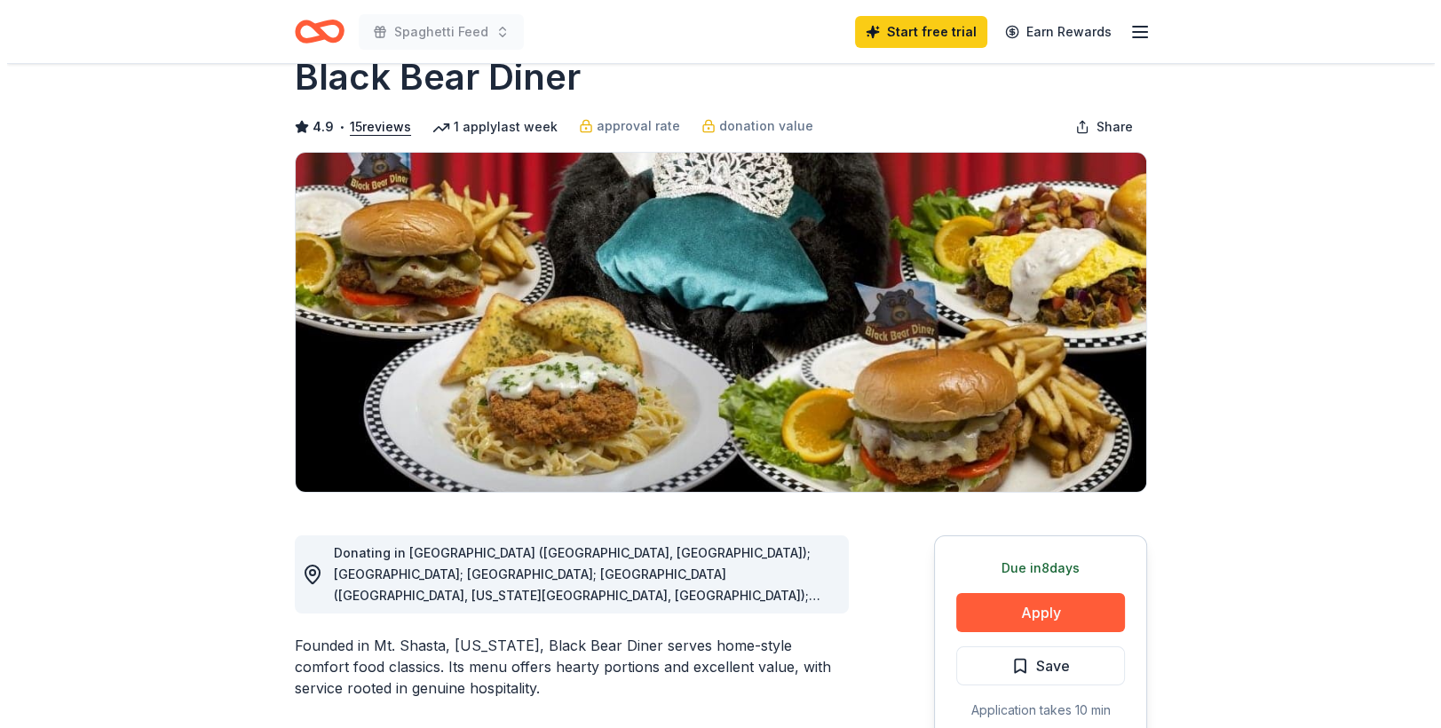
scroll to position [89, 0]
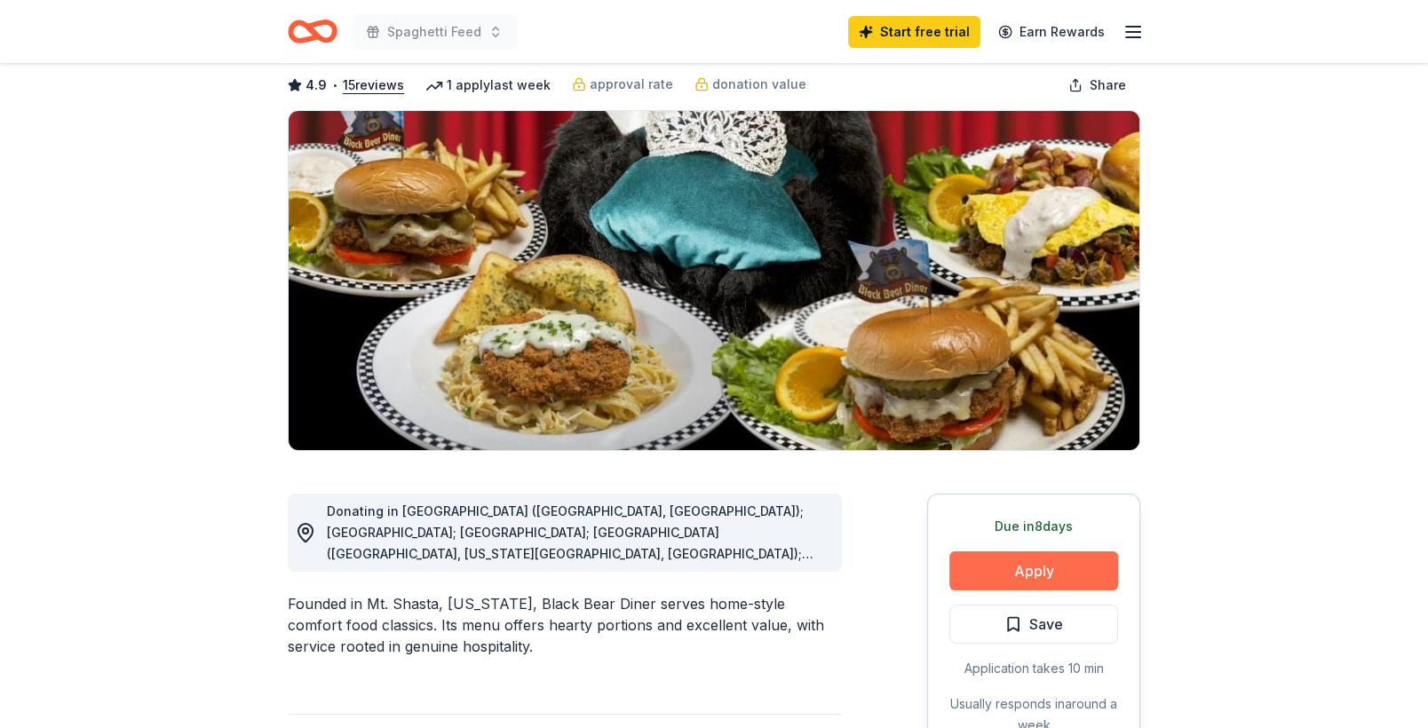
click at [1067, 561] on button "Apply" at bounding box center [1033, 570] width 169 height 39
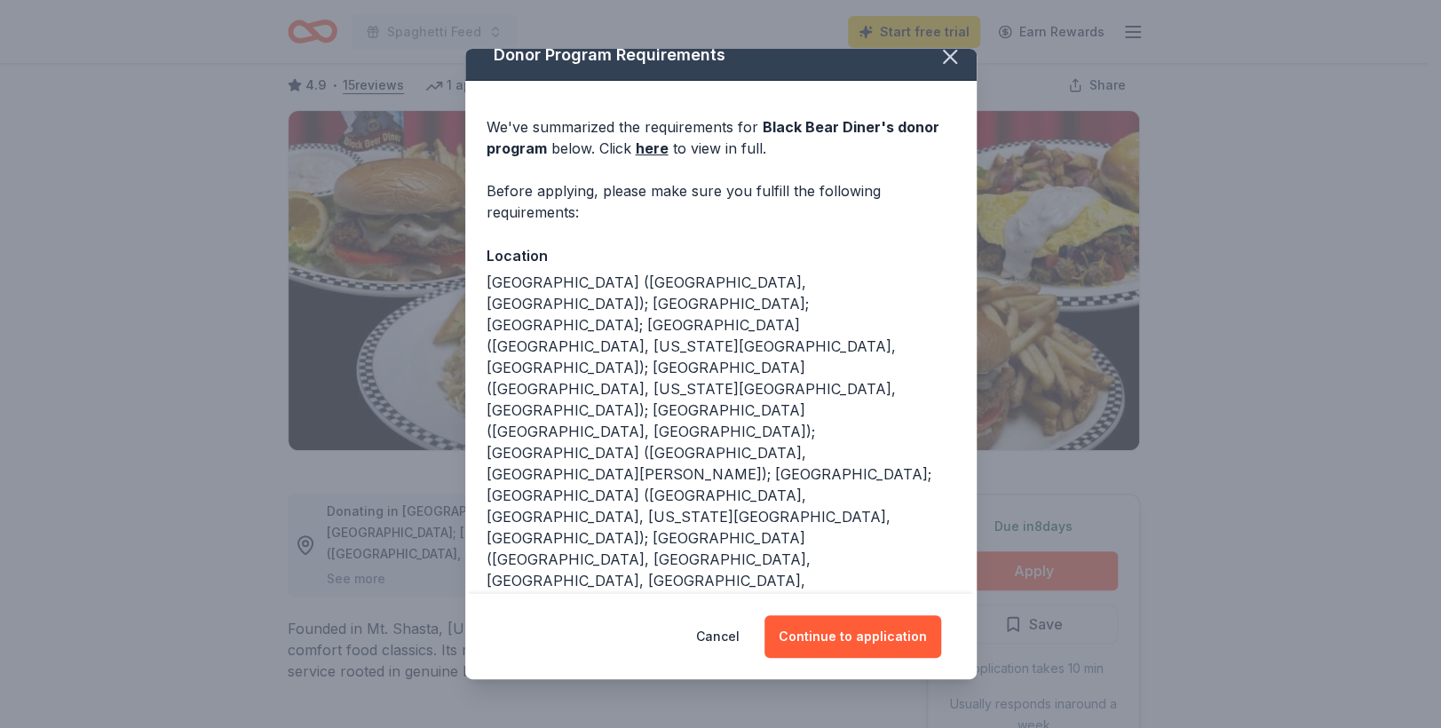
scroll to position [35, 0]
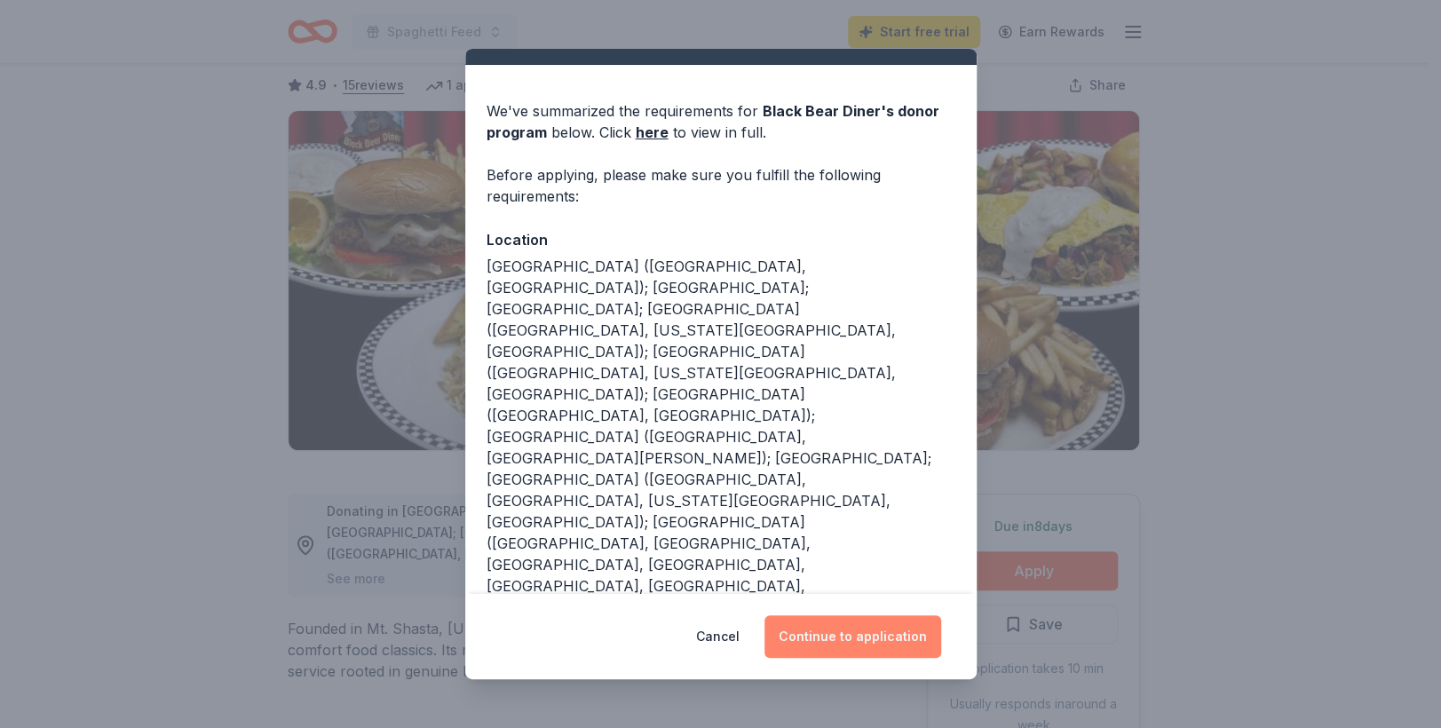
click at [896, 641] on button "Continue to application" at bounding box center [853, 636] width 177 height 43
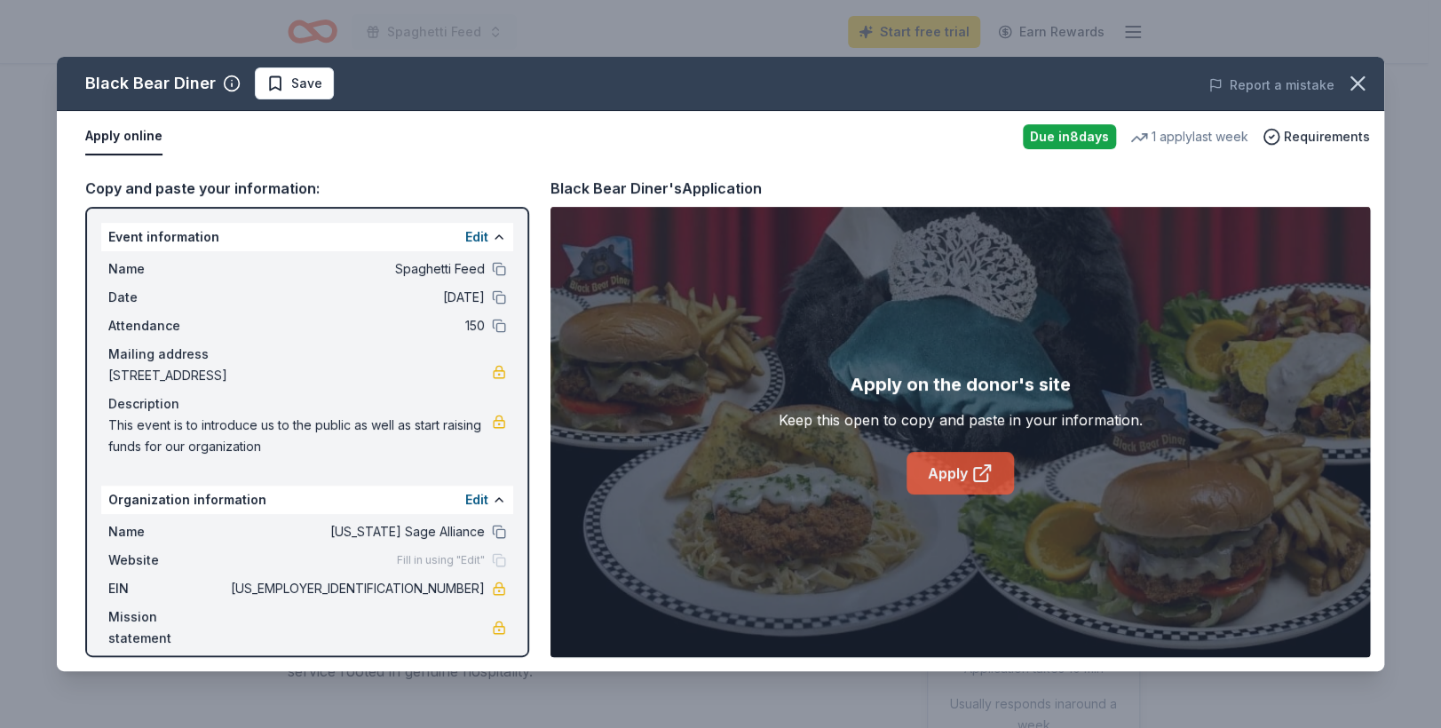
click at [981, 461] on link "Apply" at bounding box center [960, 473] width 107 height 43
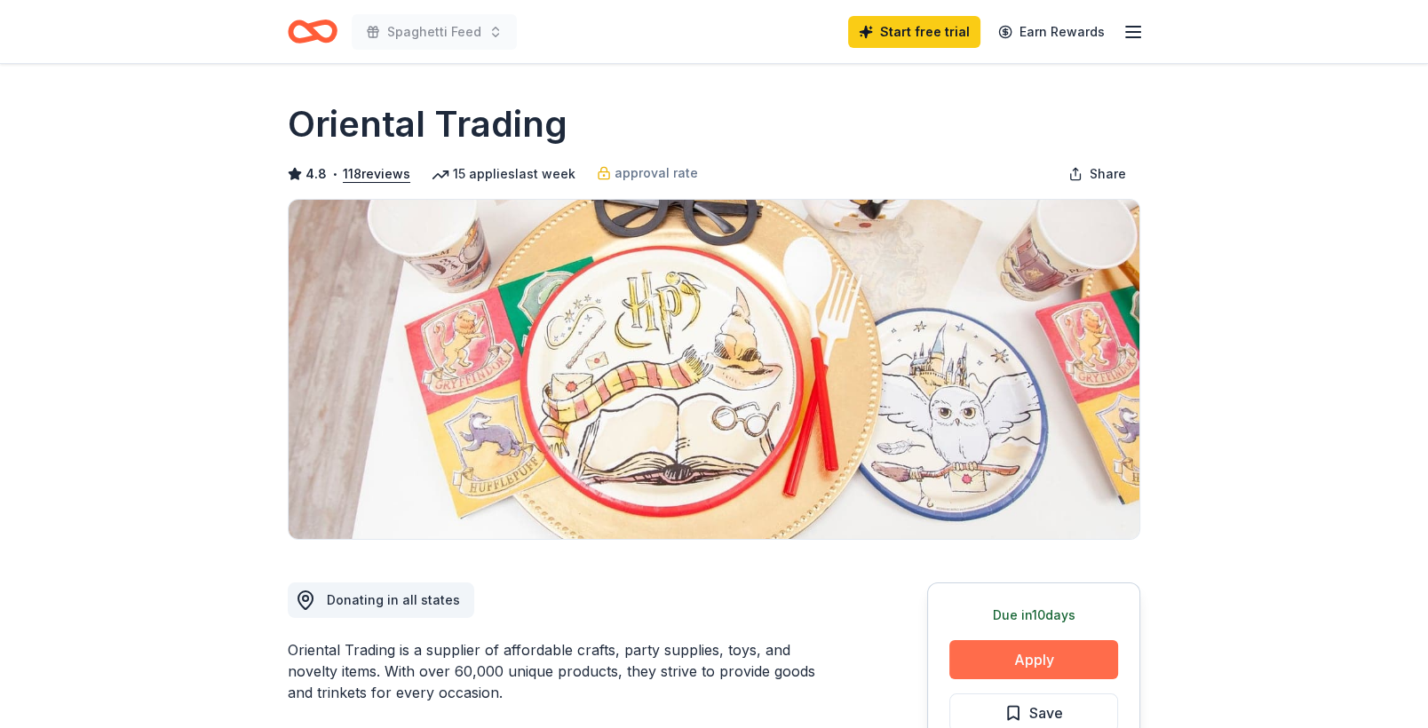
click at [1075, 653] on button "Apply" at bounding box center [1033, 659] width 169 height 39
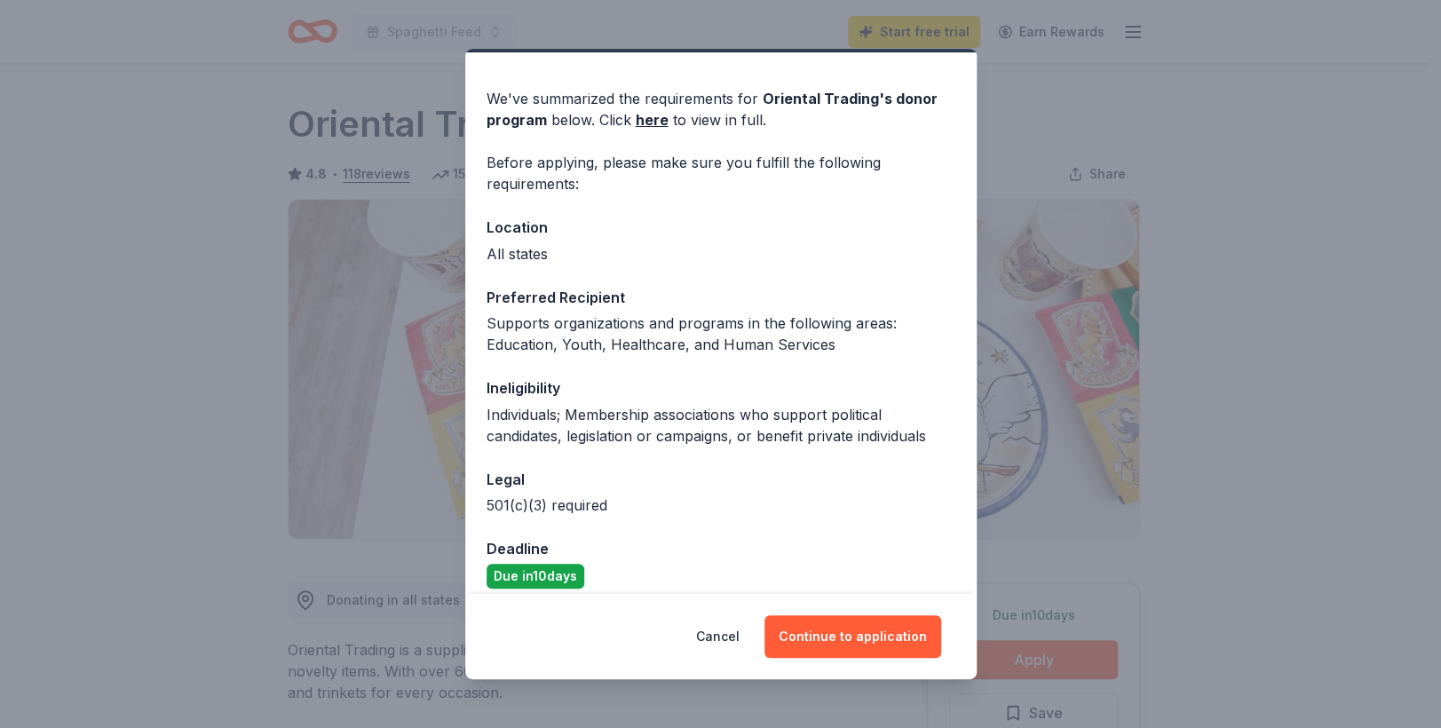
scroll to position [63, 0]
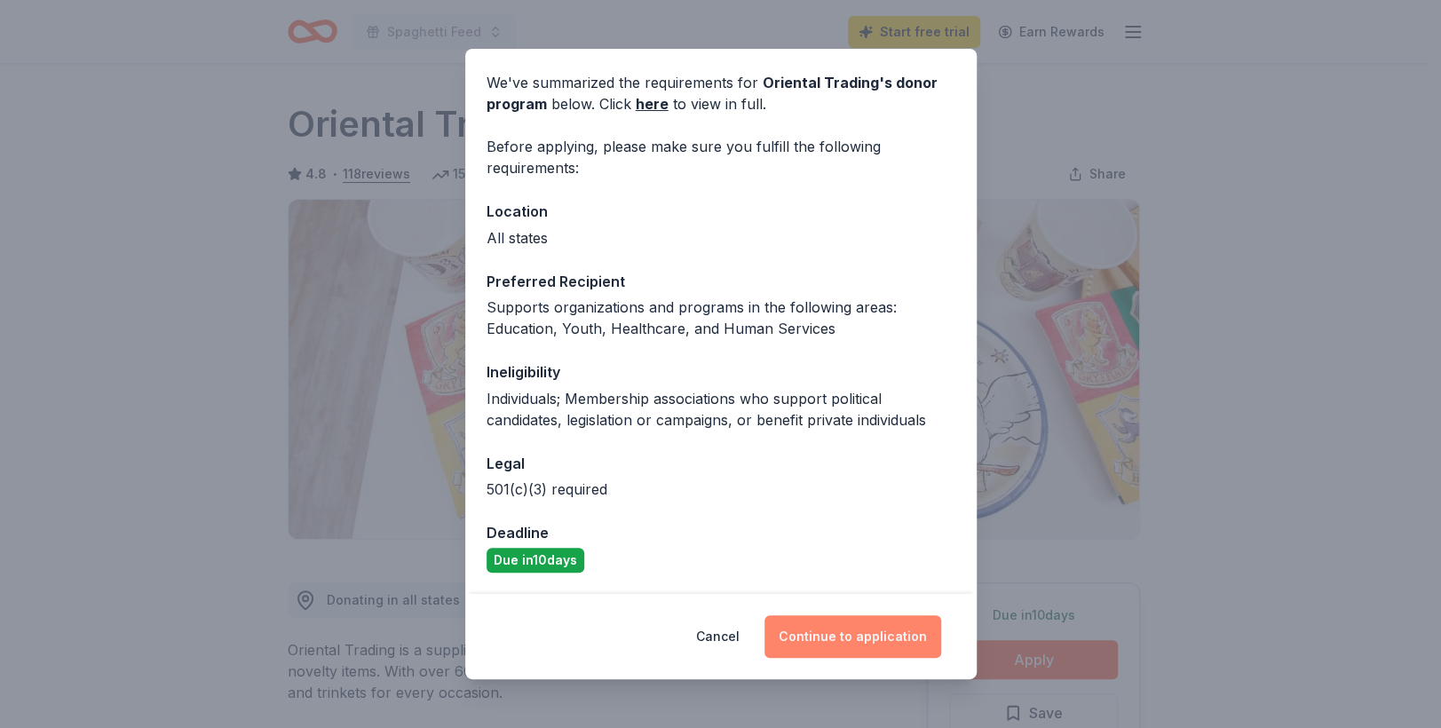
click at [862, 638] on button "Continue to application" at bounding box center [853, 636] width 177 height 43
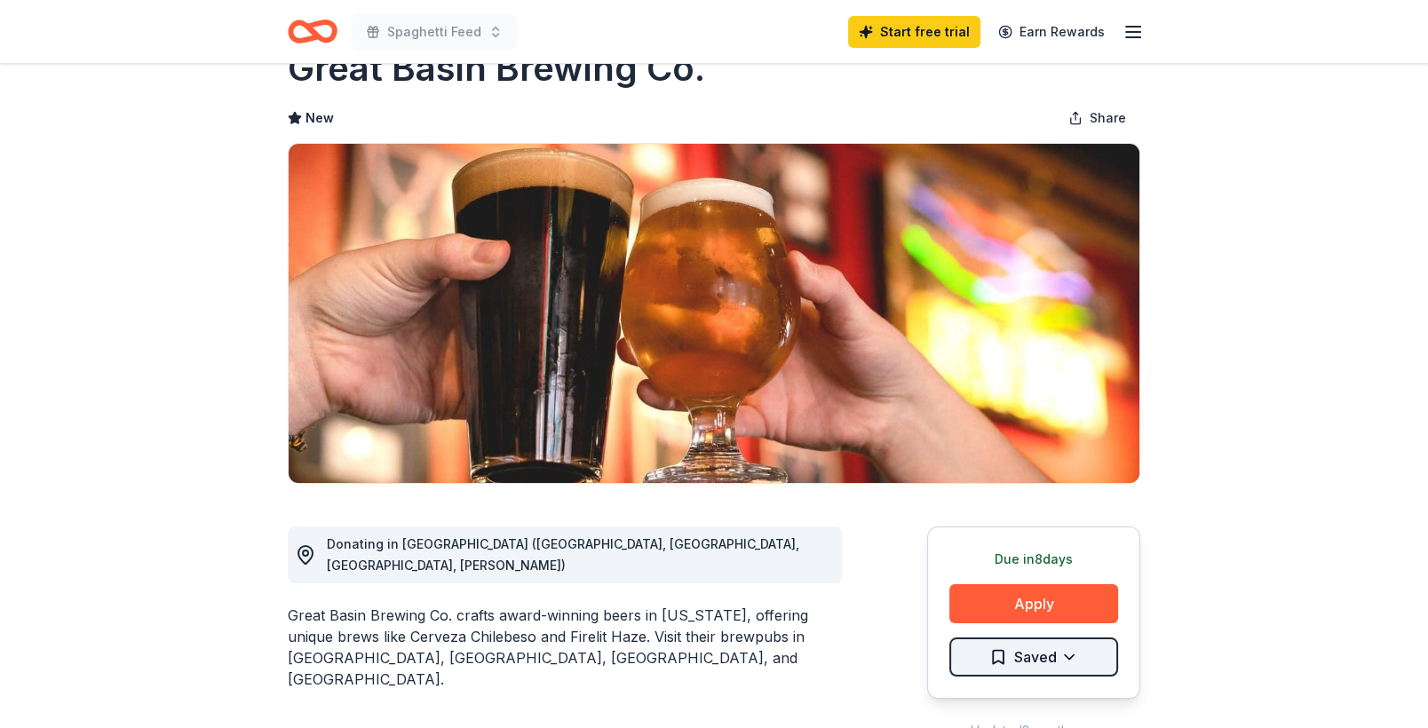
scroll to position [89, 0]
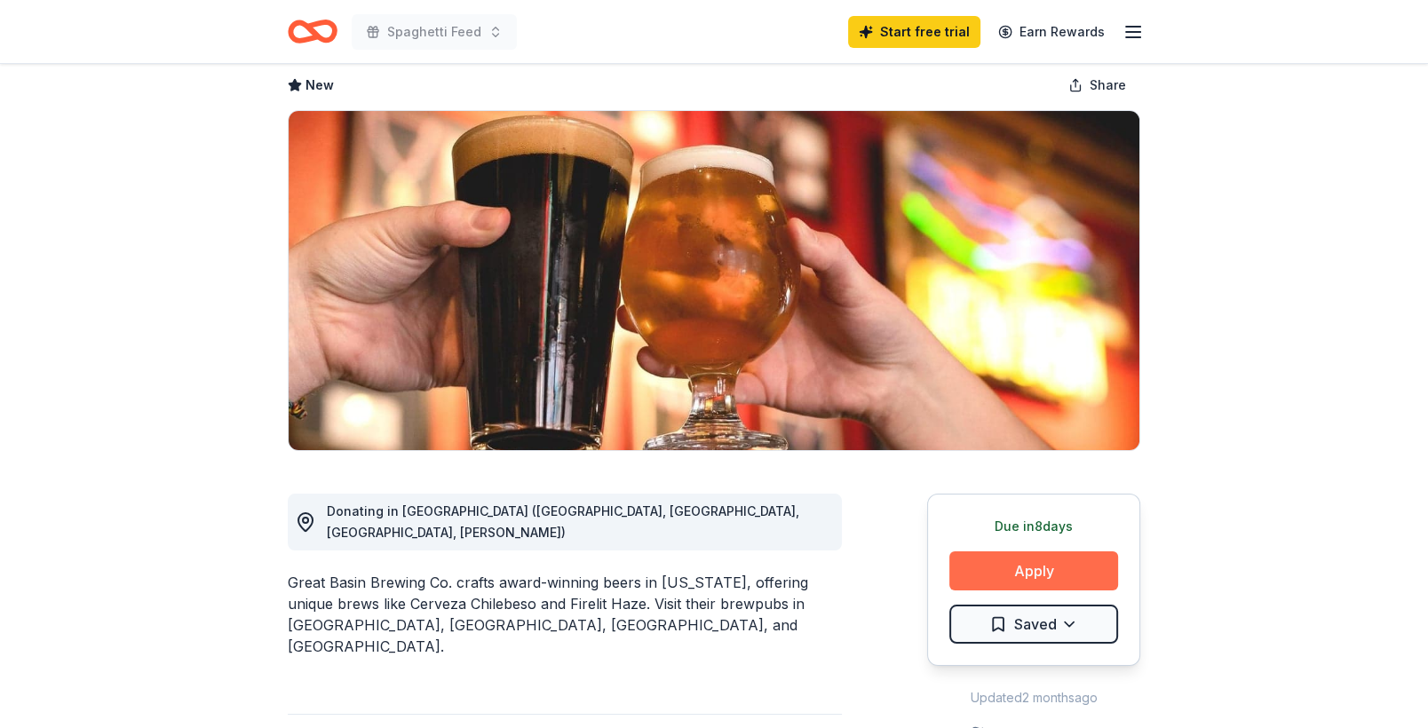
click at [1012, 567] on button "Apply" at bounding box center [1033, 570] width 169 height 39
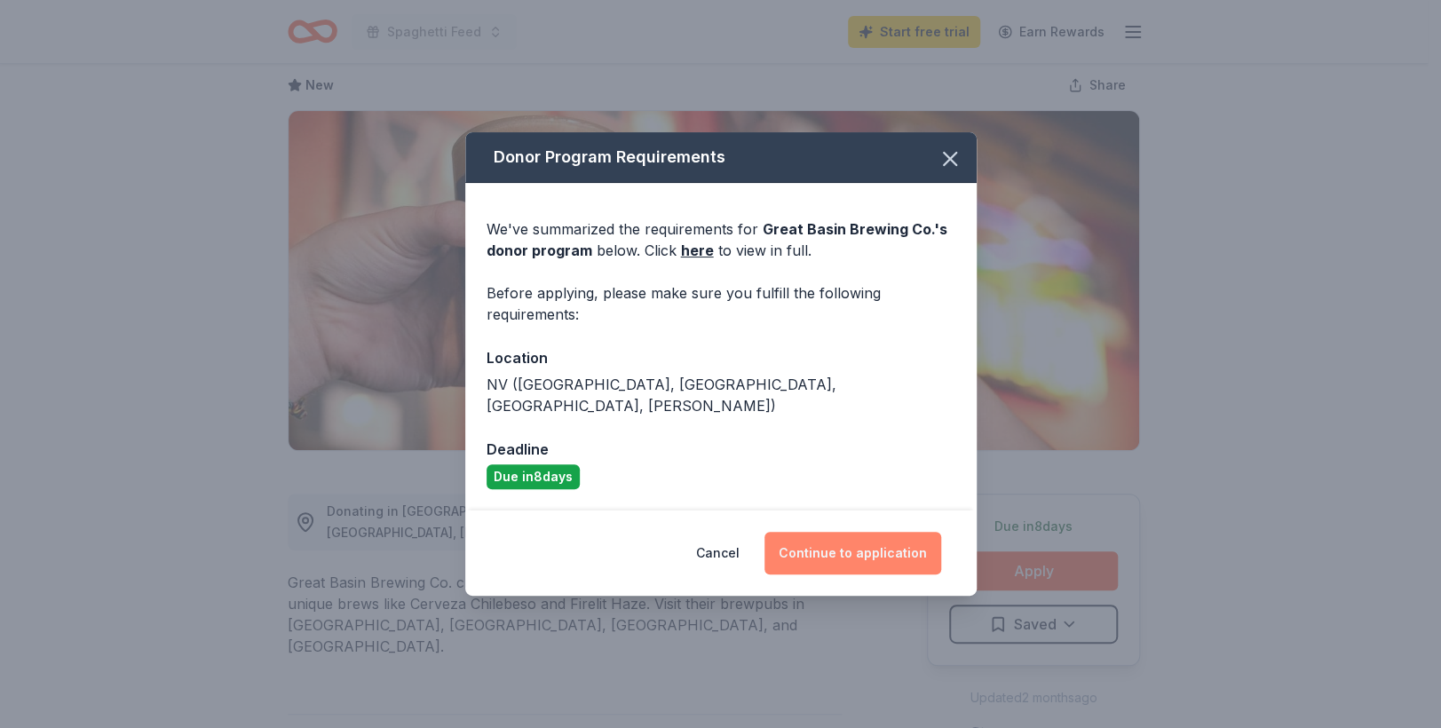
click at [840, 546] on button "Continue to application" at bounding box center [853, 553] width 177 height 43
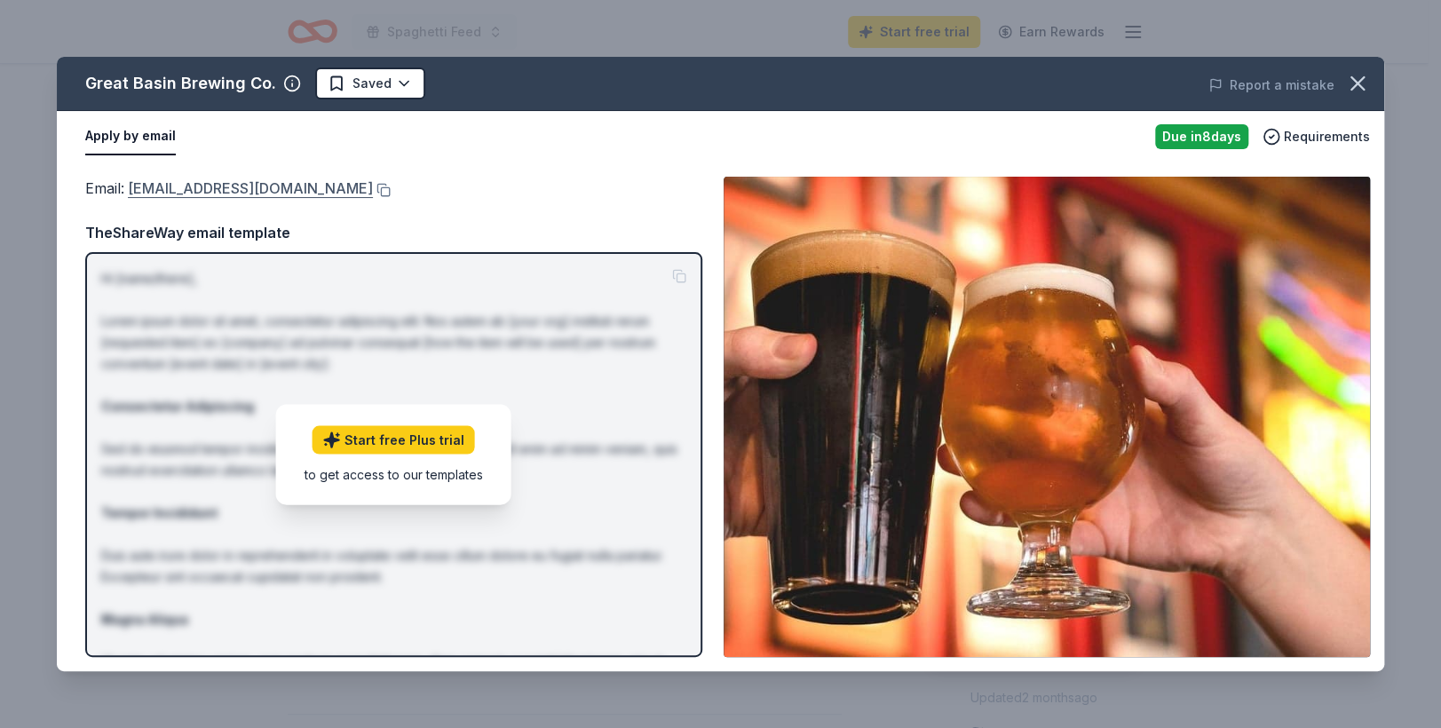
drag, startPoint x: 124, startPoint y: 190, endPoint x: 265, endPoint y: 195, distance: 140.4
click at [265, 195] on span "Email : pdalton@renolfg.com" at bounding box center [229, 188] width 288 height 18
drag, startPoint x: 277, startPoint y: 188, endPoint x: 178, endPoint y: 183, distance: 99.6
click at [178, 183] on div "Email : pdalton@renolfg.com" at bounding box center [393, 188] width 617 height 23
click at [373, 186] on button at bounding box center [382, 190] width 18 height 14
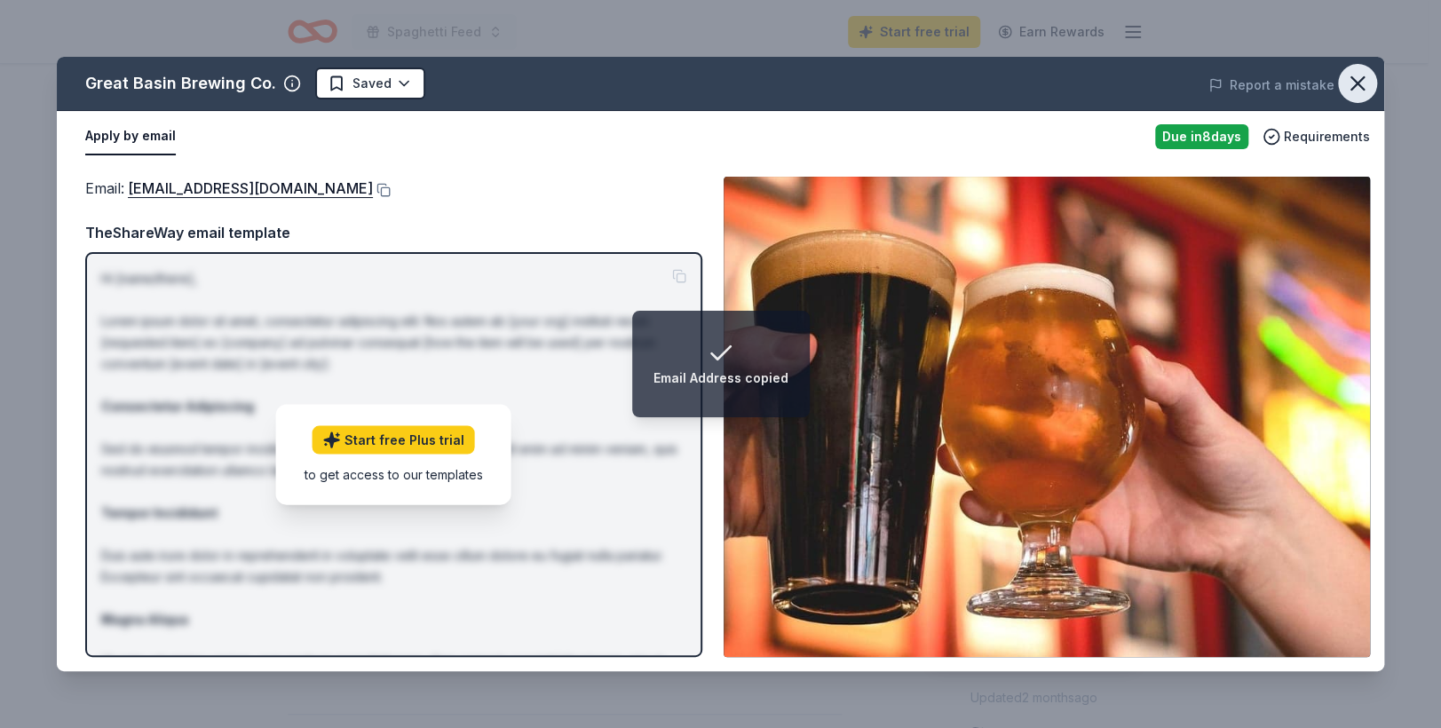
click at [1358, 77] on icon "button" at bounding box center [1357, 83] width 25 height 25
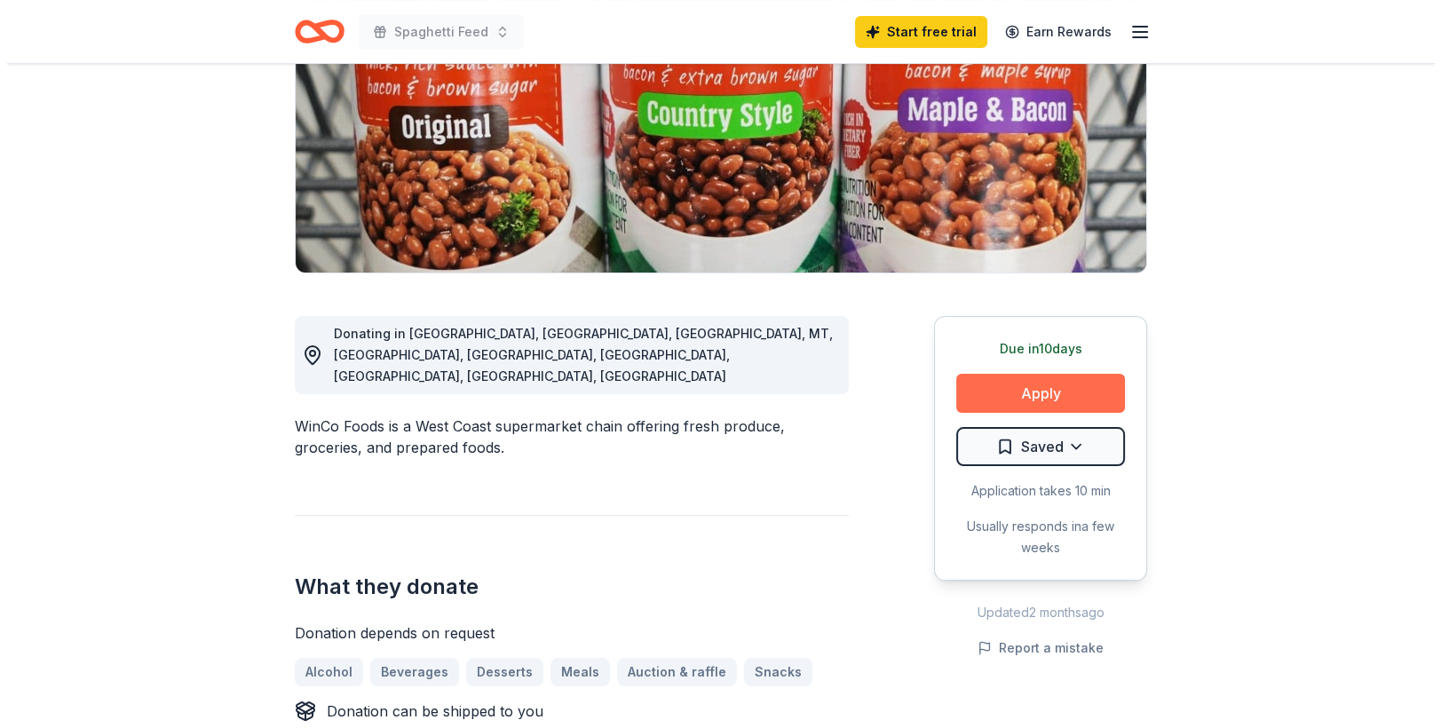
scroll to position [266, 0]
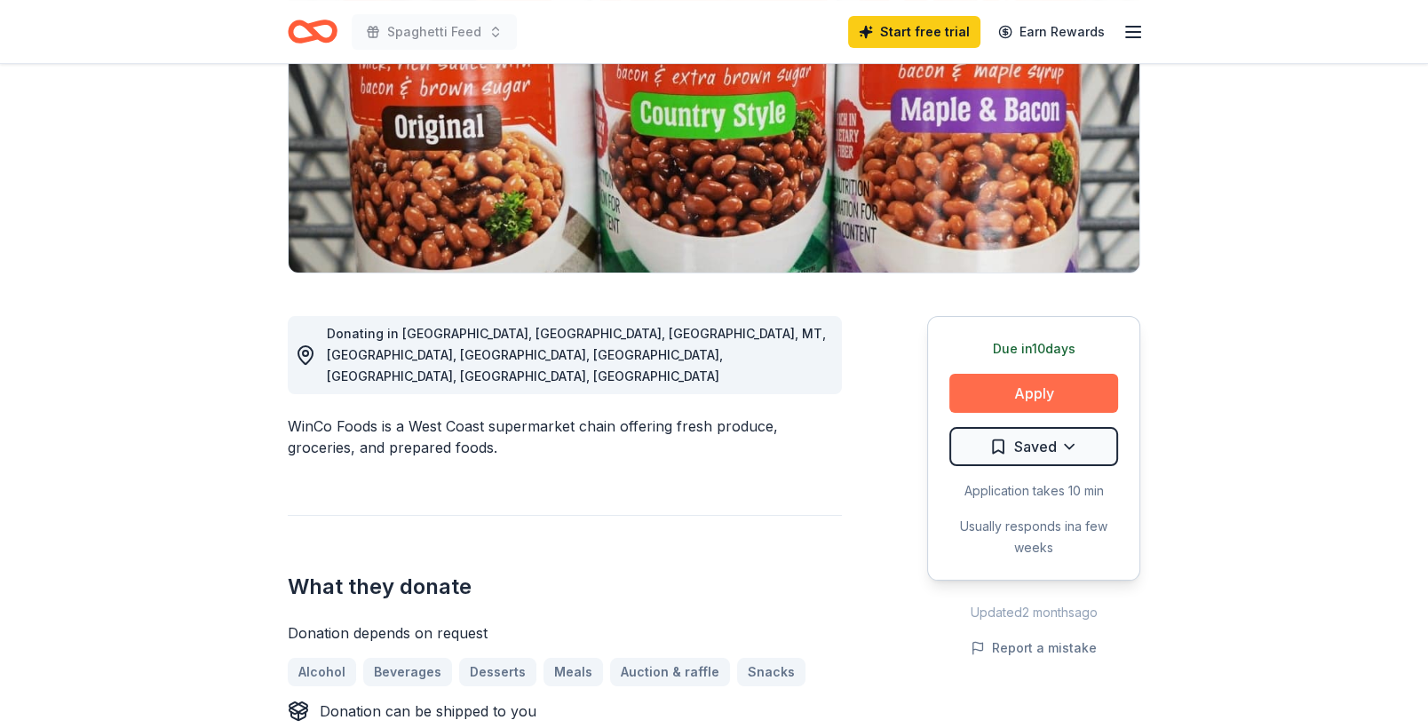
click at [1027, 398] on button "Apply" at bounding box center [1033, 393] width 169 height 39
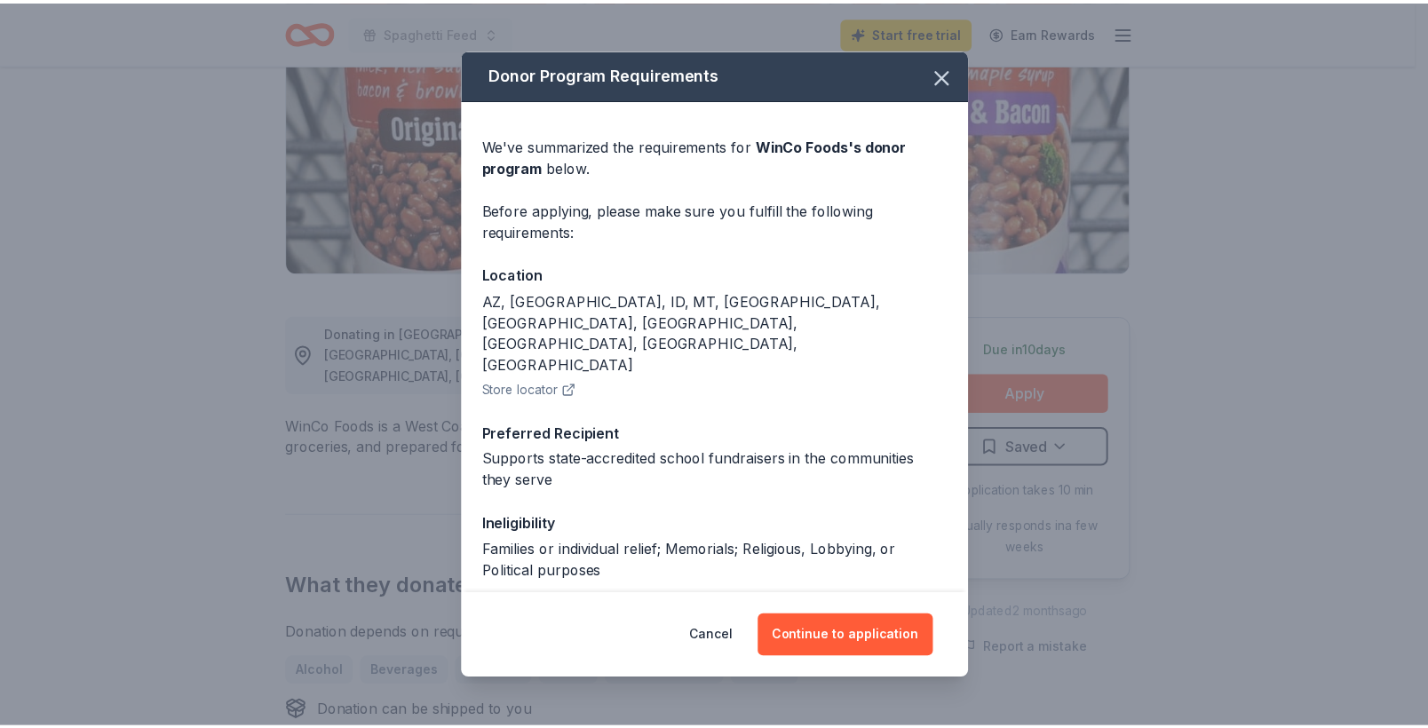
scroll to position [18, 0]
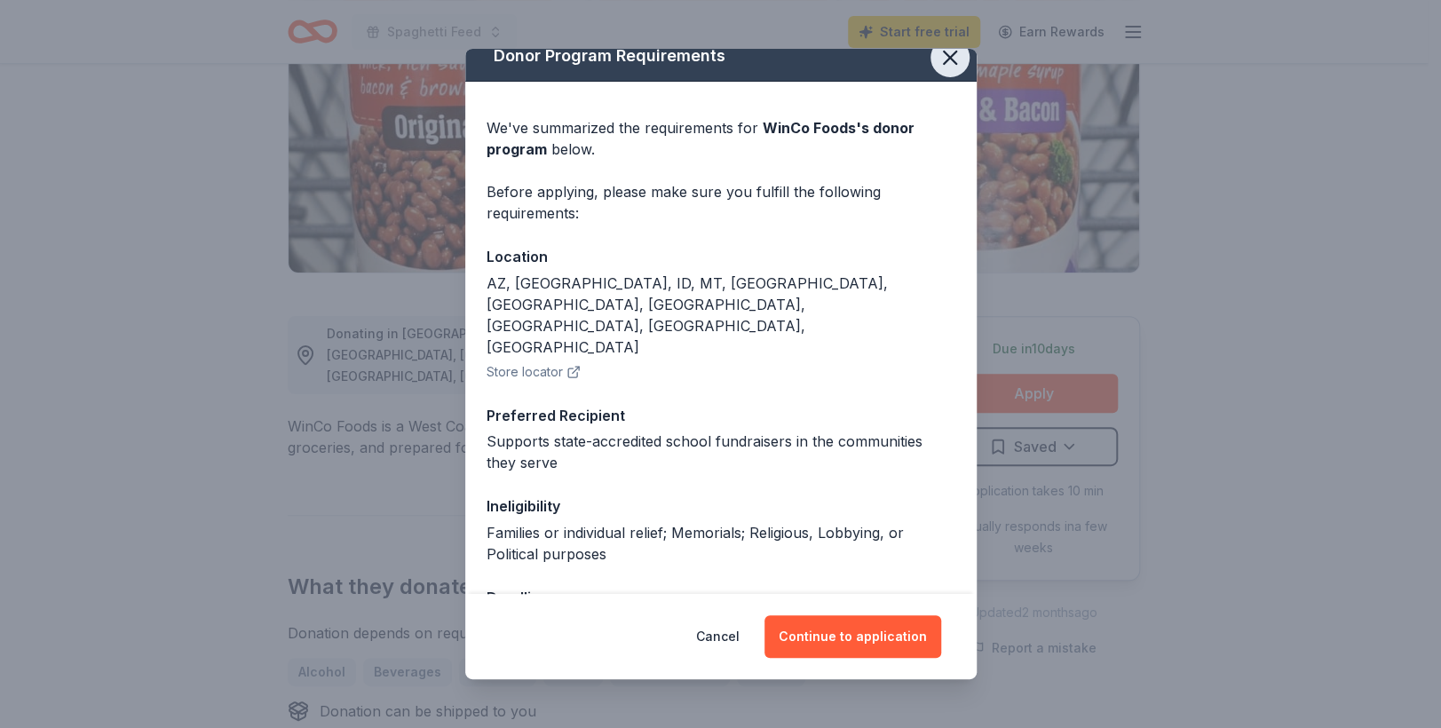
click at [944, 63] on icon "button" at bounding box center [950, 58] width 12 height 12
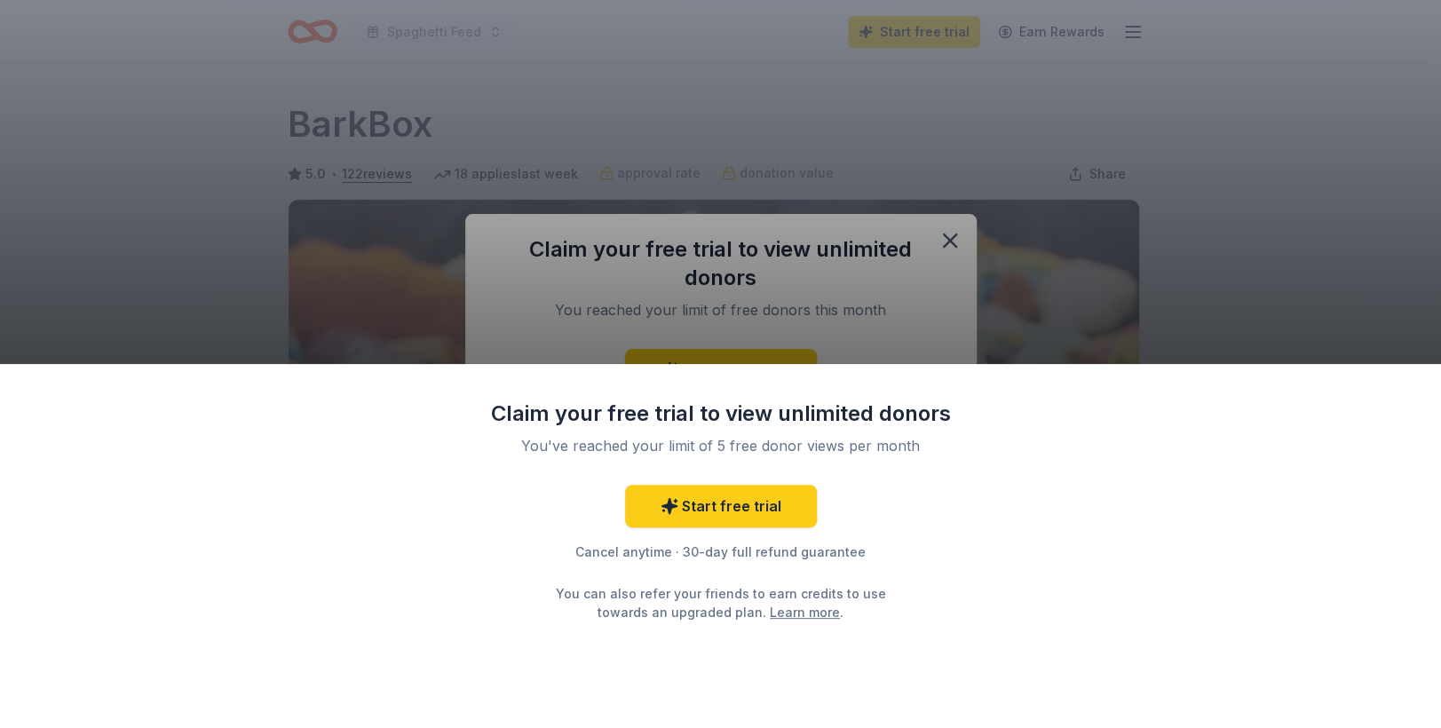
click at [952, 242] on div "Claim your free trial to view unlimited donors You've reached your limit of 5 f…" at bounding box center [720, 364] width 1441 height 728
click at [1152, 470] on div "Claim your free trial to view unlimited donors You've reached your limit of 5 f…" at bounding box center [720, 546] width 1441 height 364
click at [1225, 188] on div "Claim your free trial to view unlimited donors You've reached your limit of 5 f…" at bounding box center [720, 364] width 1441 height 728
click at [1098, 123] on div "Claim your free trial to view unlimited donors You've reached your limit of 5 f…" at bounding box center [720, 364] width 1441 height 728
